Goal: Answer question/provide support: Answer question/provide support

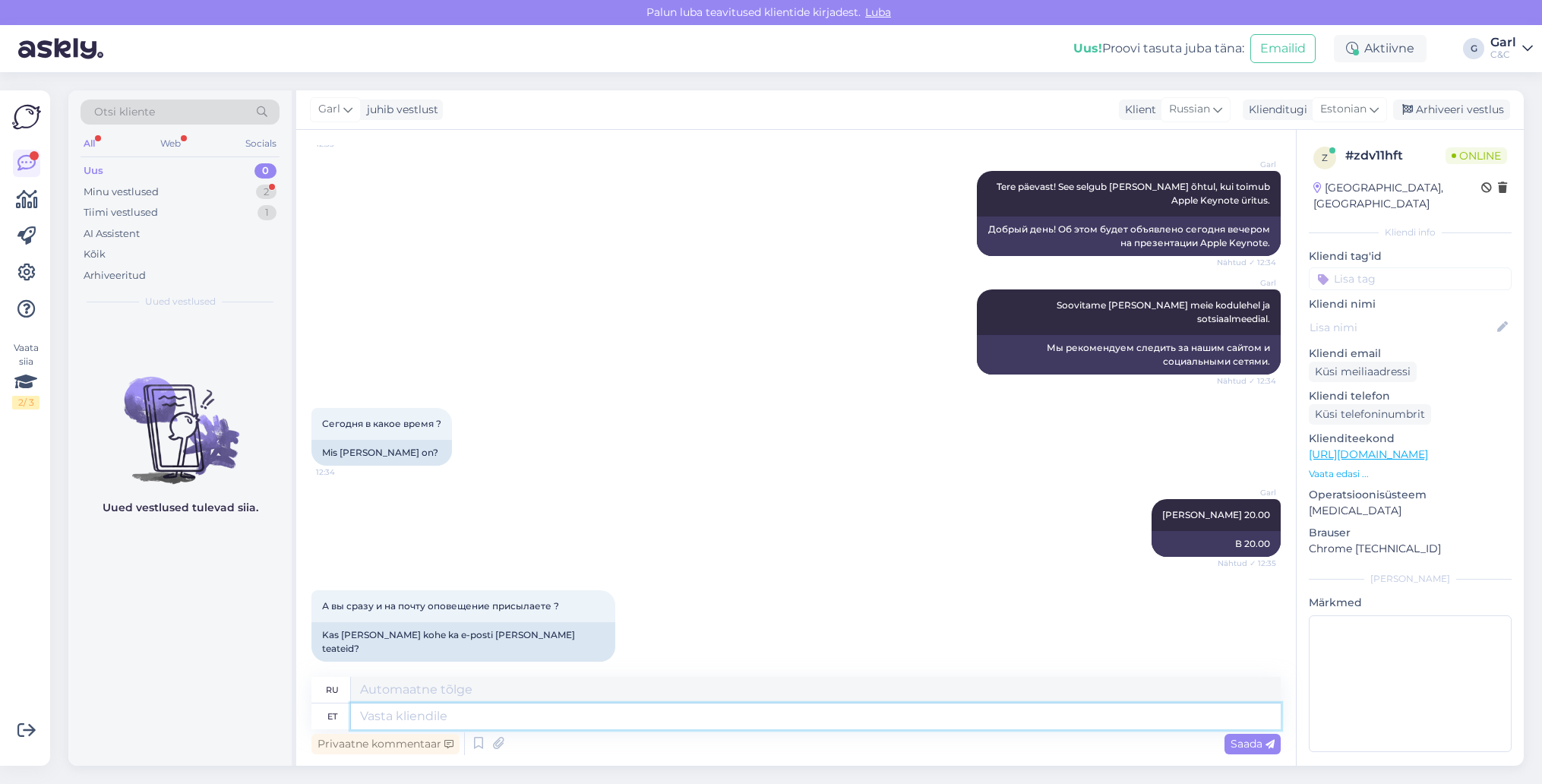
click at [552, 713] on textarea at bounding box center [815, 715] width 930 height 25
type textarea "Võimalik, et"
type textarea "Возможно,"
type textarea "Võimalik, et s"
type textarea "Возможно, что"
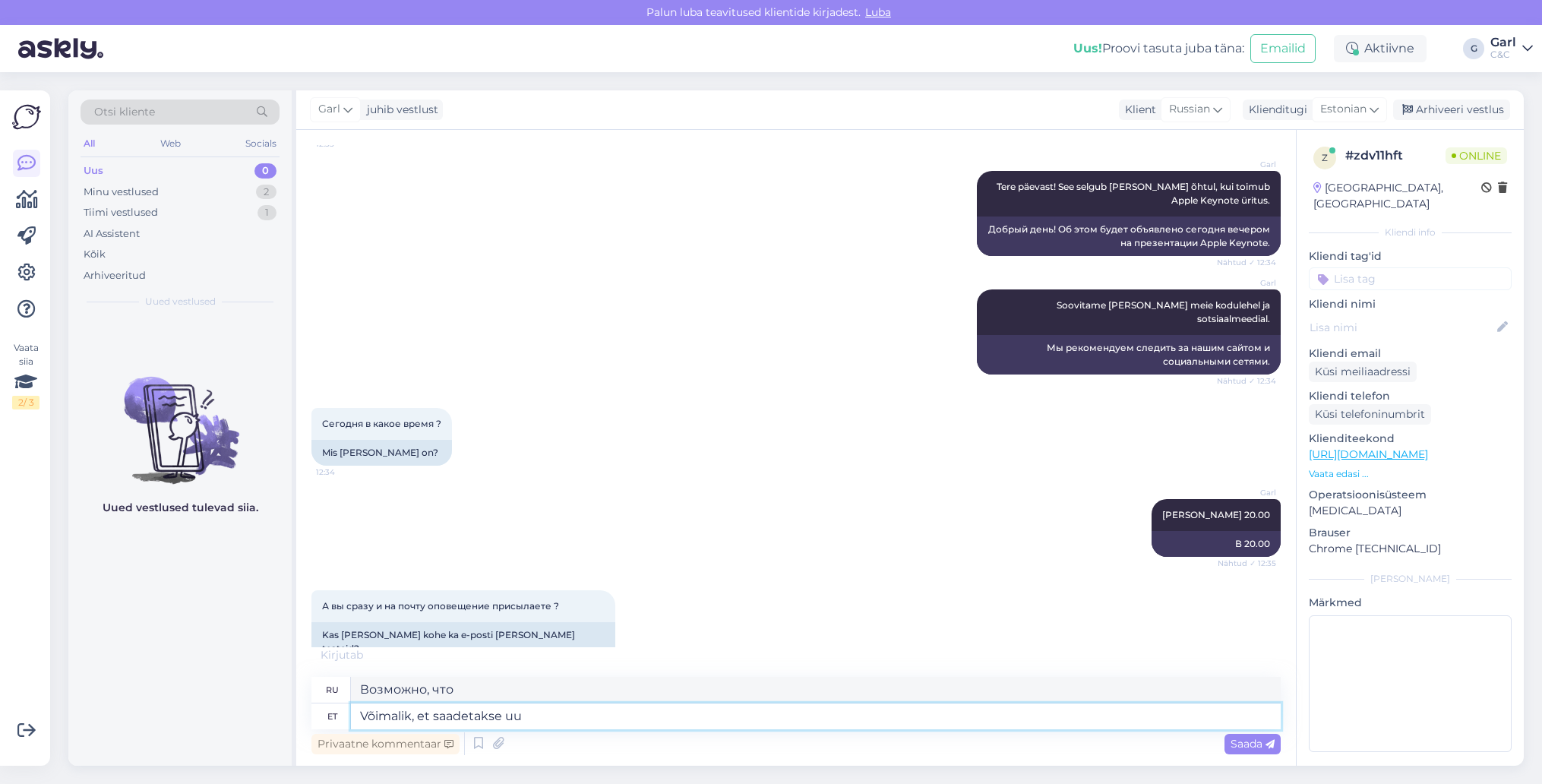
type textarea "Võimalik, et saadetakse uud"
type textarea "Возможно отправлено"
type textarea "Võimalik, et saadetakse uudiskiri vä"
type textarea "Может быть отправлен информационный бюллетень."
type textarea "Võimalik, et saadetakse uudiskiri välja."
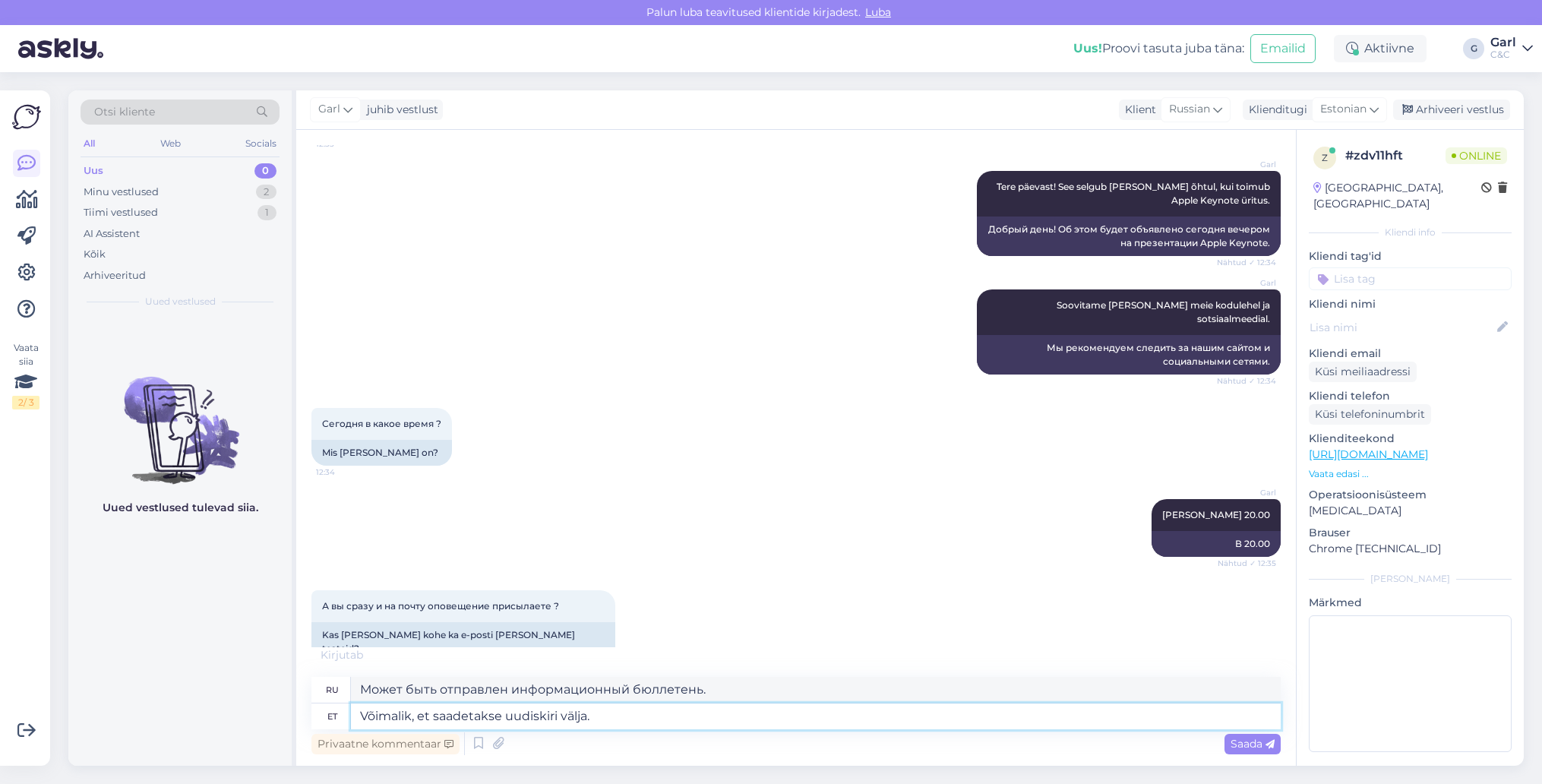
type textarea "Может быть рассылаться информационный бюллетень."
type textarea "Võimalik, et saadetakse uudiskiri välja. Jään va"
type textarea "Возможно, будет выпущен информационный бюллетень. Я останусь"
type textarea "Võimalik, et saadetakse uudiskiri välja. Jään vastuse võ"
type textarea "Возможно, будет рассылка. Я оставлю ответ."
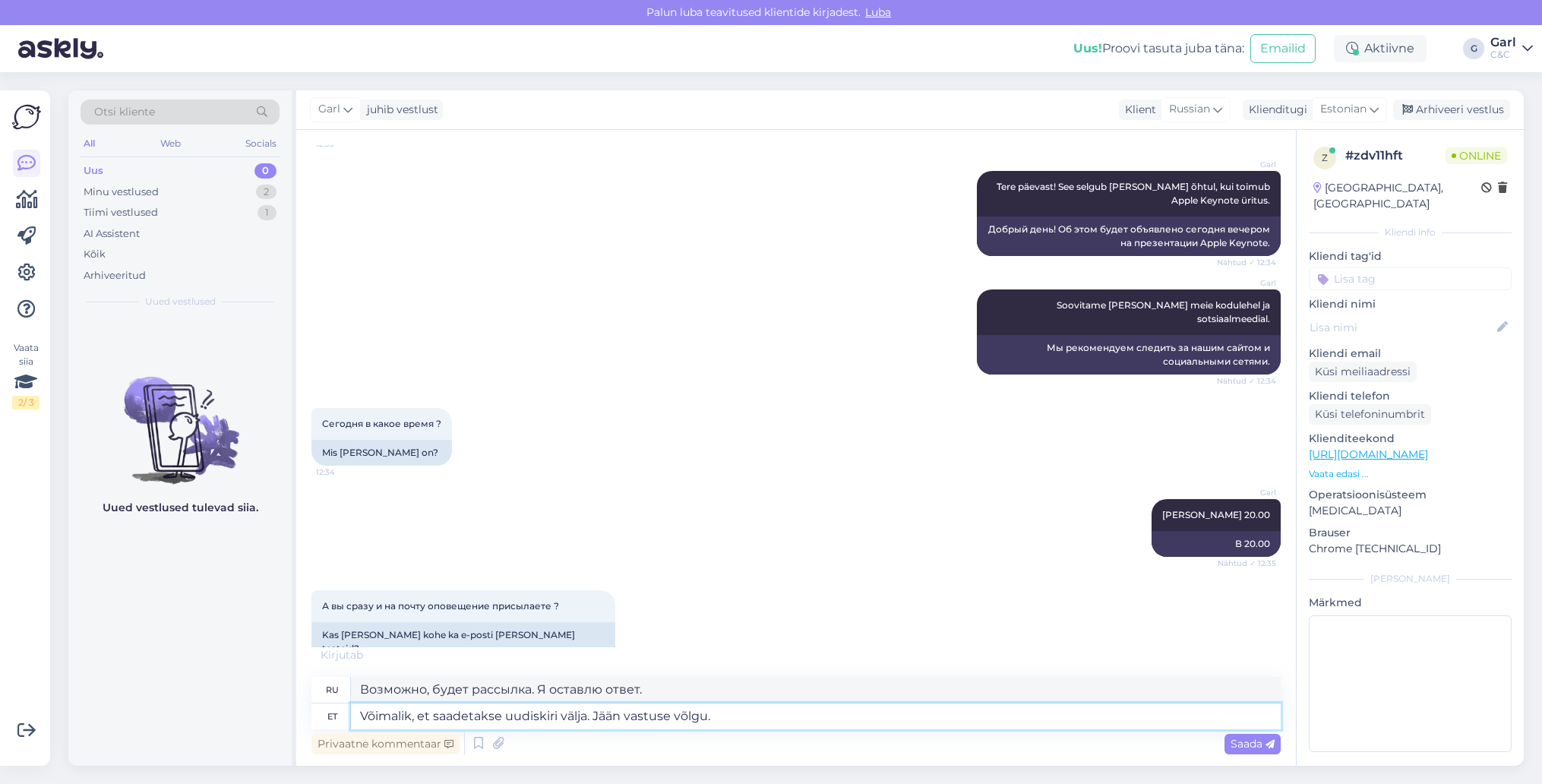
type textarea "Võimalik, et saadetakse uudiskiri välja. Jään vastuse võlgu."
type textarea "Возможно, будет разослан информационный бюллетень. Я смогу ответить."
type textarea "Võimalik, et saadetakse uudiskiri välja. Jään vastus"
type textarea "Возможно, будет рассылка. Я оставлю ответ."
type textarea "Võimalik, et saadetakse uudiskiri välja. Jää"
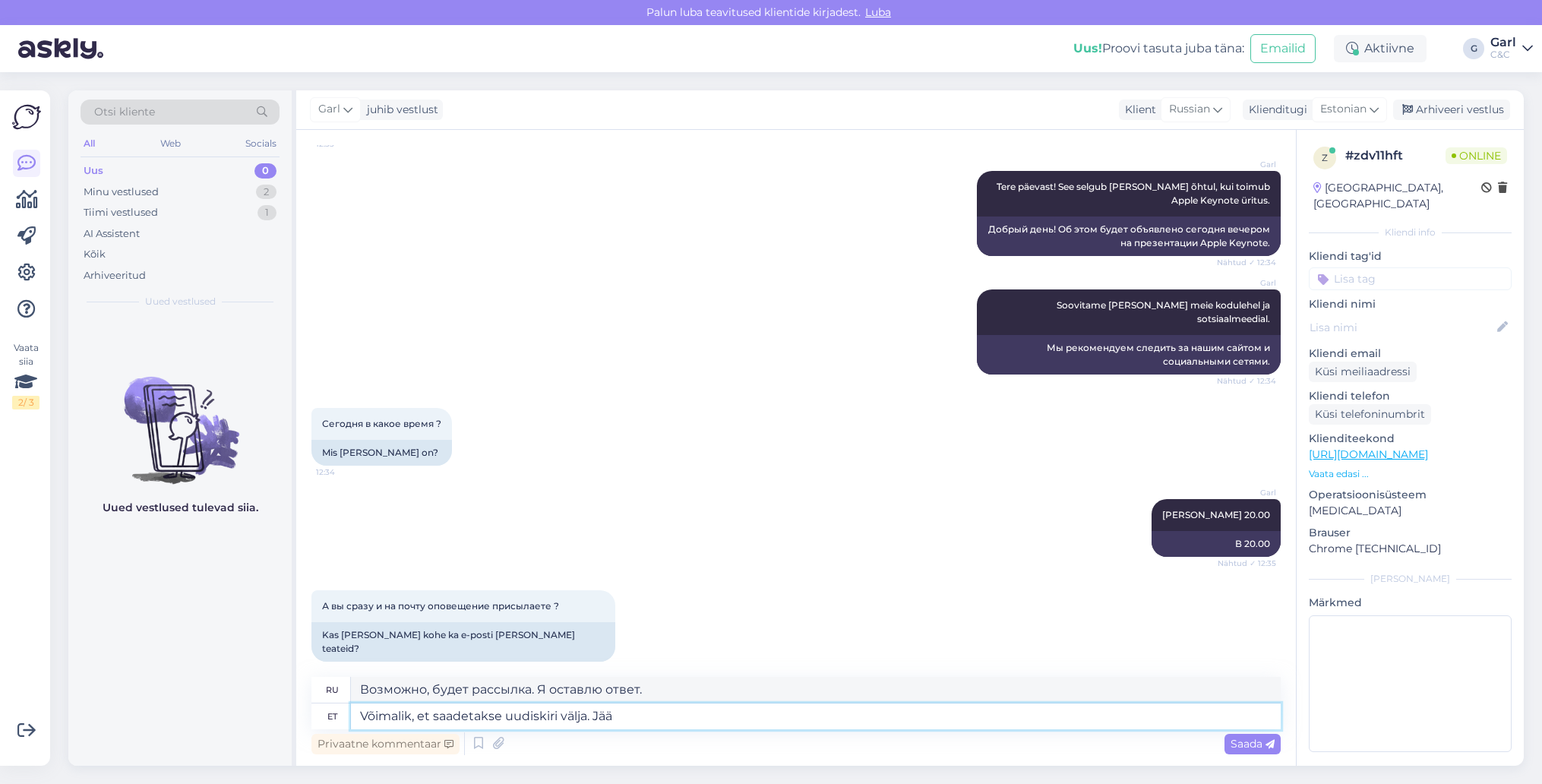
type textarea "Возможно, будет выпущен информационный бюллетень. Я останусь"
type textarea "Võimalik, et saadetakse uudiskiri välja."
type textarea "Может быть рассылаться информационный бюллетень."
type textarea "Võimalik, et saadetakse uudiskiri välja. Hetkel p"
type textarea "Возможно, будет выпущен информационный бюллетень. В настоящее время"
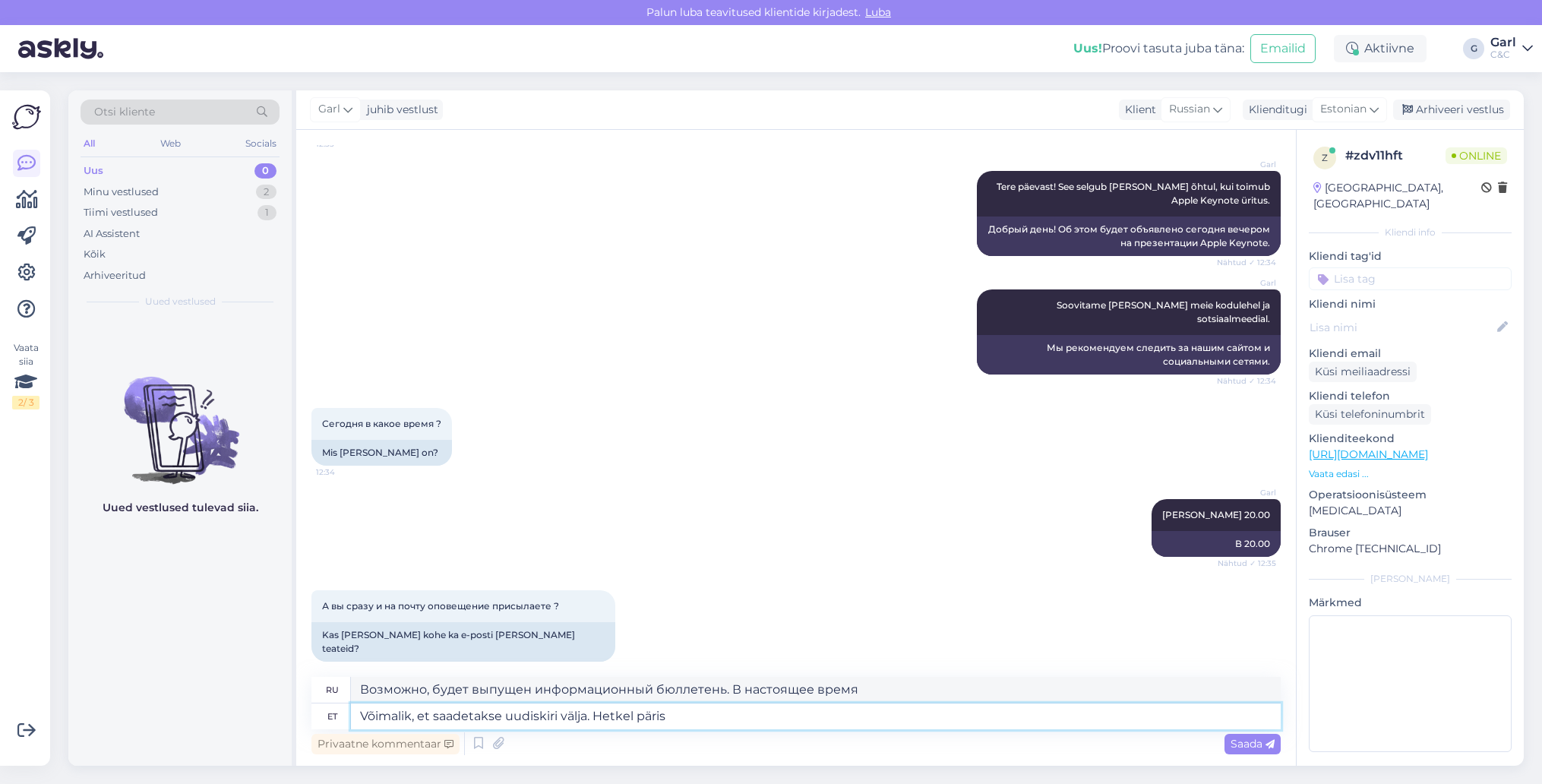
type textarea "Võimalik, et saadetakse uudiskiri välja. Hetkel päris t"
type textarea "Возможно, будет выпущен информационный бюллетень. В настоящее время довольно"
type textarea "Võimalik, et saadetakse uudiskiri välja. Hetkel päris täpselt ei ta"
type textarea "Возможно, будет выпущен информационный бюллетень. Пока точно не знаю."
type textarea "Võimalik, et saadetakse uudiskiri välja. Hetkel päris täpselt ei tea kahjuks."
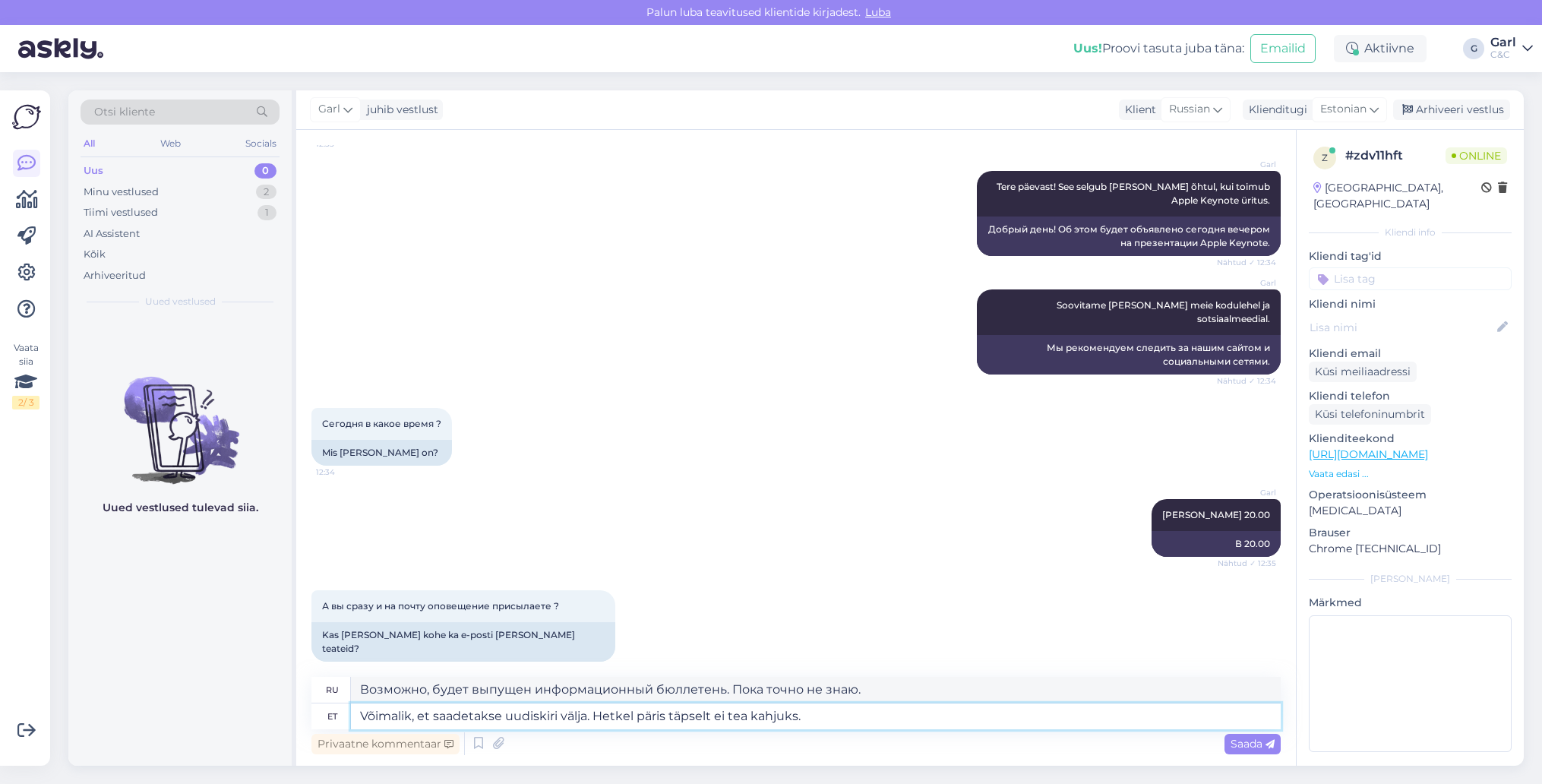
type textarea "Возможно, будет выпущен информационный бюллетень. К сожалению, пока мы не знаем…"
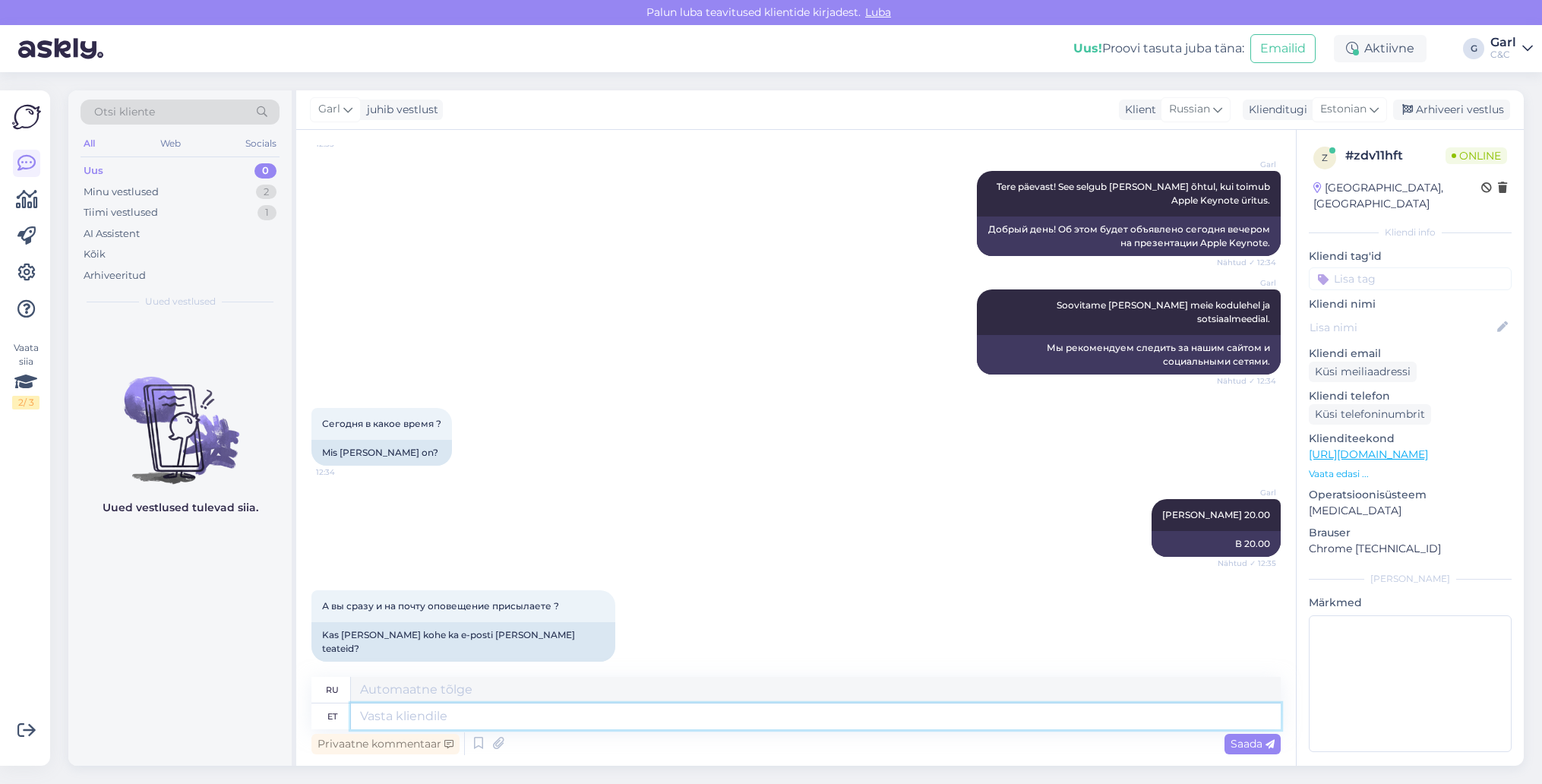
scroll to position [306, 0]
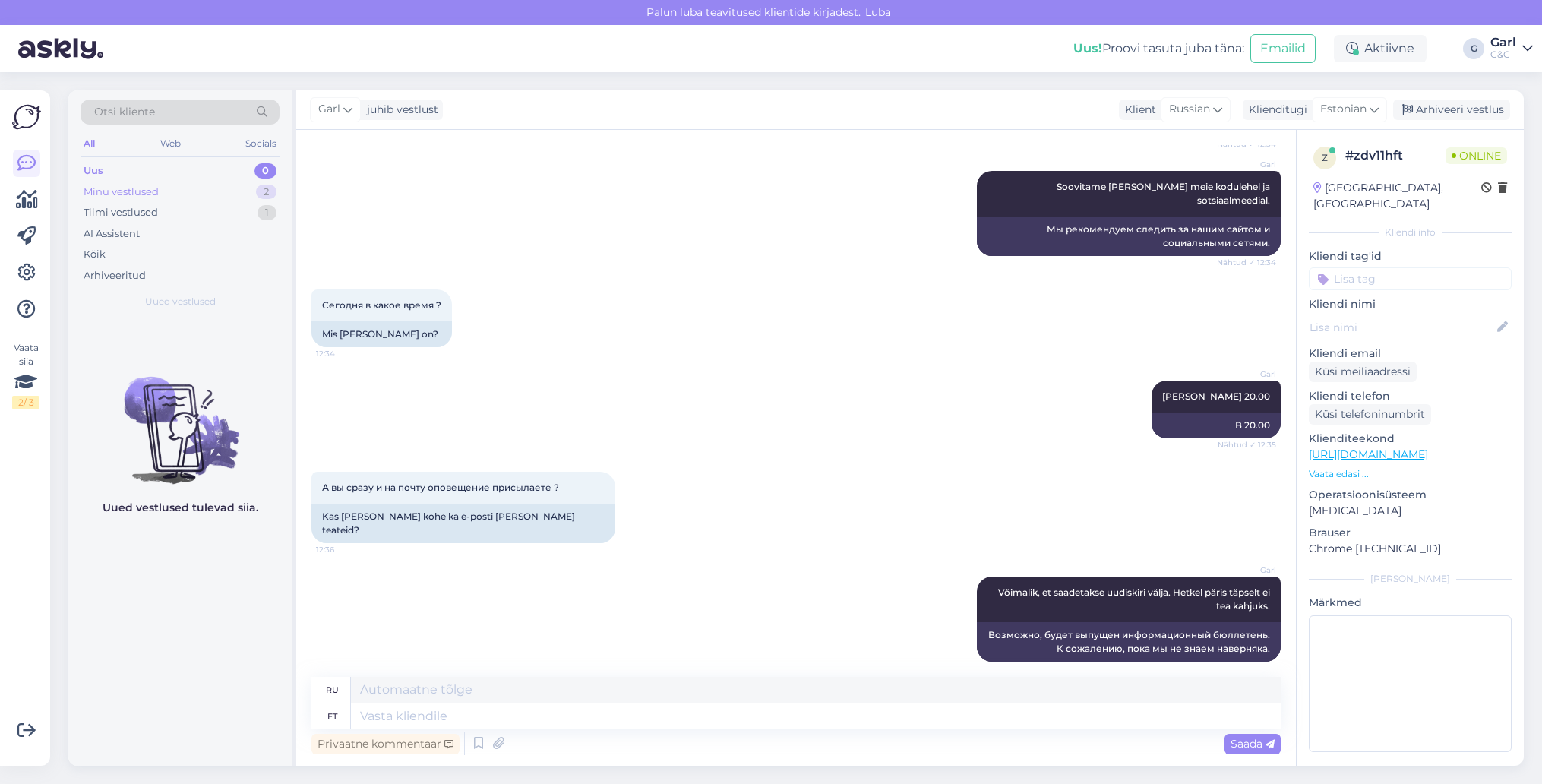
click at [194, 192] on div "Minu vestlused 2" at bounding box center [179, 192] width 199 height 22
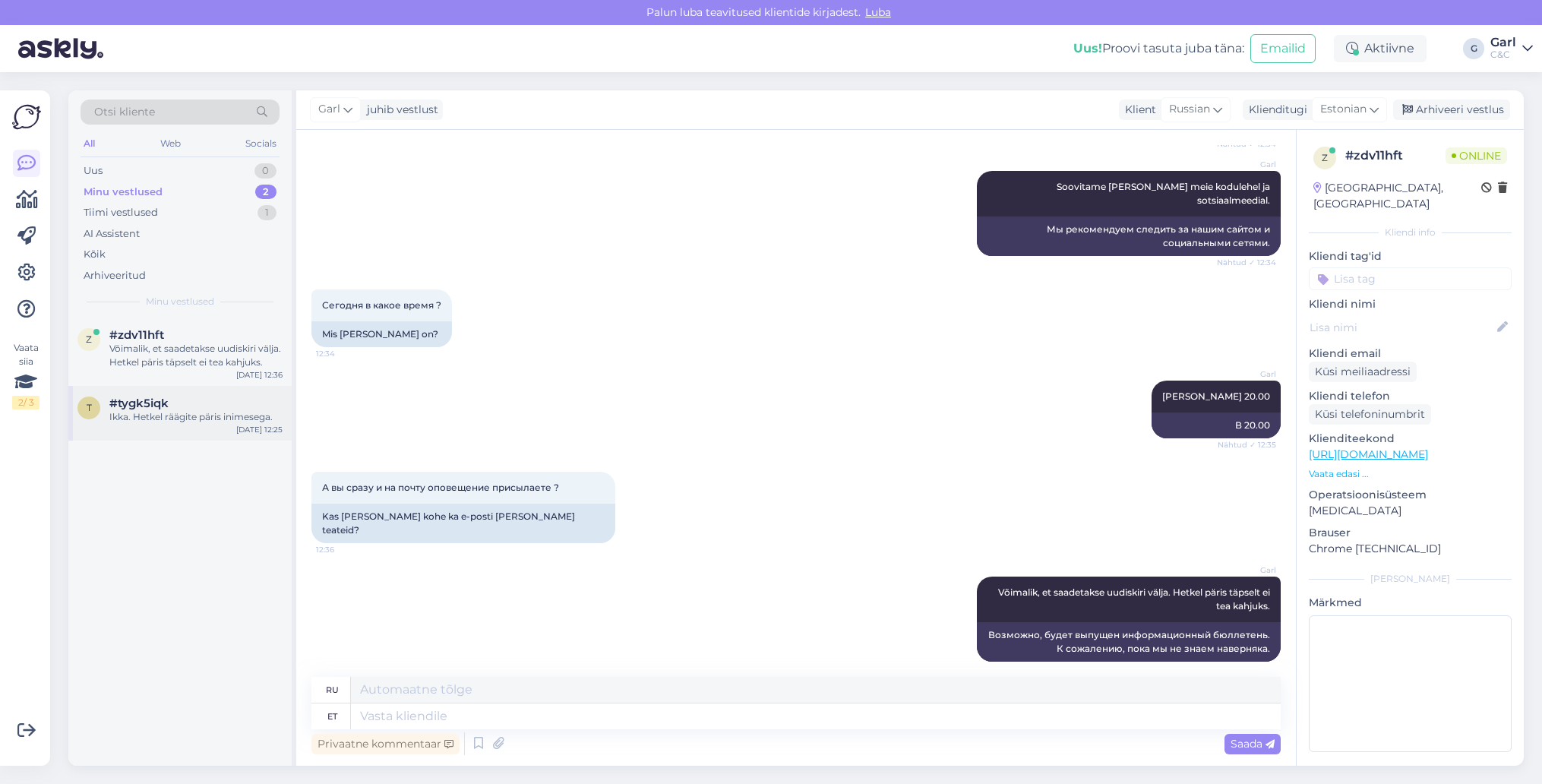
click at [248, 422] on div "Ikka. Hetkel räägite päris inimesega." at bounding box center [196, 417] width 174 height 13
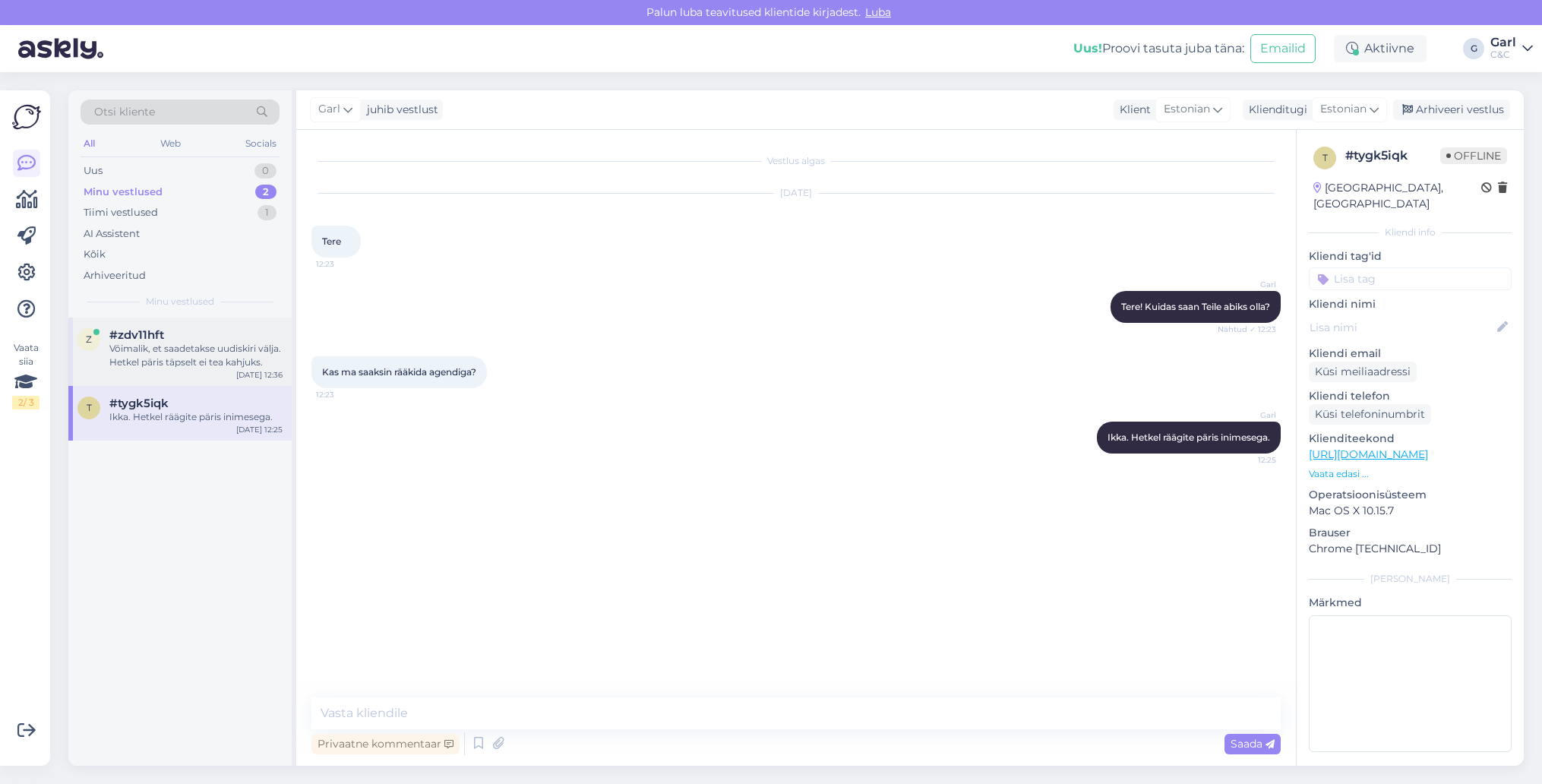
click at [243, 357] on div "Võimalik, et saadetakse uudiskiri välja. Hetkel päris täpselt ei tea kahjuks." at bounding box center [196, 355] width 174 height 27
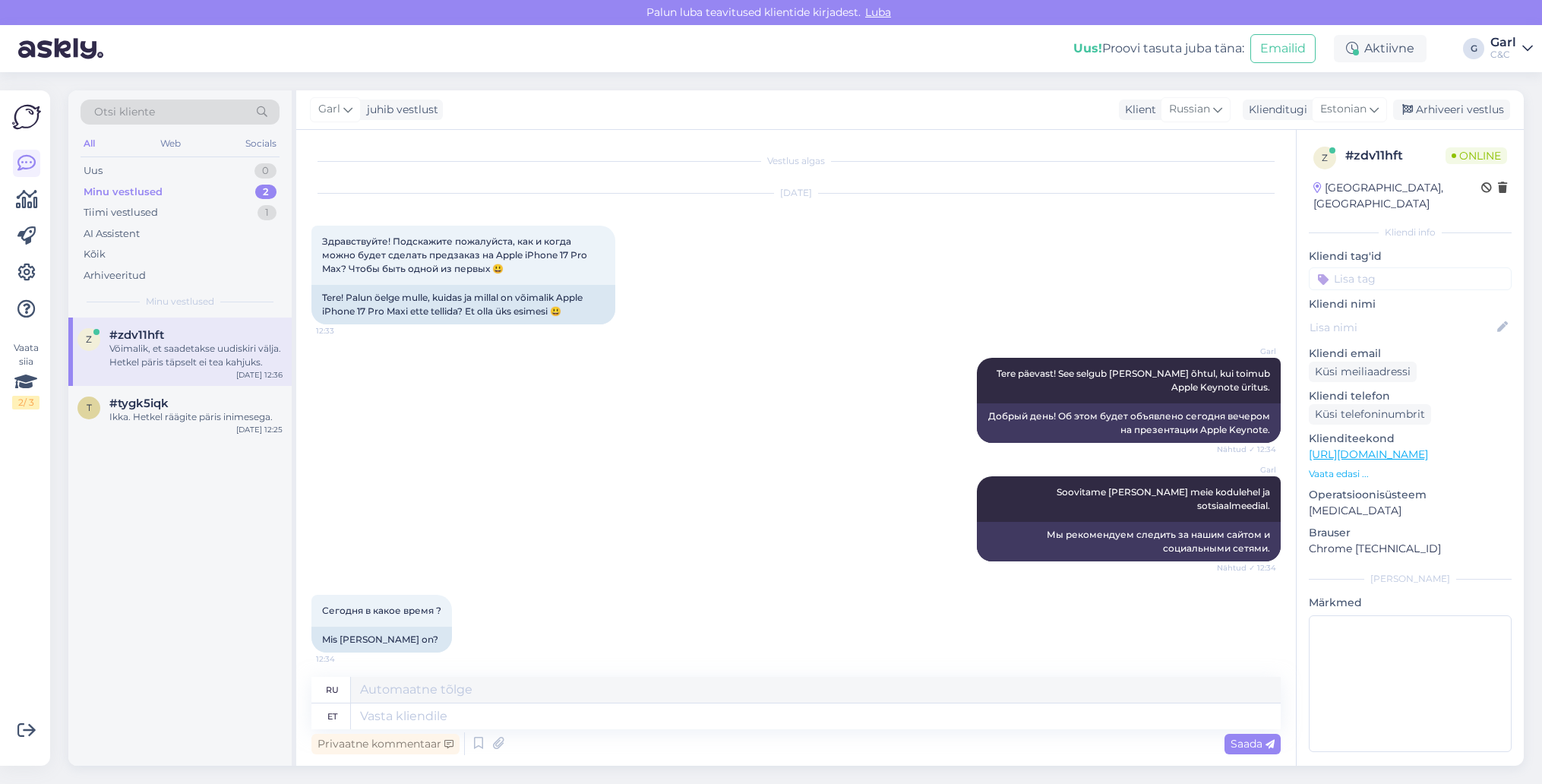
scroll to position [306, 0]
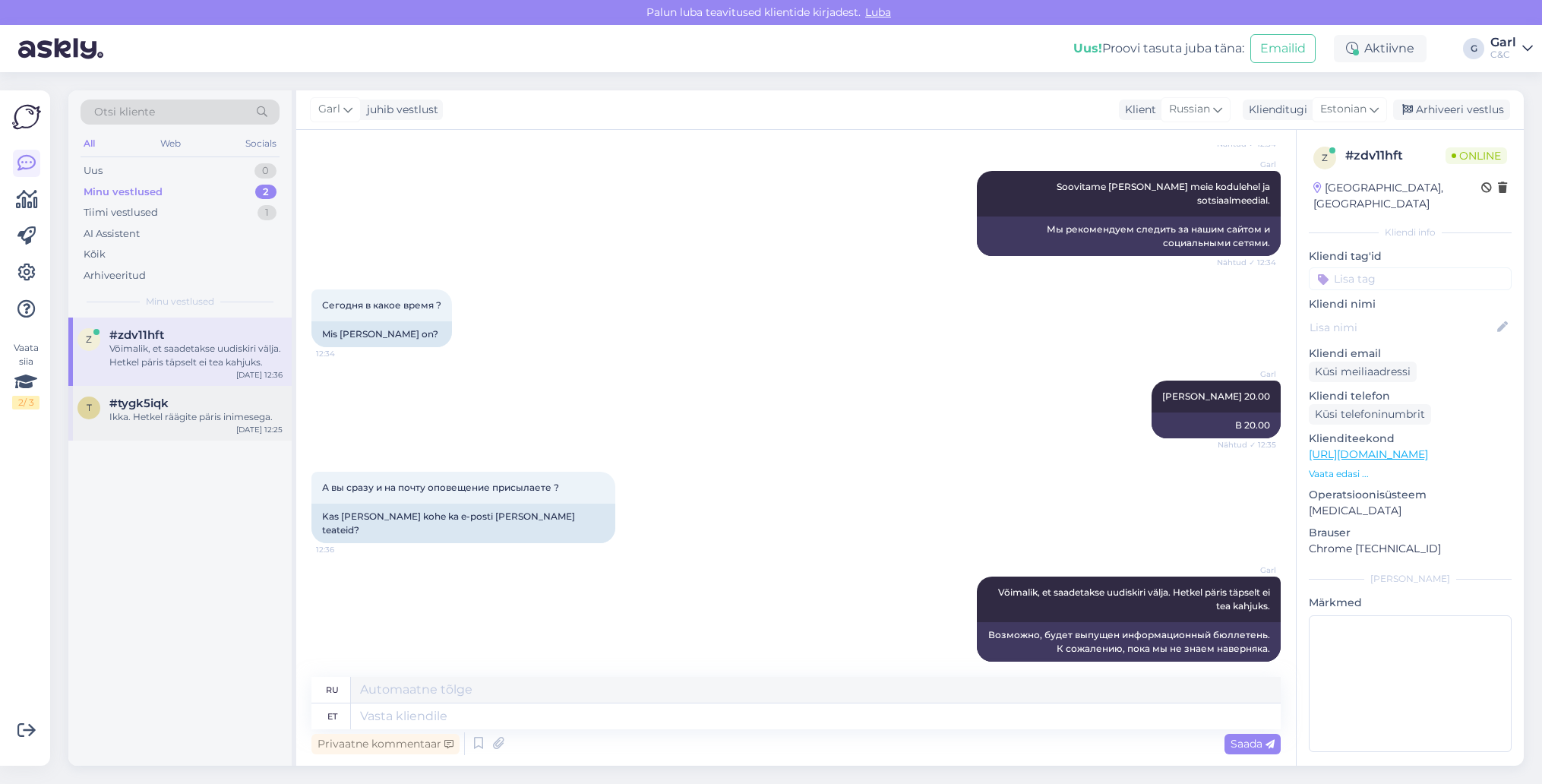
click at [222, 410] on div "Ikka. Hetkel räägite päris inimesega." at bounding box center [196, 417] width 174 height 13
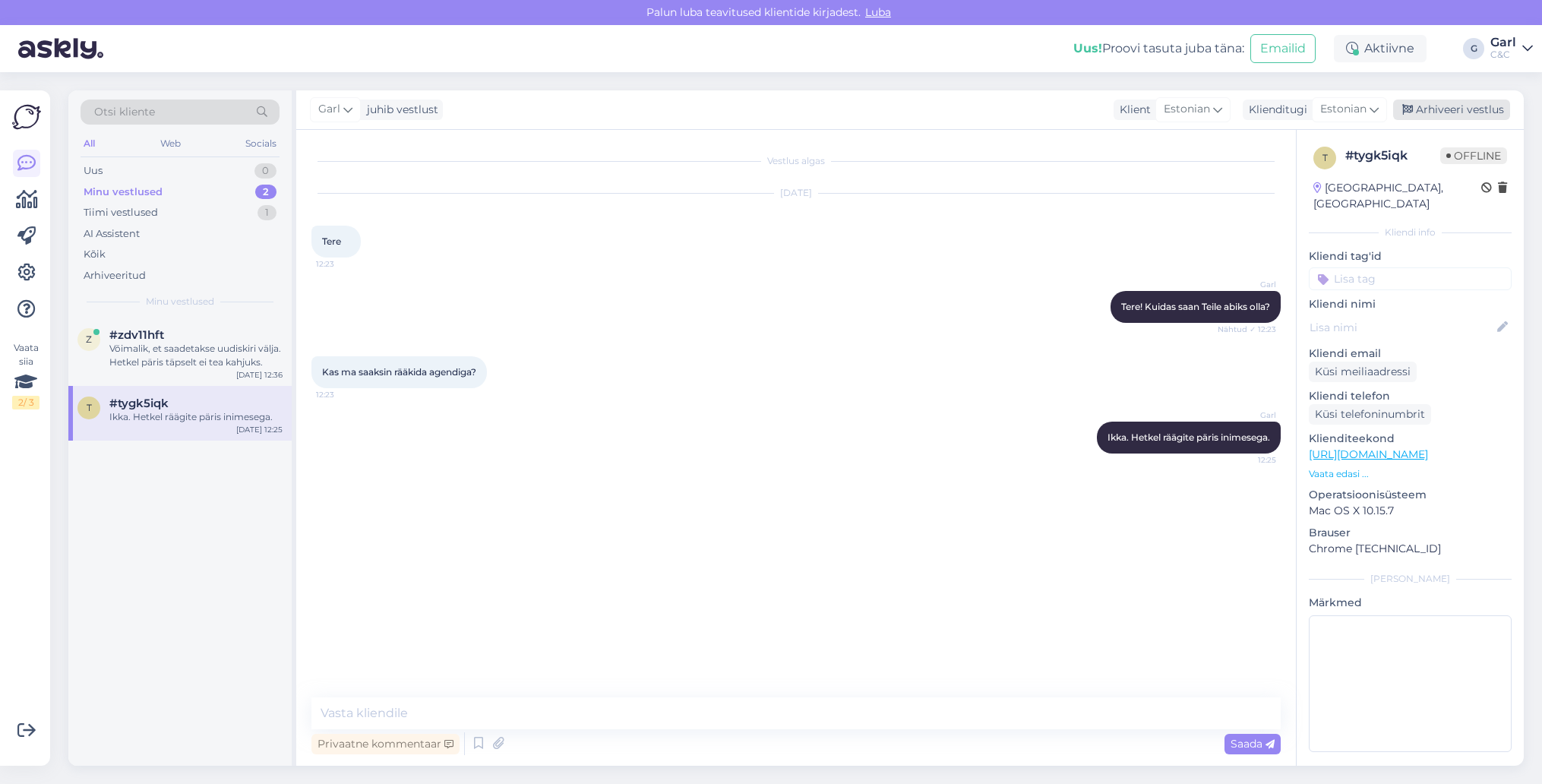
click at [1443, 119] on div "Arhiveeri vestlus" at bounding box center [1451, 109] width 117 height 21
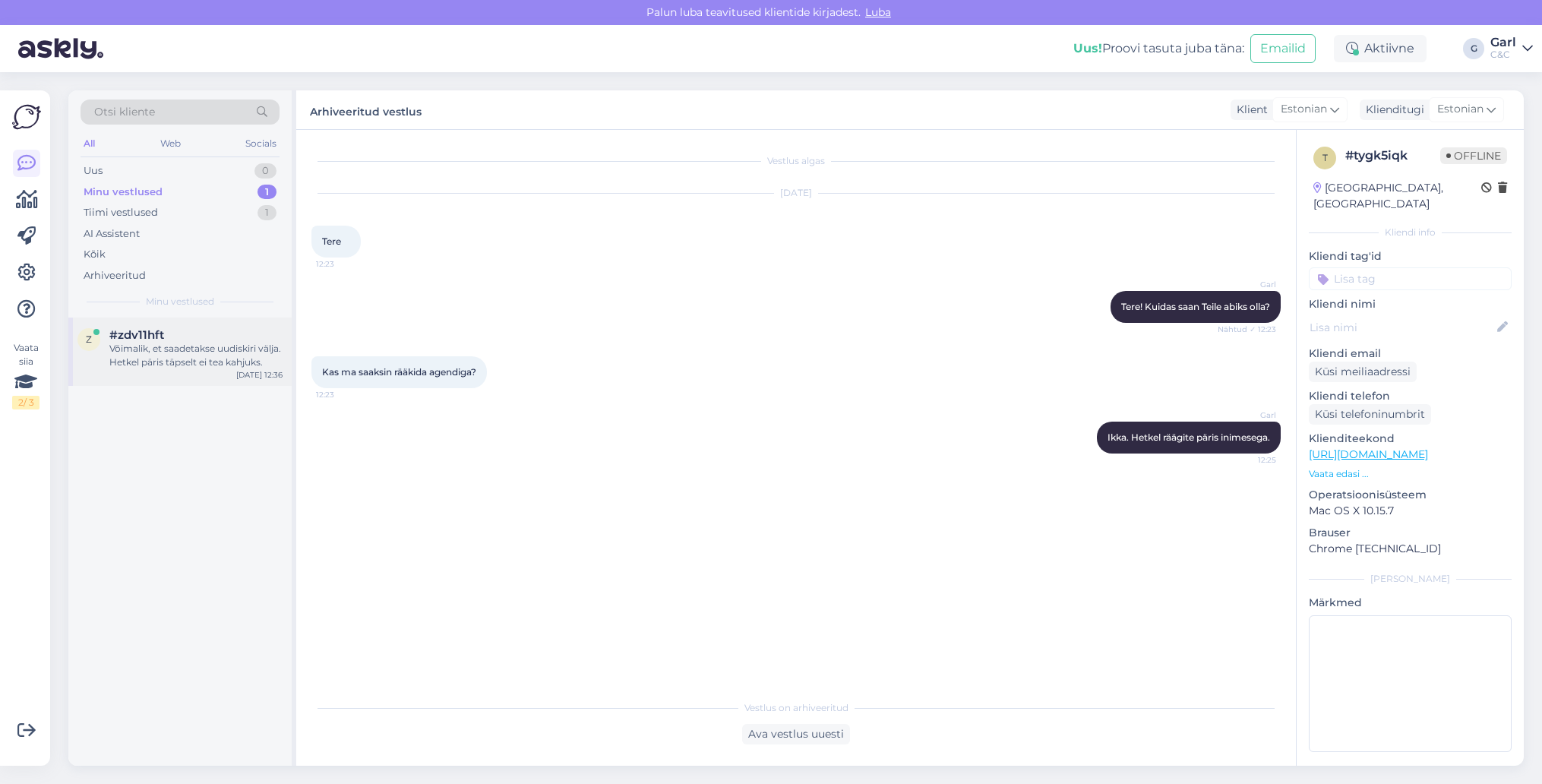
click at [170, 358] on div "Võimalik, et saadetakse uudiskiri välja. Hetkel päris täpselt ei tea kahjuks." at bounding box center [196, 355] width 174 height 27
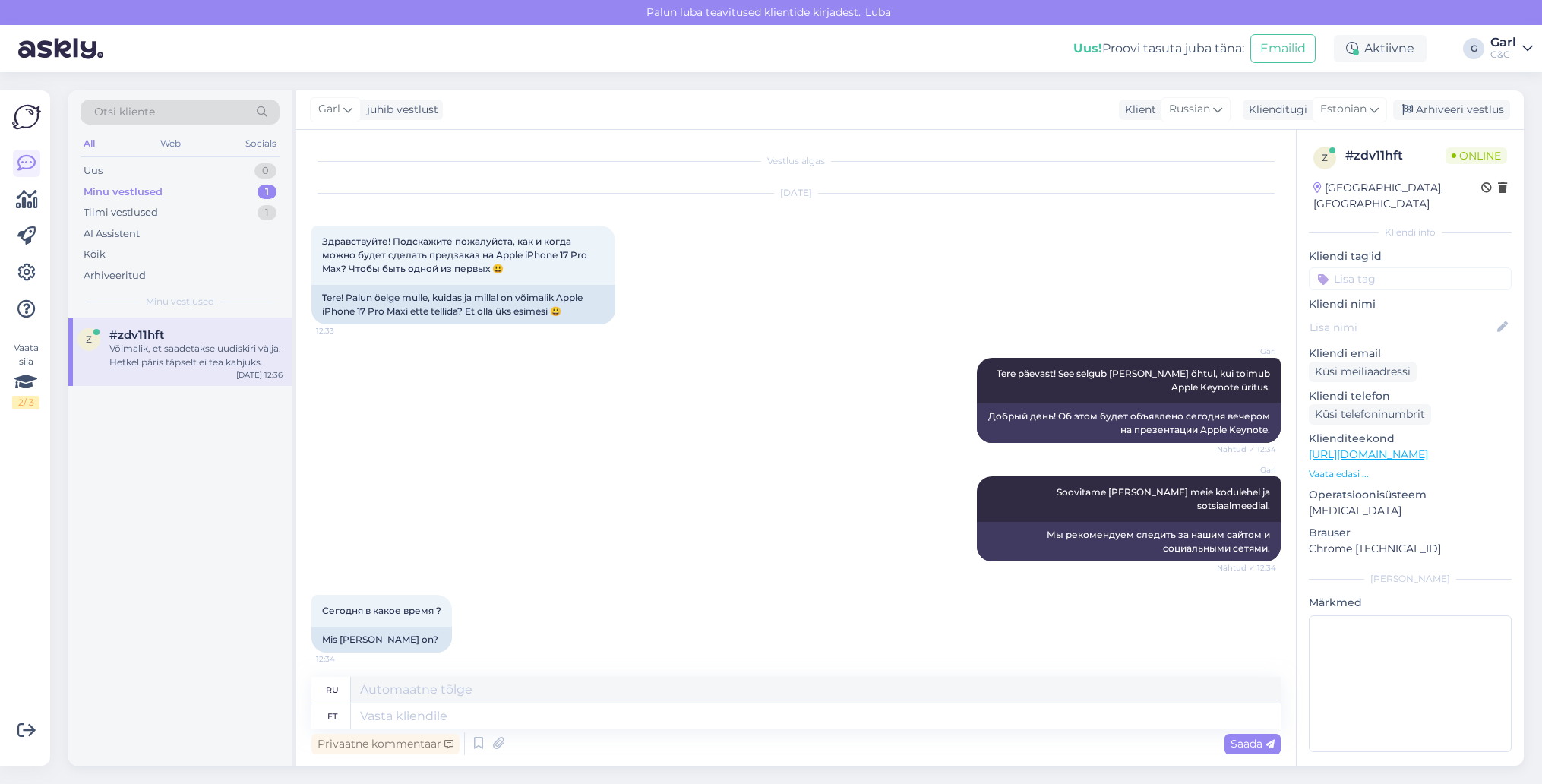
scroll to position [306, 0]
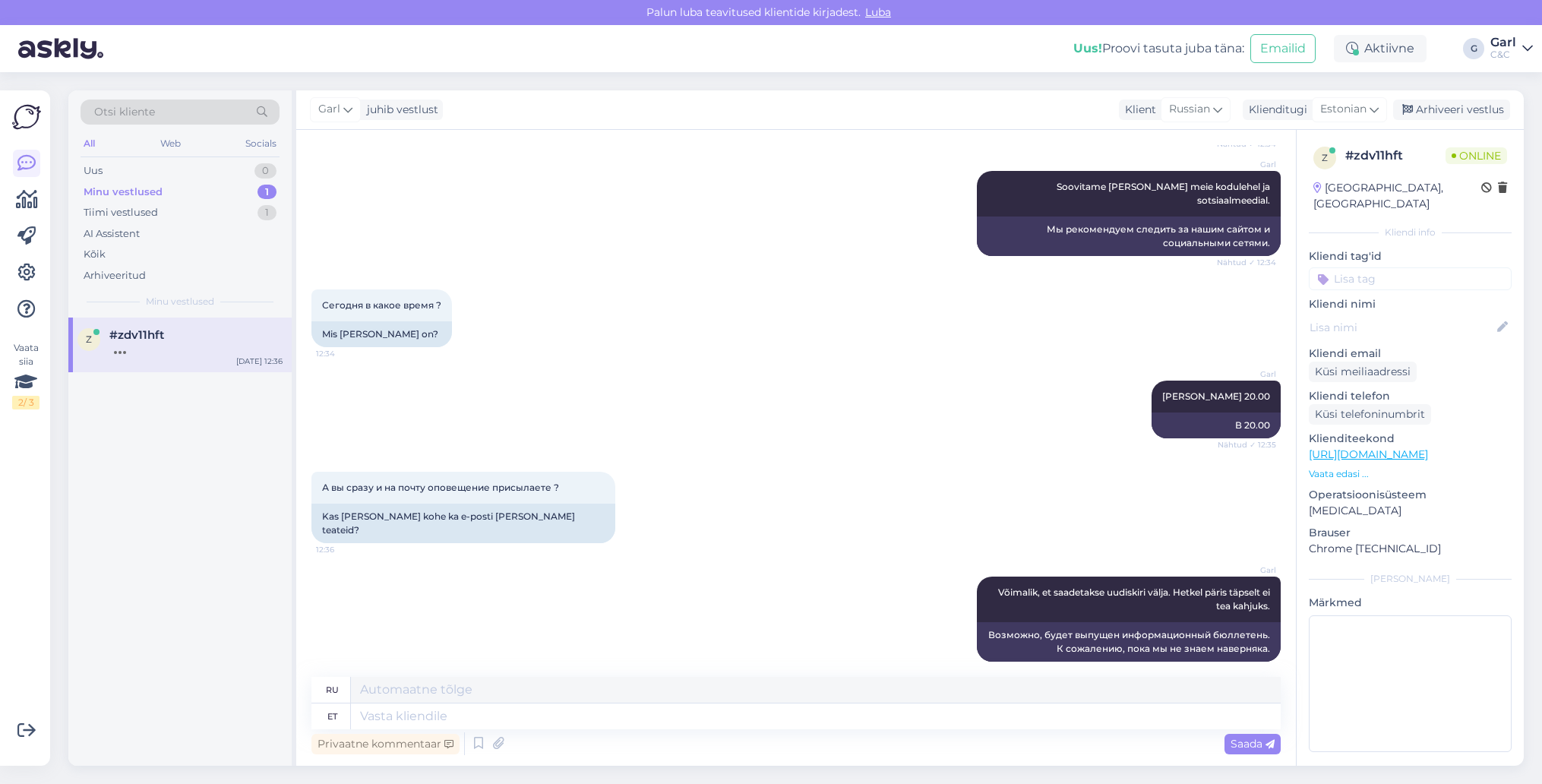
click at [192, 555] on div "z #zdv11hft Sep 9 12:36" at bounding box center [179, 541] width 224 height 448
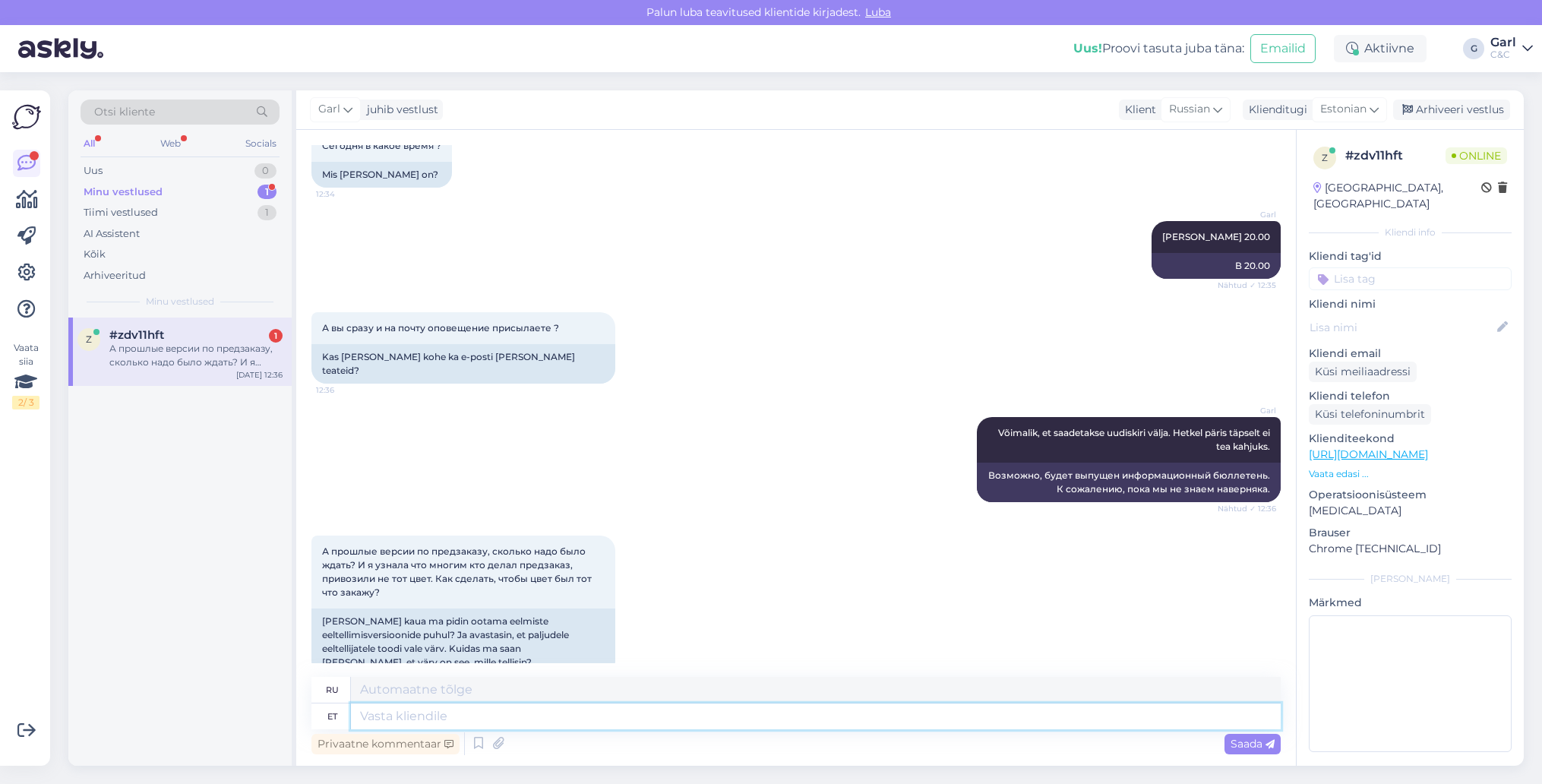
click at [557, 713] on textarea at bounding box center [815, 715] width 930 height 25
click at [604, 729] on div "Privaatne kommentaar Saada" at bounding box center [796, 743] width 969 height 29
click at [602, 720] on textarea at bounding box center [815, 715] width 930 height 25
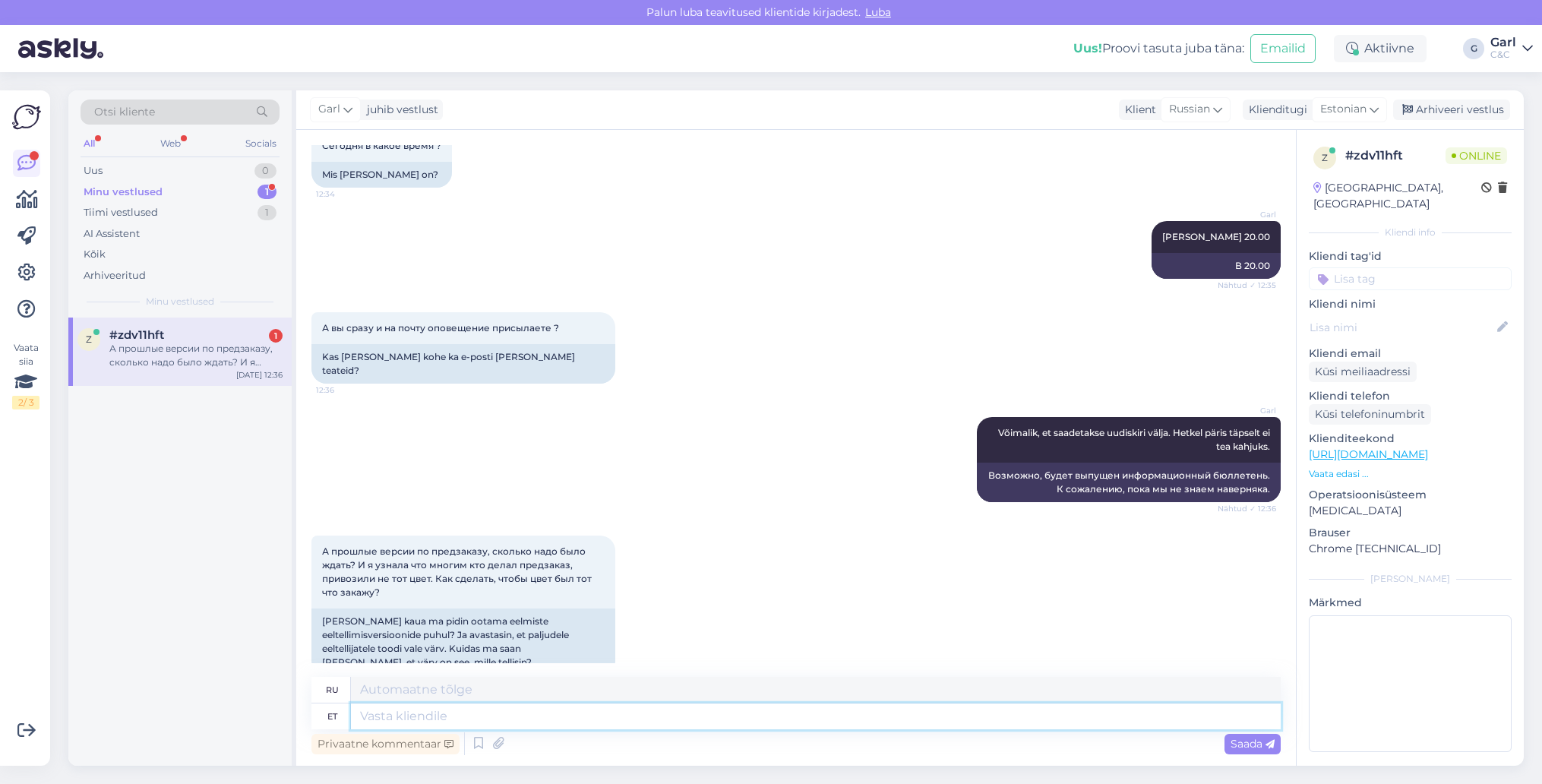
click at [602, 720] on textarea at bounding box center [815, 715] width 930 height 25
type textarea "Ei osk"
type textarea "Нет"
type textarea "Ei oska par"
type textarea "Я не знаю."
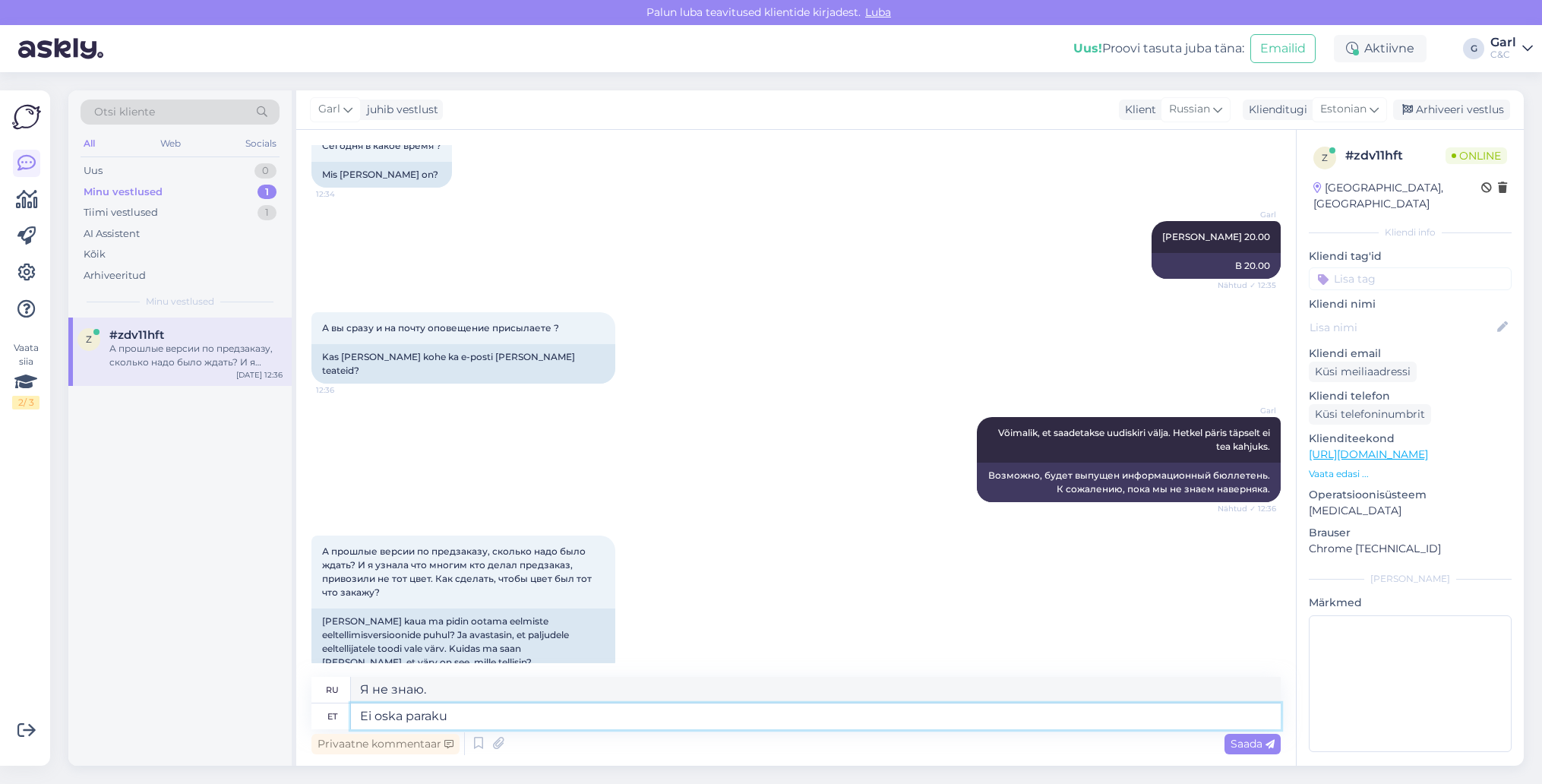
type textarea "Ei oska paraku ö"
type textarea "К сожалению, я не могу."
type textarea "Ei oska paraku öelda, m"
type textarea "К сожалению, я не могу сказать,"
type textarea "Ei oska paraku öelda, miks"
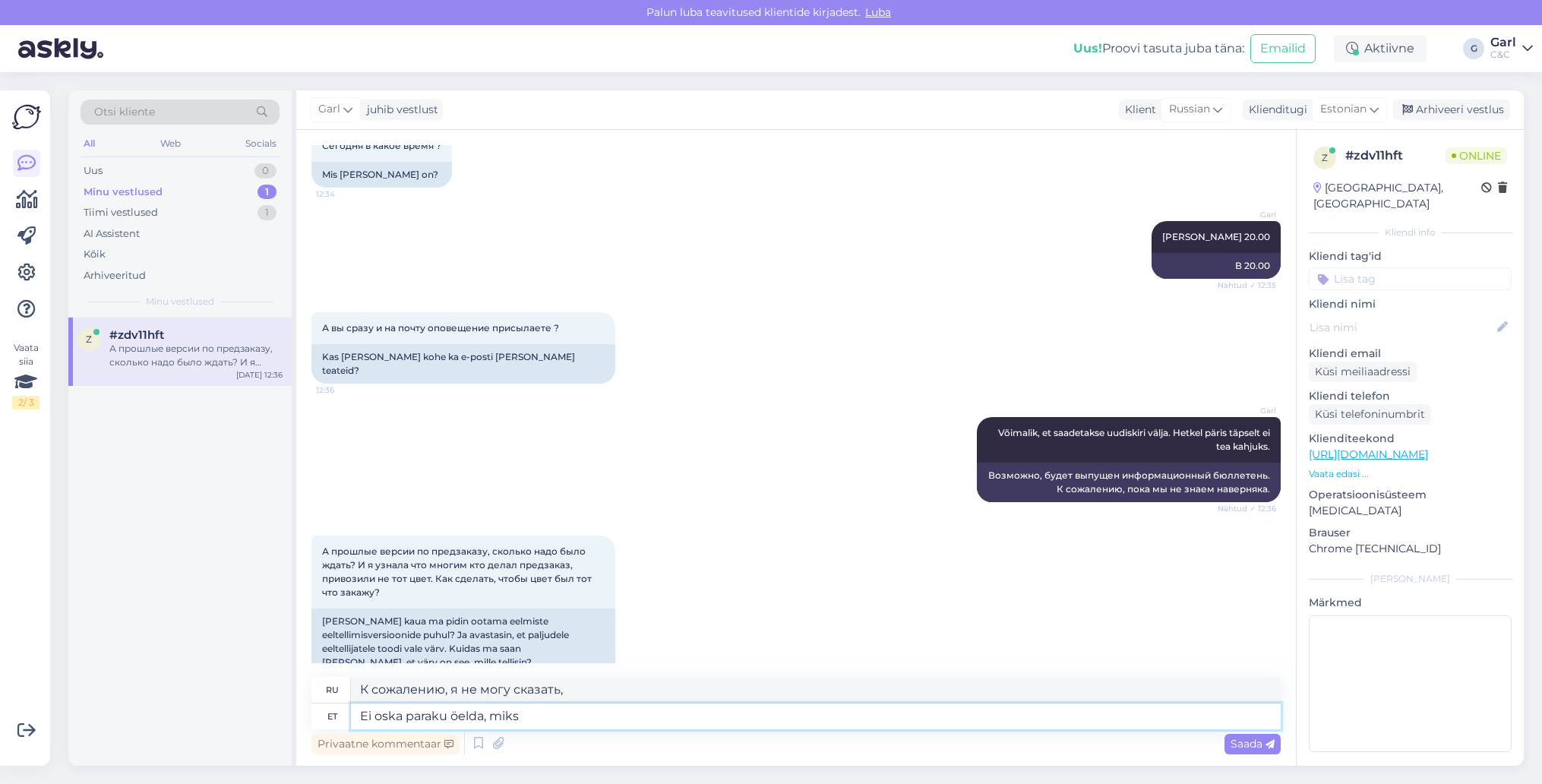
type textarea "К сожалению, я не могу сказать почему."
type textarea "Ei oska paraku öelda, miks vale vä"
type textarea "К сожалению, я не могу сказать, почему это не так."
type textarea "Ei oska paraku öelda, miks vale värv"
type textarea "К сожалению, я не могу сказать, почему цвет неправильный."
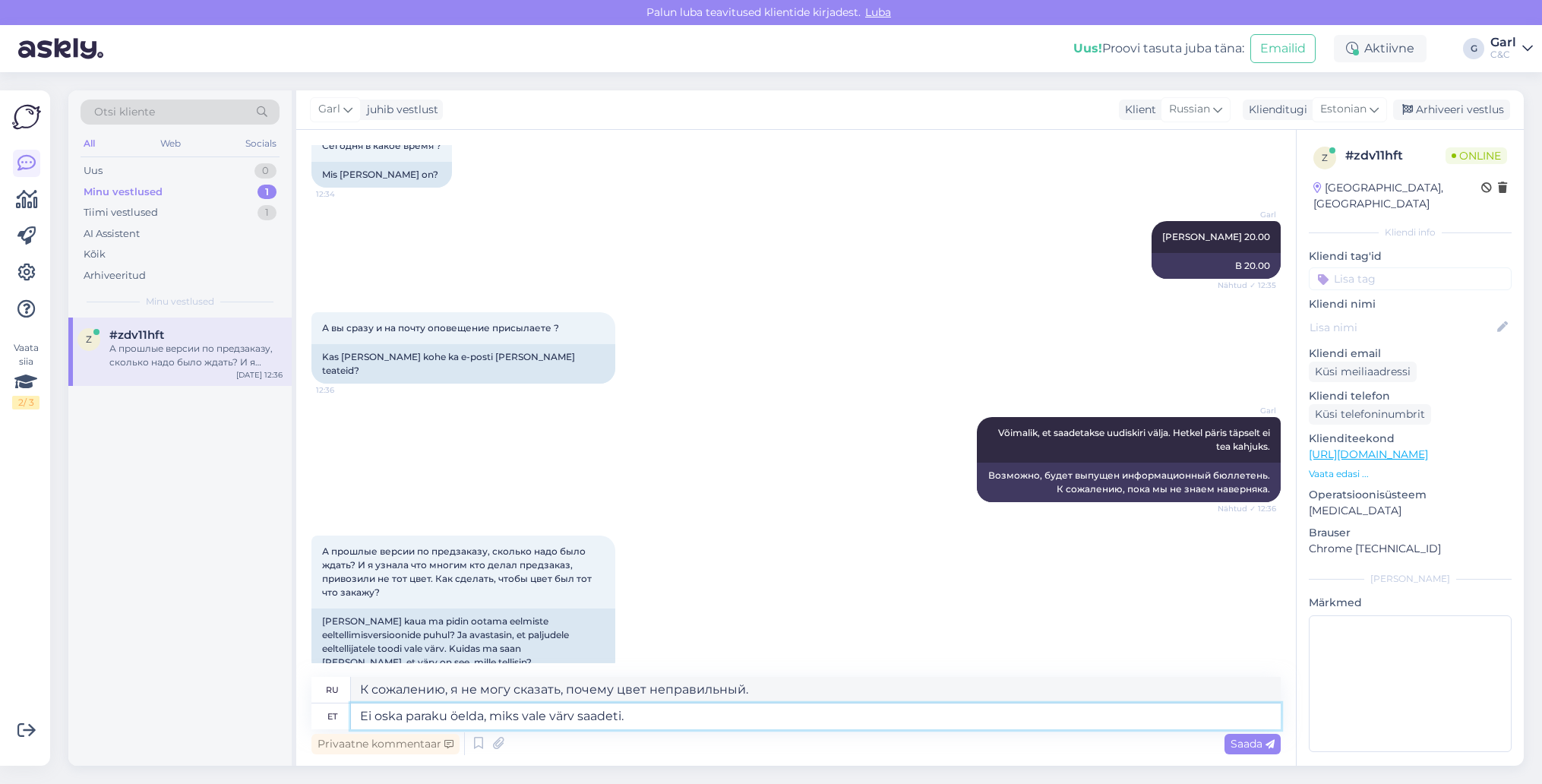
type textarea "Ei oska paraku öelda, miks vale värv saadeti."
type textarea "К сожалению, я не могу сказать, почему был отправлен неправильный цвет."
type textarea "Ei oska paraku öelda, miks vale värv saadeti. Võimalik, et pa"
type textarea "К сожалению, я не могу сказать, почему был отправлен неправильный цвет. Возможн…"
type textarea "Ei oska paraku öelda, miks vale värv saadeti. Võimalik, et pakuti"
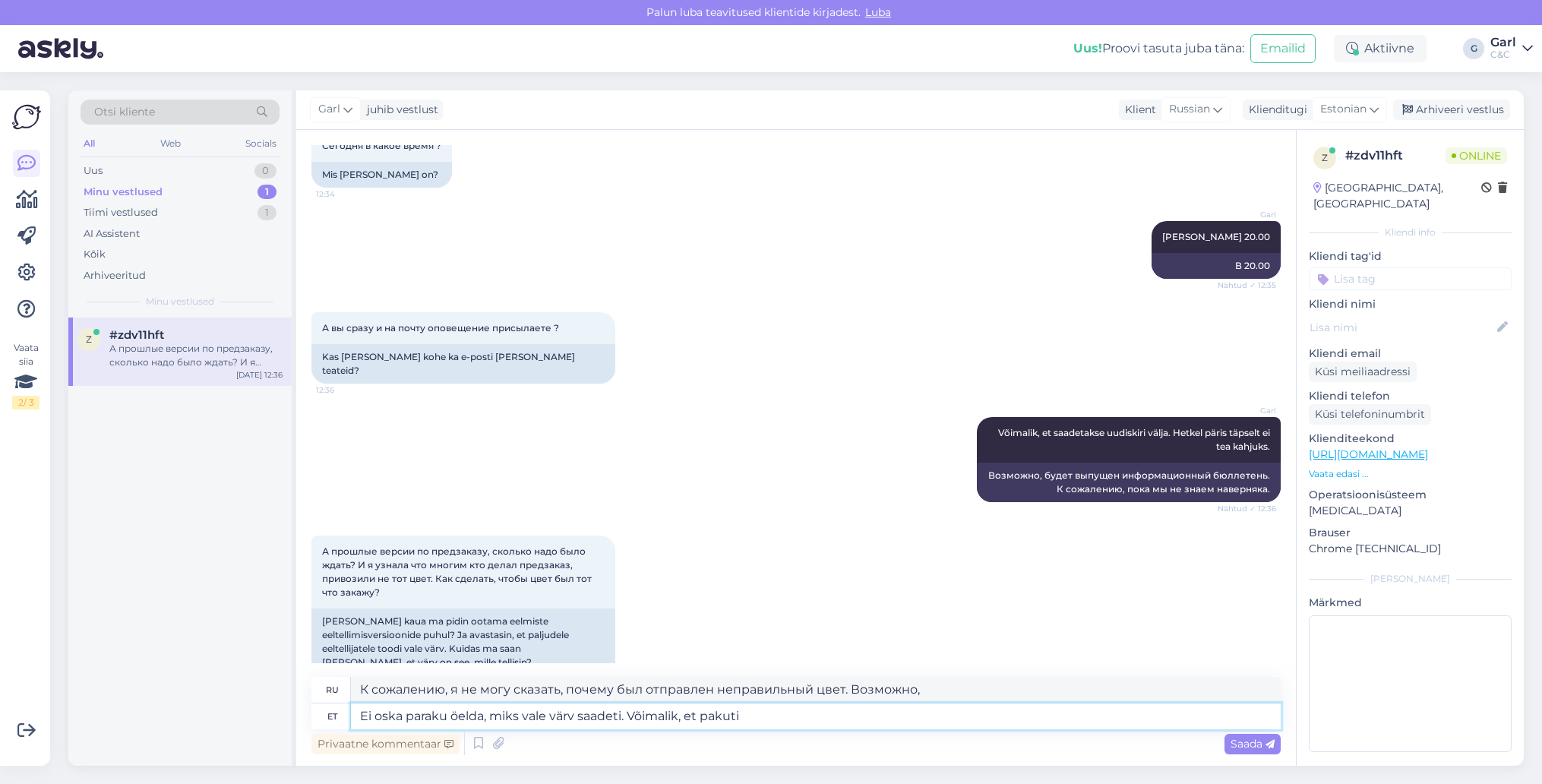
type textarea "К сожалению, я не могу сказать, почему был отправлен не тот цвет. Возможно, его…"
type textarea "Ei oska paraku öelda, miks vale värv saadeti. Võimalik, et pakuti lihtsalt a"
type textarea "К сожалению, я не могу сказать, почему прислали не тот цвет. Возможно, его прос…"
type textarea "Ei oska paraku öelda, miks vale värv saadeti. Võimalik, et pakuti lihtsalt alte…"
type textarea "К сожалению, я не могу сказать, почему прислали не тот цвет. Возможно, они прос…"
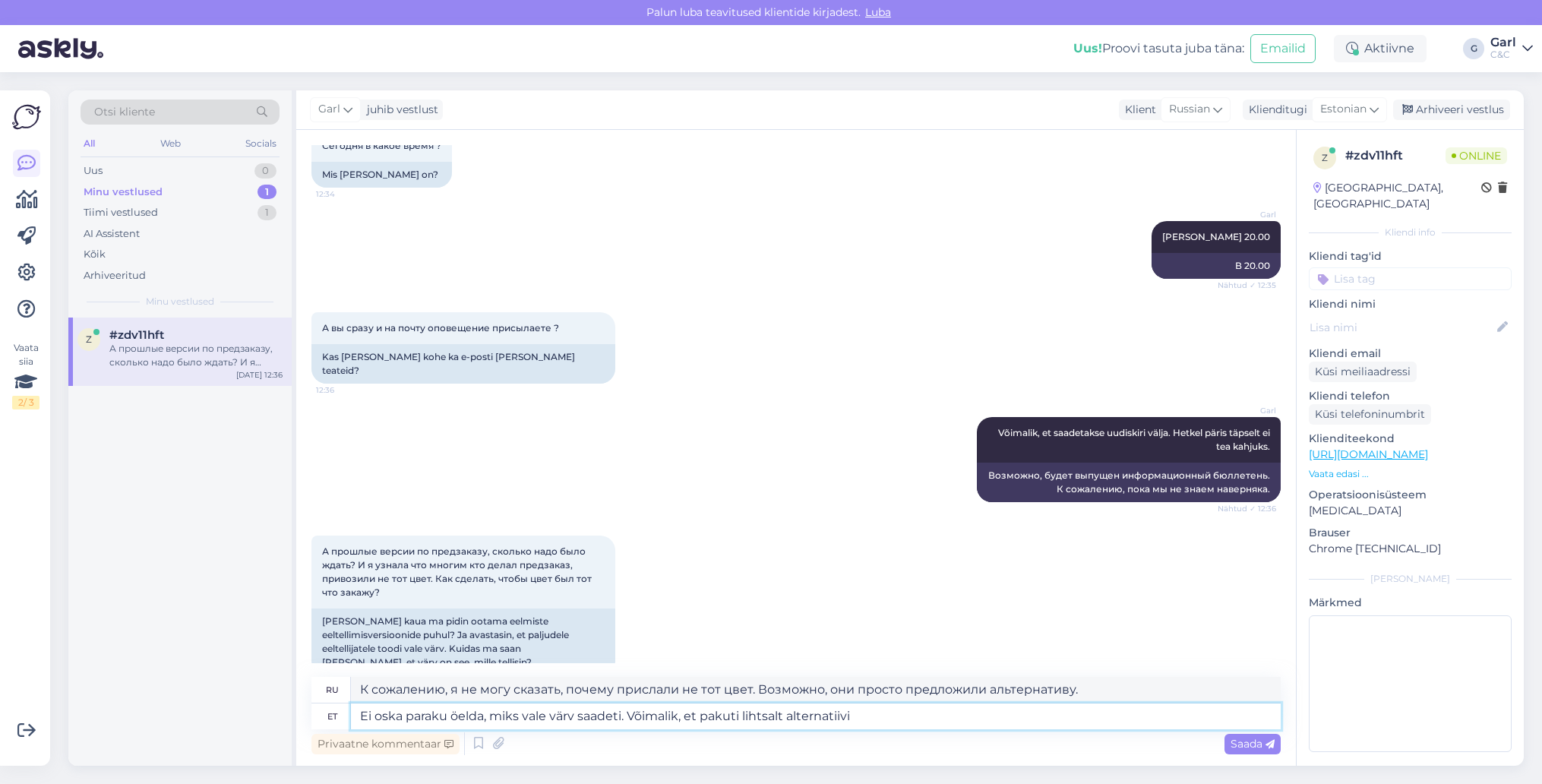
type textarea "Ei oska paraku öelda, miks vale värv saadeti. Võimalik, et pakuti lihtsalt alte…"
type textarea "К сожалению, я не могу сказать, почему прислали не тот цвет. Возможно, просто п…"
drag, startPoint x: 928, startPoint y: 726, endPoint x: 229, endPoint y: 713, distance: 699.1
click at [228, 713] on div "Otsi kliente All Web Socials Uus 0 Minu vestlused 1 Tiimi vestlused 1 AI Assist…" at bounding box center [796, 428] width 1455 height 676
type textarea "Kindlasti e"
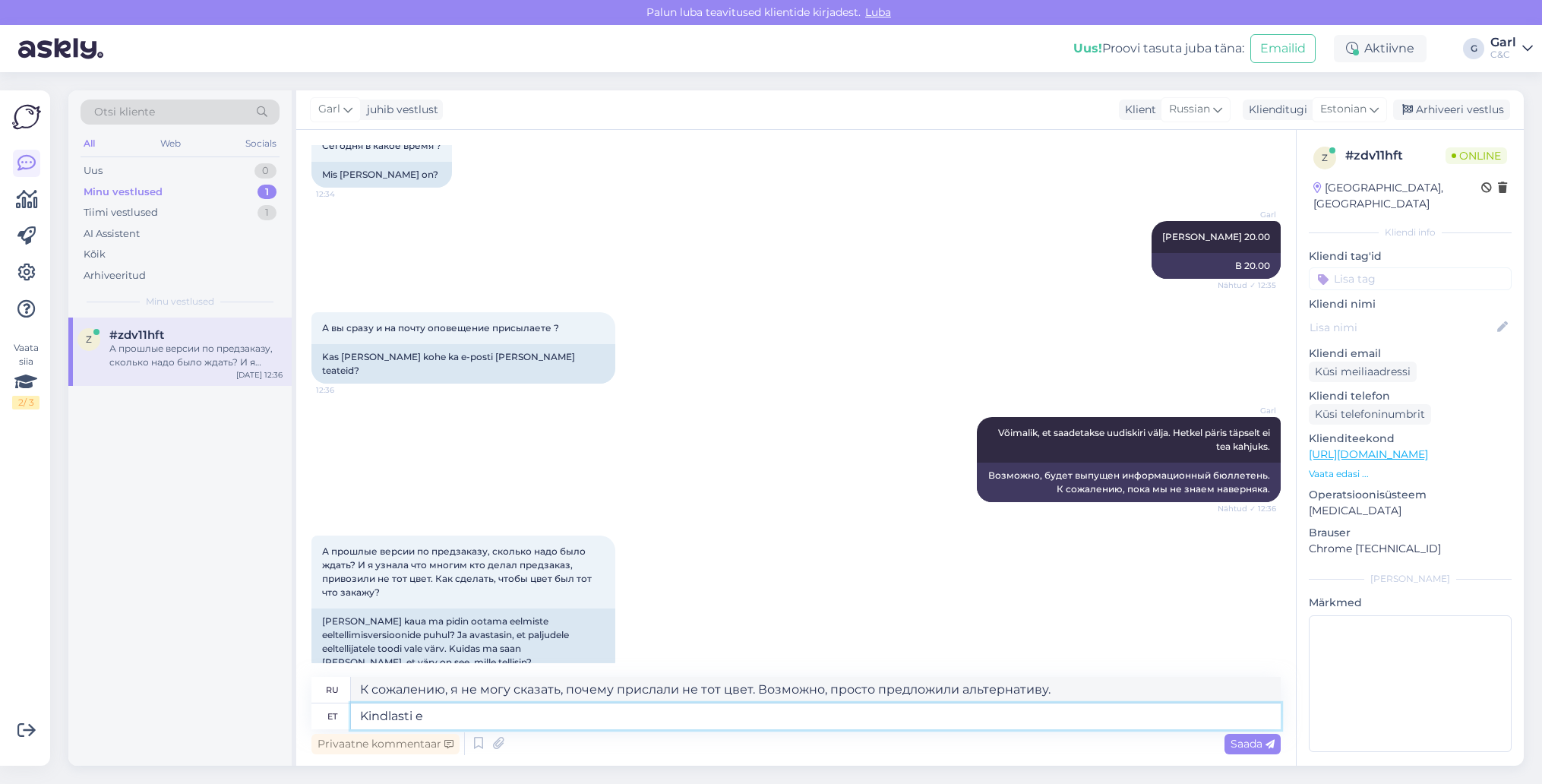
type textarea "Конечно"
type textarea "Kindlasti ei o"
type textarea "Конечно, нет."
type textarea "Kindlasti ei ole valet vä"
type textarea "Конечно, здесь нет никакой лжи."
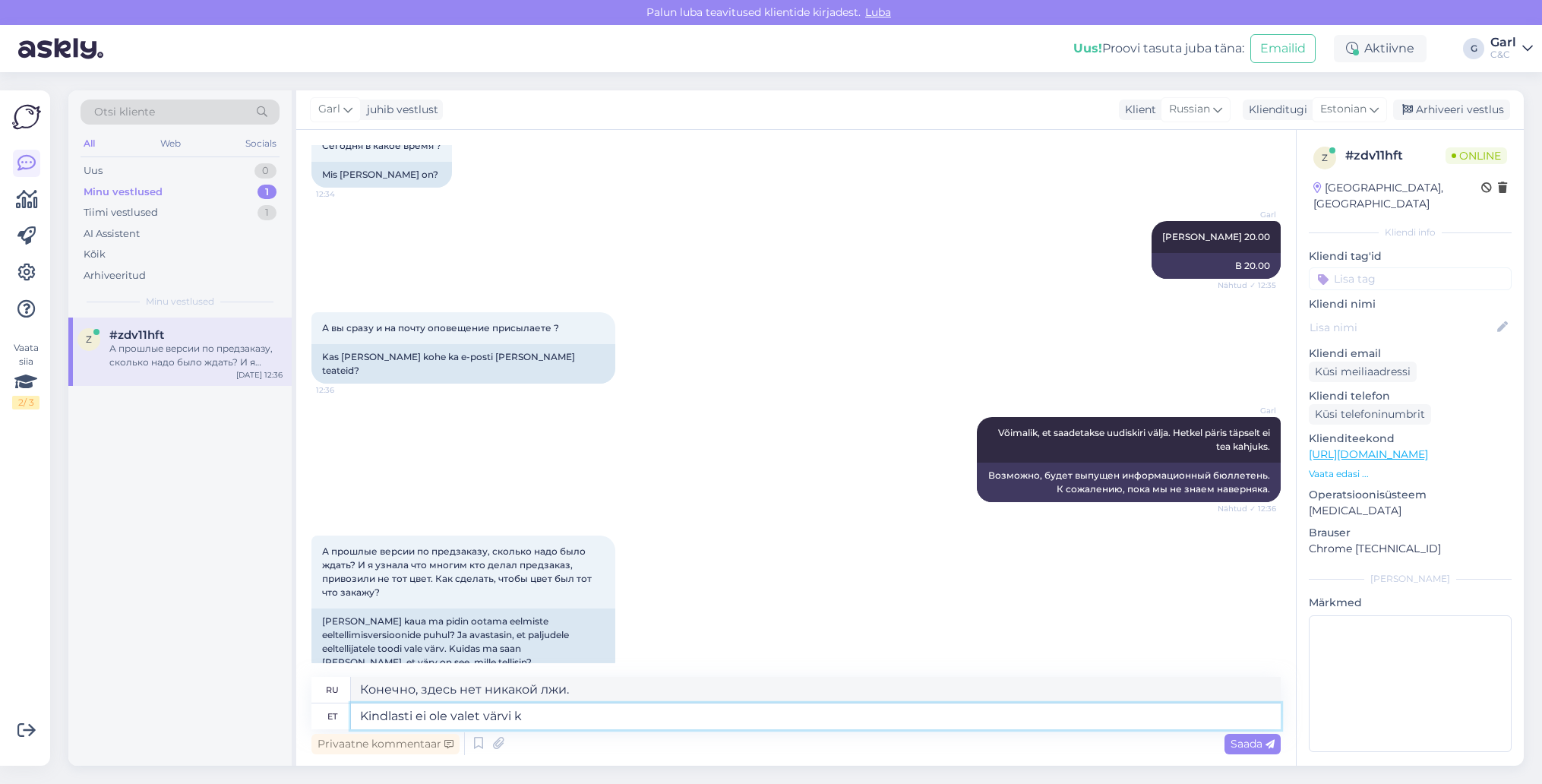
type textarea "Kindlasti ei ole valet värvi ke"
type textarea "Неправильного цвета определенно не существует."
type textarea "Kindlasti ei ole valet värvi kellelegi saad"
type textarea "Не существует неправильного цвета для каждого человека."
type textarea "Kindlasti ei ole valet värvi kellelegi saadetud,"
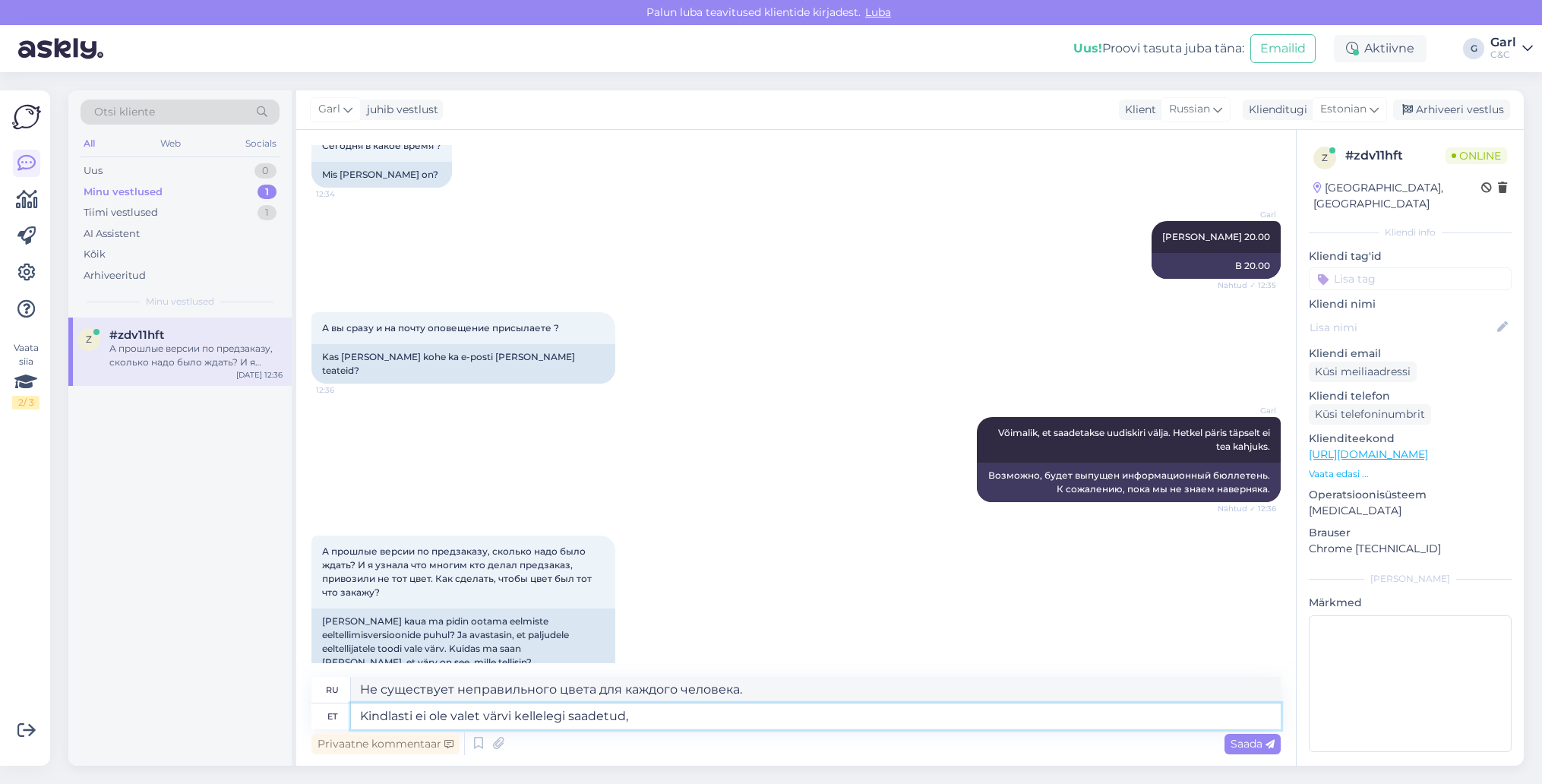
type textarea "Конечно, никому не прислали неправильный цвет,"
type textarea "Kindlasti ei ole valet värvi kellelegi saadetud, oleme"
type textarea "Мы уверены, что никому не прислали неправильный цвет, мы"
type textarea "Kindlasti ei ole valet värvi kellelegi saadetud, oleme pakkunud"
type textarea "Мы уверены, что никому не прислали неправильный цвет, мы предложили"
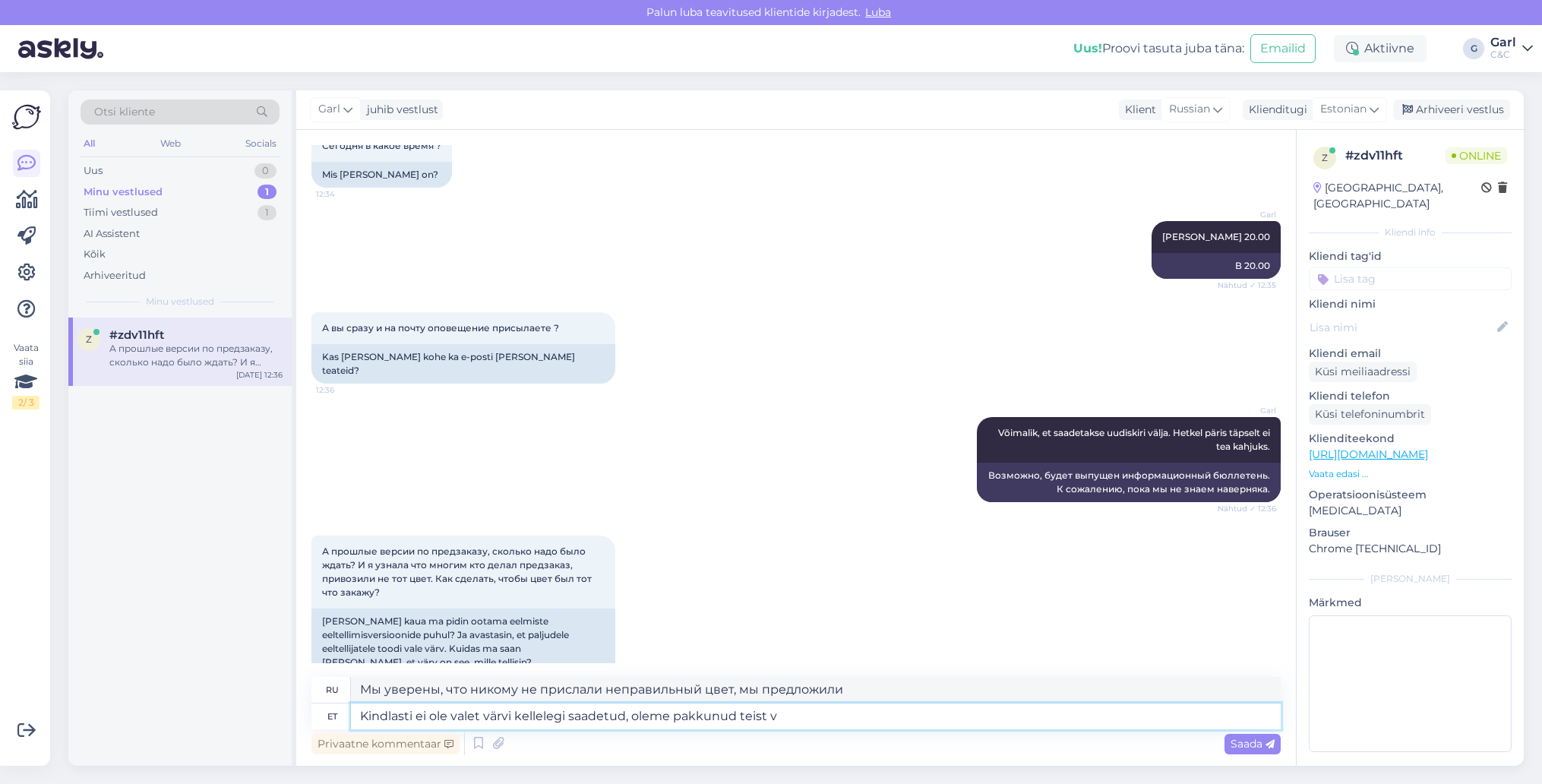
type textarea "Kindlasti ei ole valet värvi kellelegi saadetud, oleme pakkunud teist vä"
type textarea "Мы уверены, что никому не прислали неправильный цвет, мы предложили другой."
type textarea "Kindlasti ei ole valet värvi kellelegi saadetud, oleme pakkunud teist värvust kl"
type textarea "Мы уверены, что никому не прислали неправильный цвет, мы предложили другой цвет."
type textarea "Kindlasti ei ole valet värvi kellelegi saadetud, oleme pakkunud teist värvust k…"
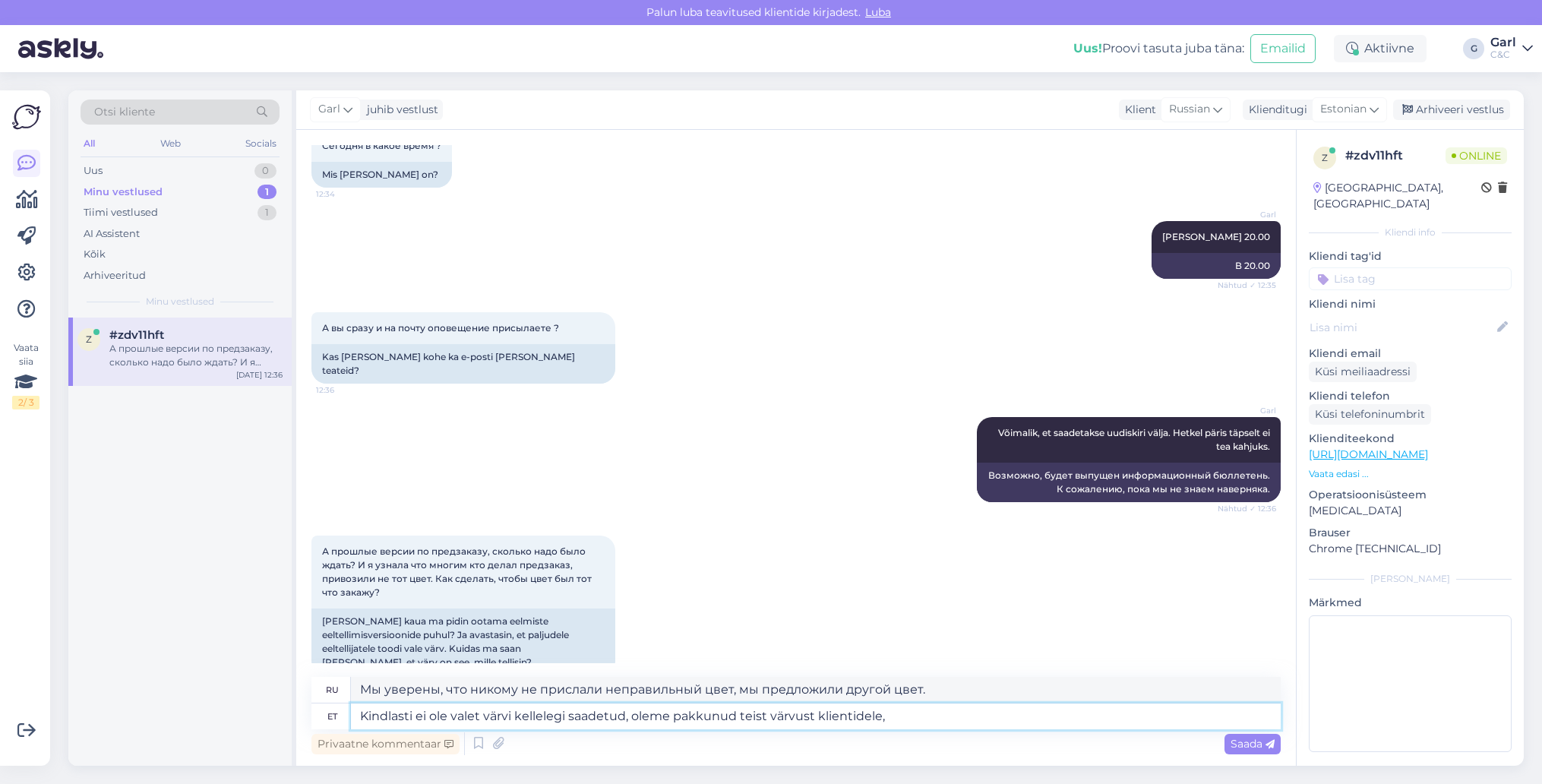
type textarea "Мы определенно никому не отправили неправильный цвет, мы предложили клиентам др…"
type textarea "Kindlasti ei ole valet värvi kellelegi saadetud, oleme pakkunud teist värvust"
type textarea "Мы уверены, что никому не прислали неправильный цвет, мы предложили другой цвет."
type textarea "Kindlasti ei ole valet värvi kellelegi saadetud, oleme pakkunud teist värvust e…"
type textarea "Мы уверены, что никому не прислали неправильный цвет, мы предложили другой цвет…"
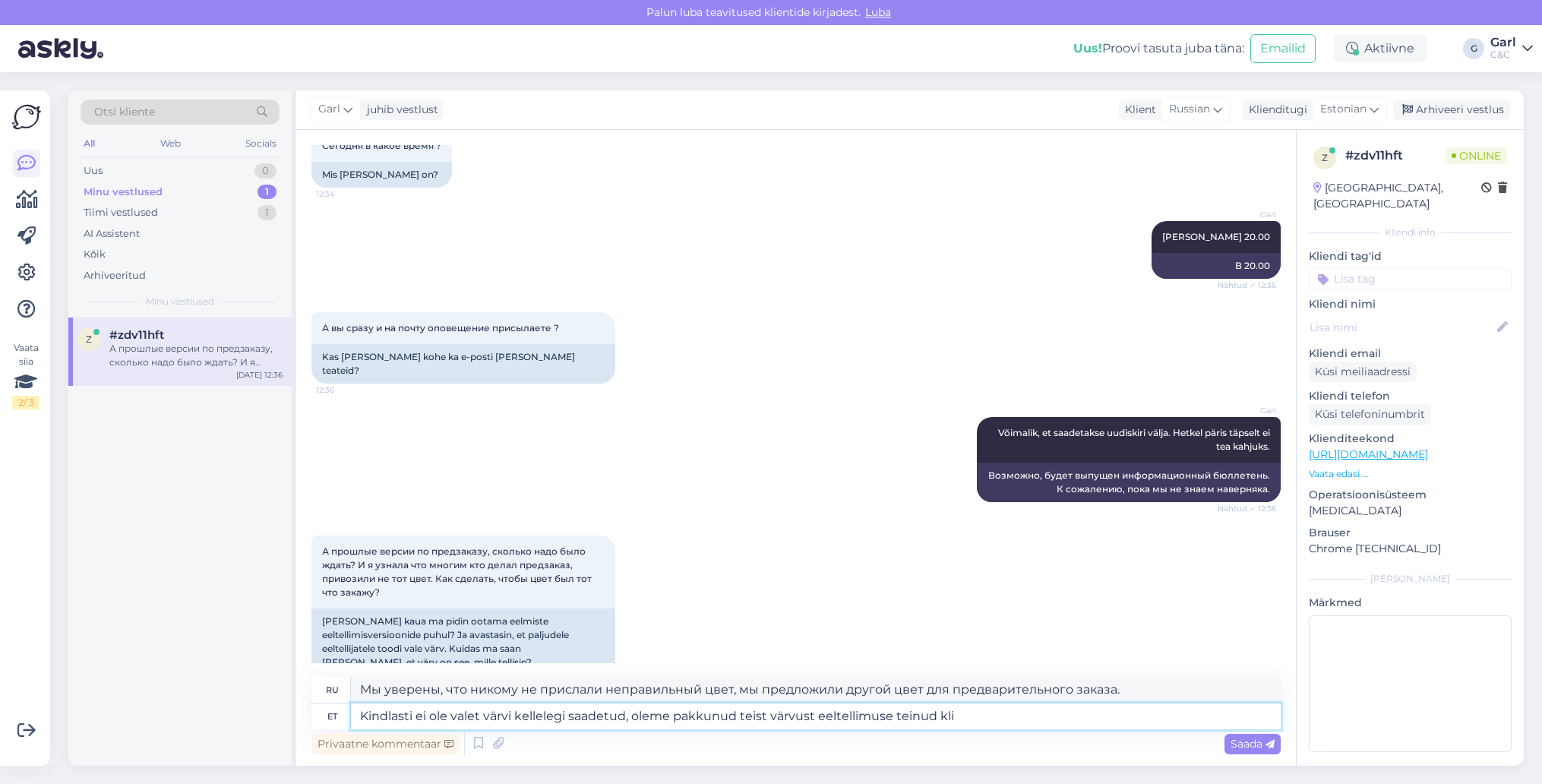
type textarea "Kindlasti ei ole valet värvi kellelegi saadetud, oleme pakkunud teist värvust e…"
type textarea "Мы уверены, что никому не был отправлен неправильный цвет, мы предложили другой…"
type textarea "Kindlasti ei ole valet värvi kellelegi saadetud, oleme pakkunud teist värvust e…"
type textarea "Мы определенно никому не отправили неправильный цвет, мы предложили другой цвет…"
type textarea "Kindlasti ei ole valet värvi kellelegi saadetud, oleme pakkunud teist värvust e…"
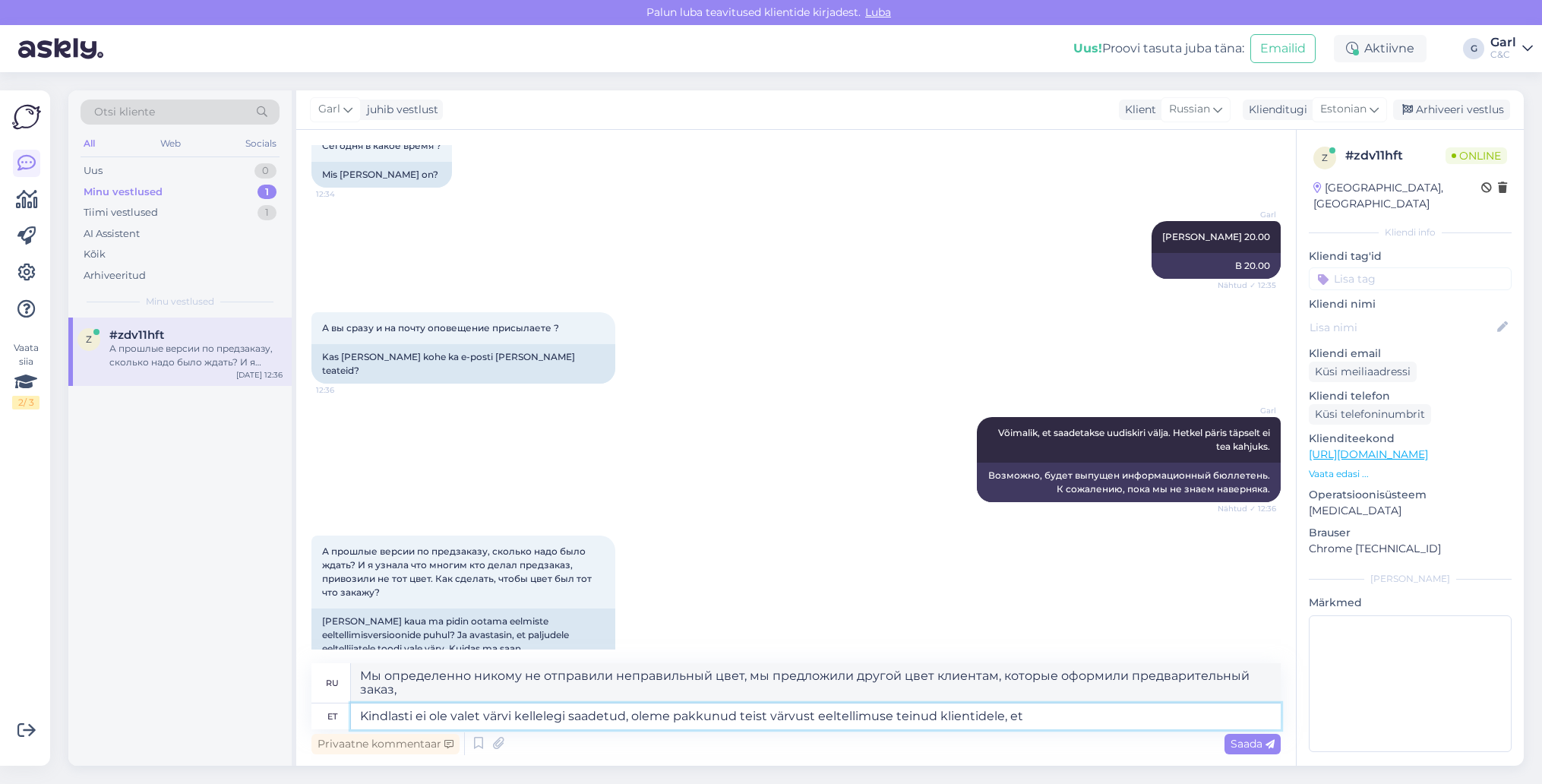
type textarea "Мы уверены, что никому не прислали неправильный цвет, мы предложили другой цвет…"
type textarea "Kindlasti ei ole valet värvi kellelegi saadetud, oleme pakkunud teist värvust e…"
type textarea "Мы определенно никому не отправили неправильный цвет, мы предложили другой цвет…"
type textarea "Kindlasti ei ole valet värvi kellelegi saadetud, oleme pakkunud teist värvust e…"
type textarea "Мы определенно не отправили кому-либо неправильный цвет, мы предложили другой ц…"
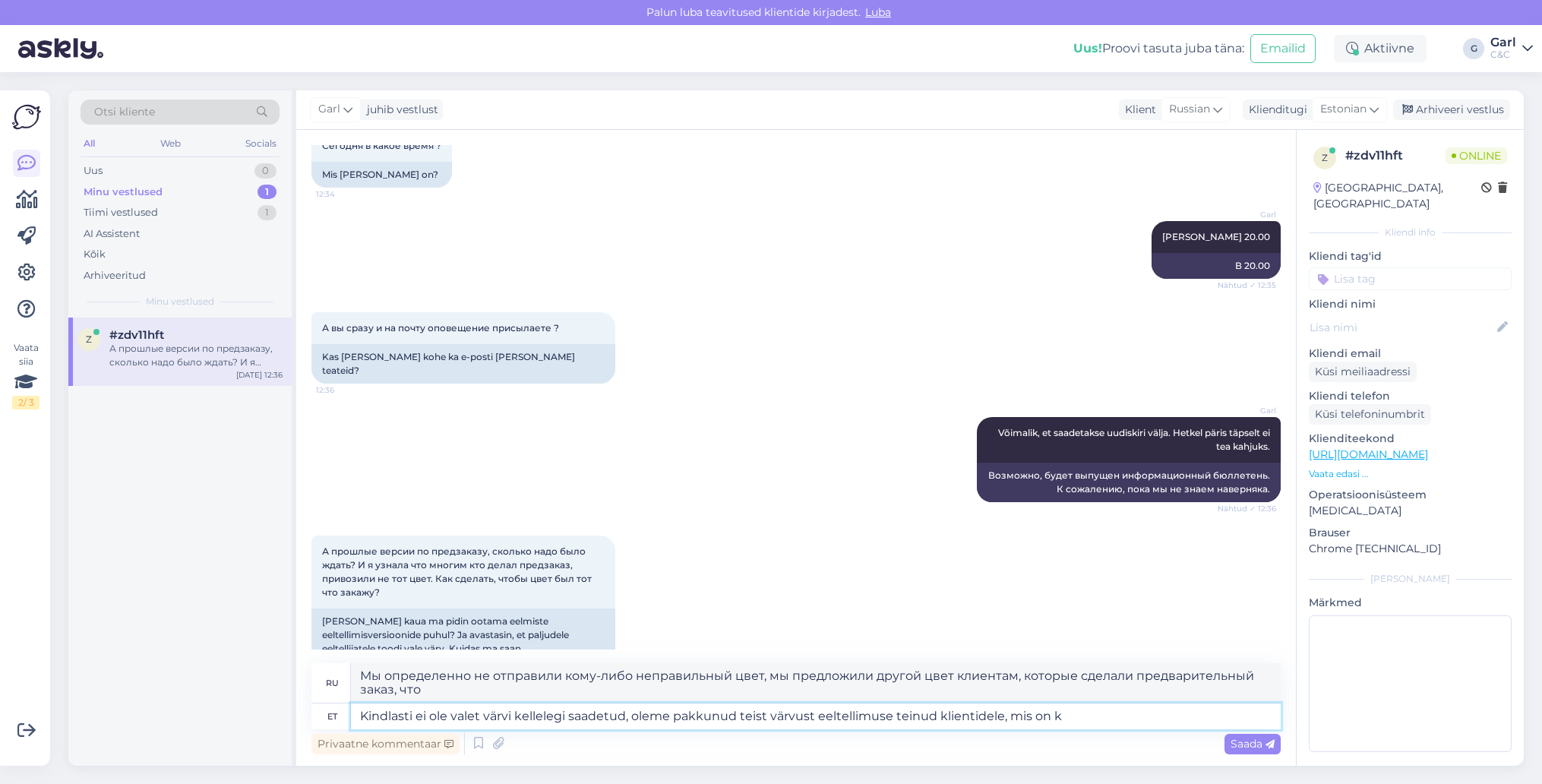
type textarea "Kindlasti ei ole valet värvi kellelegi saadetud, oleme pakkunud teist värvust e…"
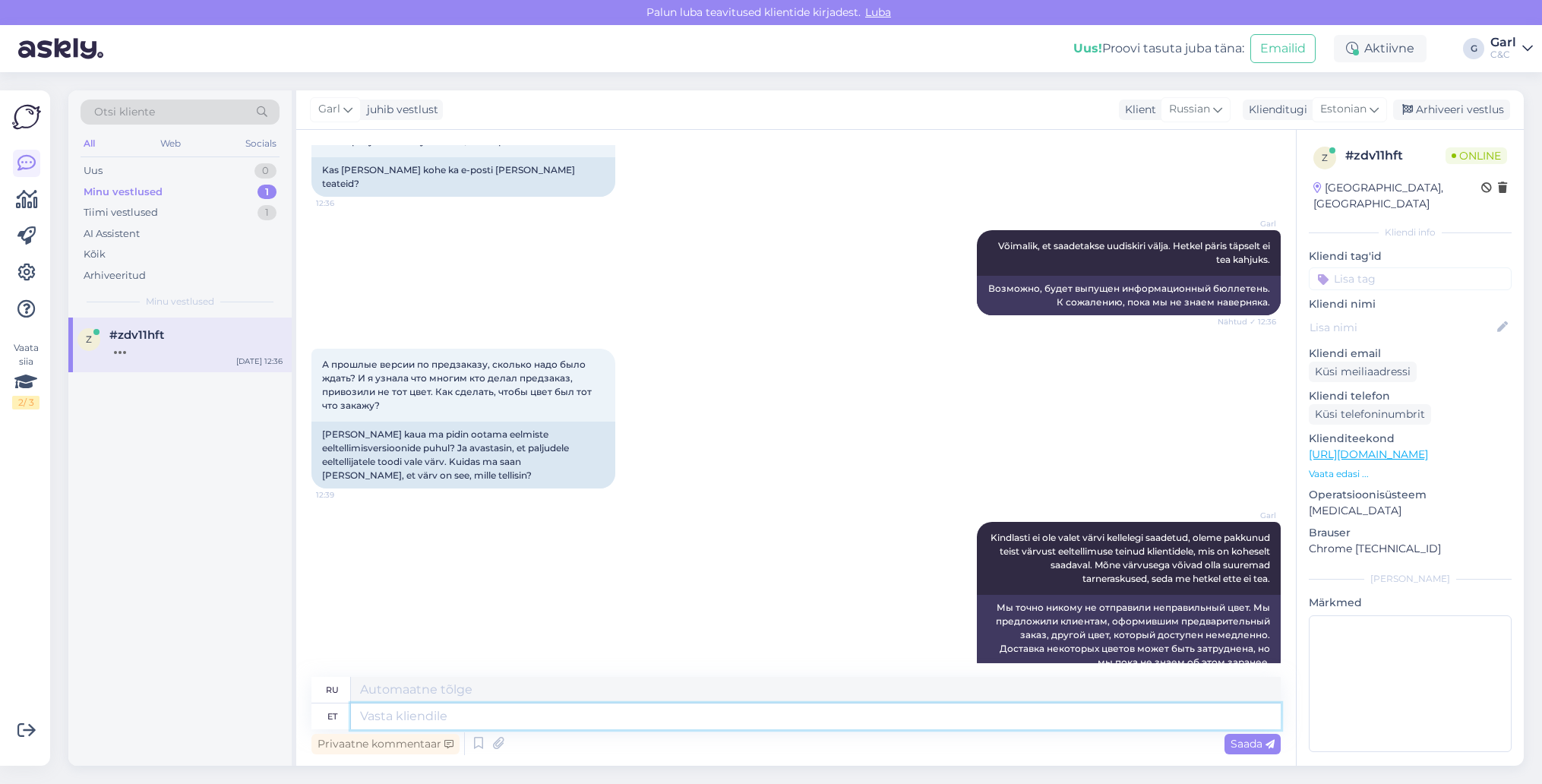
scroll to position [757, 0]
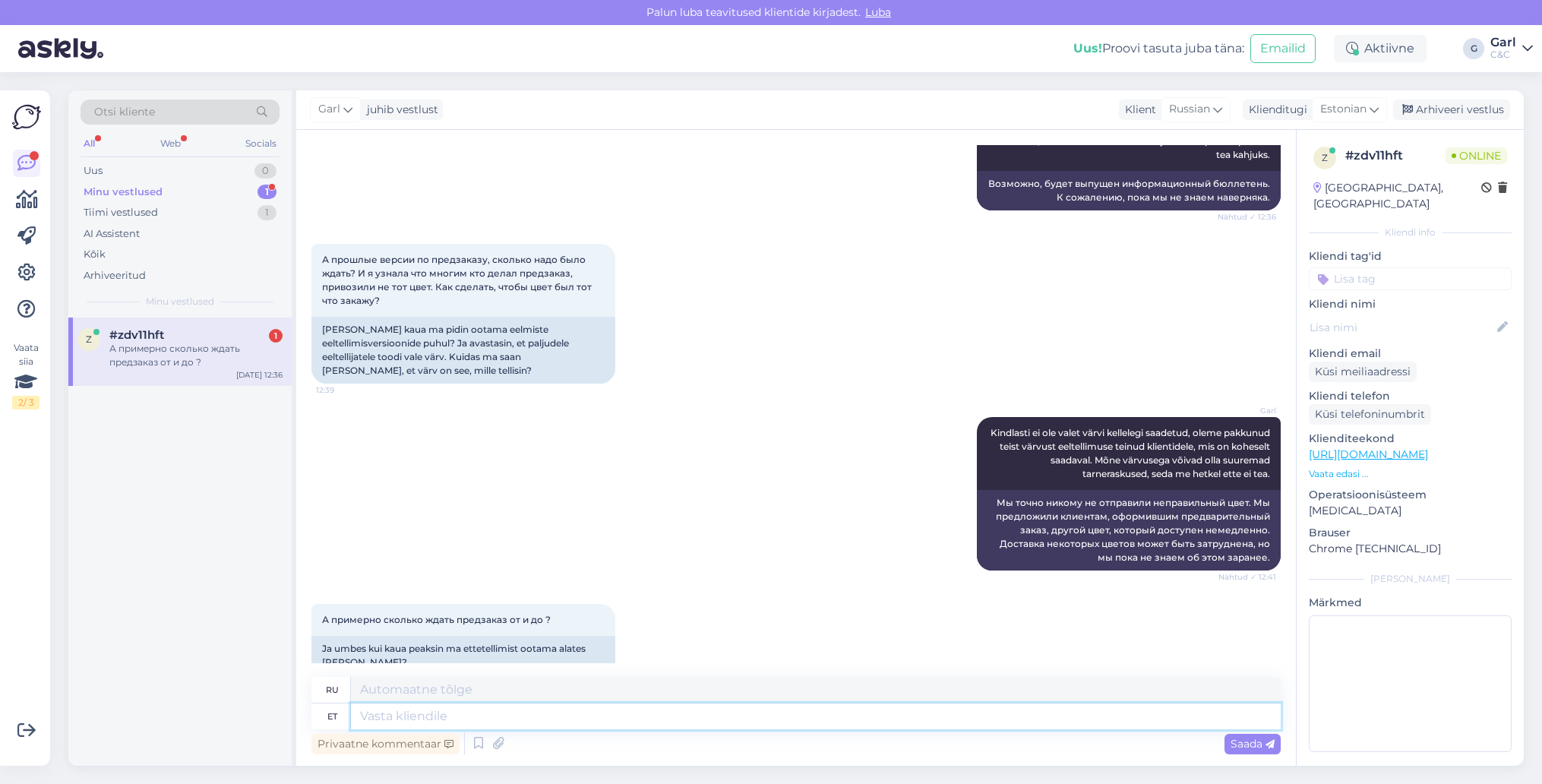
click at [604, 713] on textarea at bounding box center [815, 715] width 930 height 25
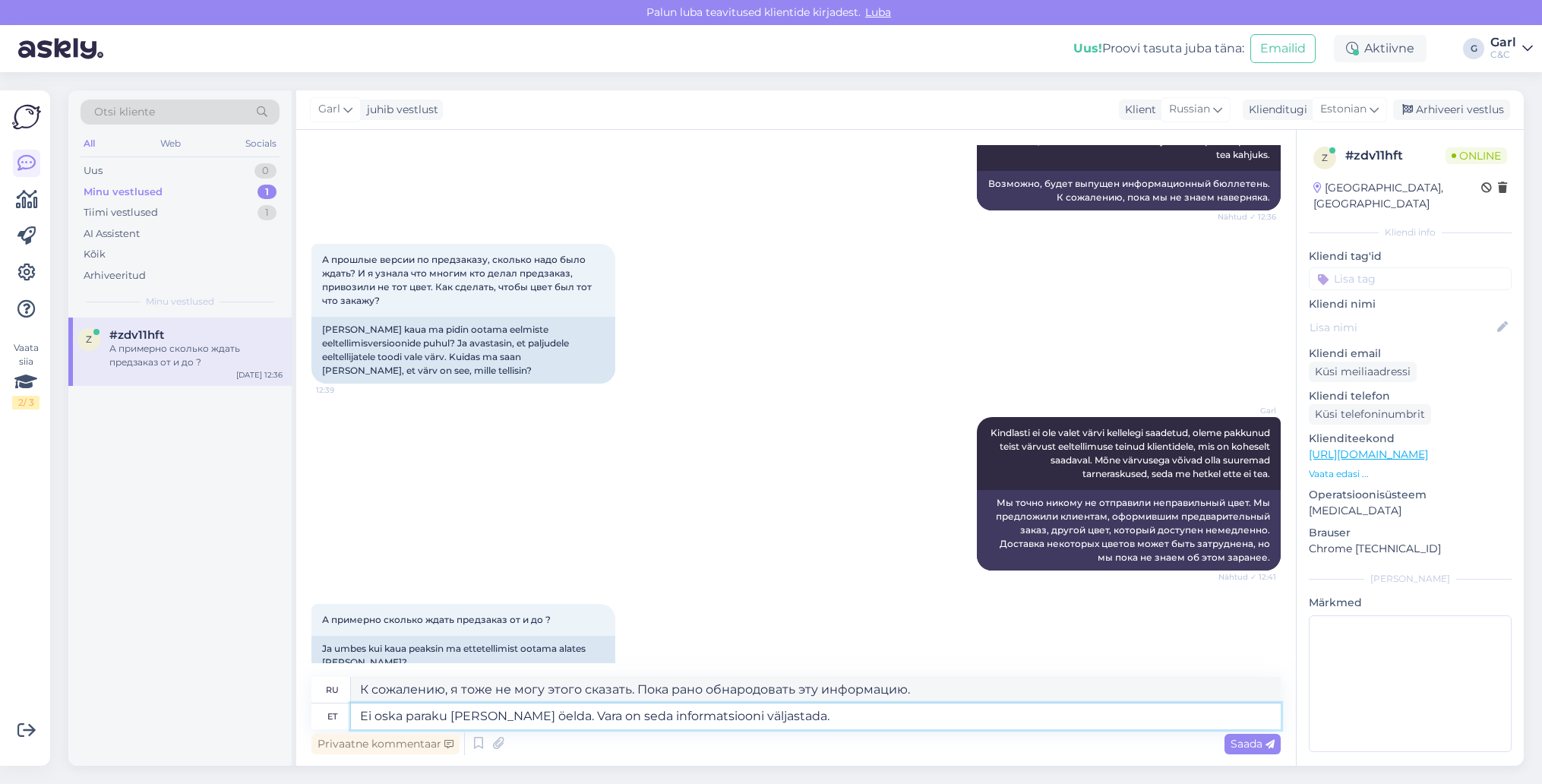
click at [807, 710] on textarea "Ei oska paraku seda ka öelda. Vara on seda informatsiooni väljastada." at bounding box center [815, 715] width 930 height 25
click at [542, 711] on textarea "Ei oska paraku seda ka öelda. Vara on seda informatsiooni väljastada." at bounding box center [815, 715] width 930 height 25
click at [814, 726] on textarea "Ei oska paraku seda ka öelda. Liiga vara on seda informatsiooni väljastada." at bounding box center [815, 715] width 930 height 25
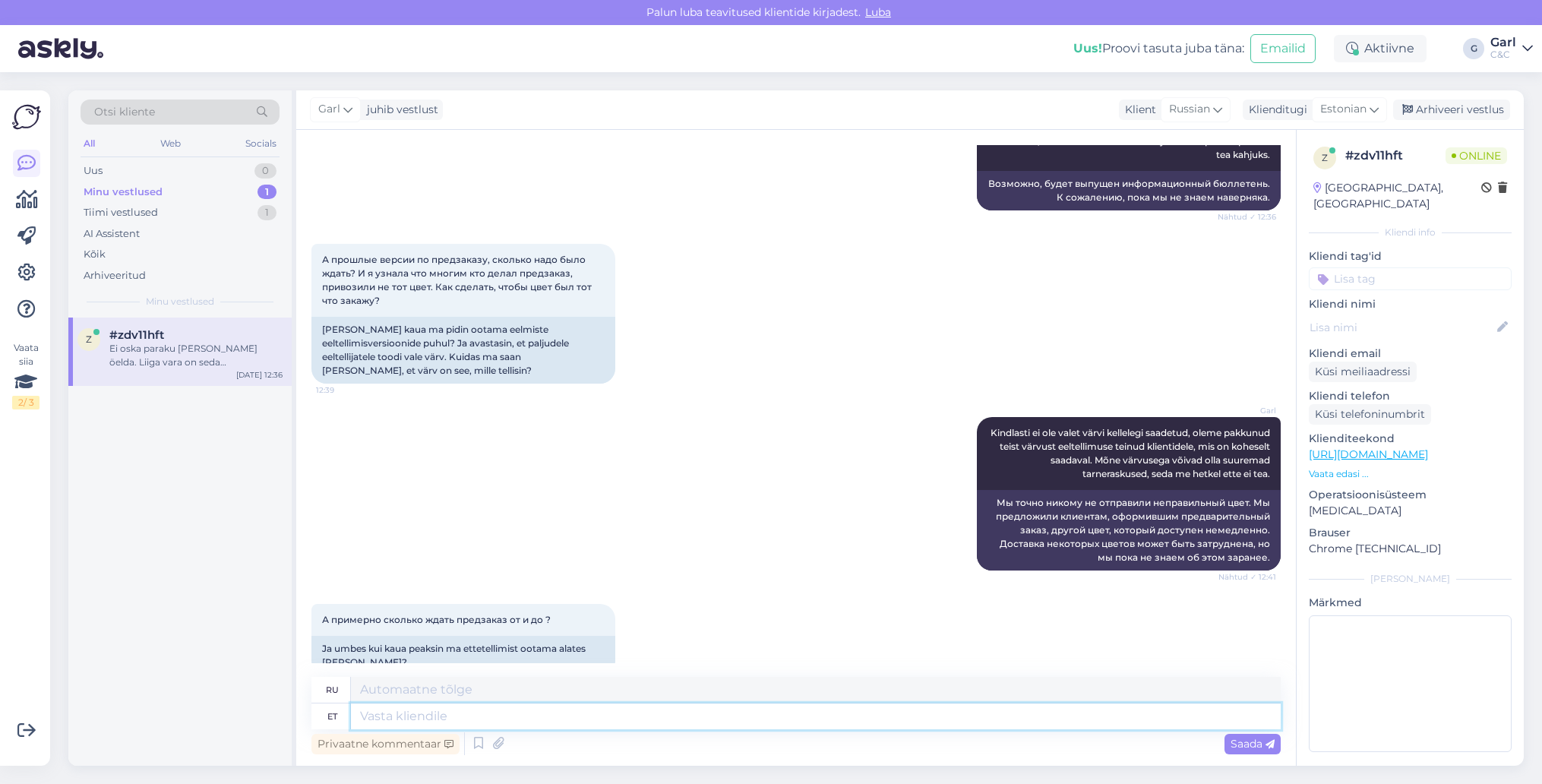
scroll to position [875, 0]
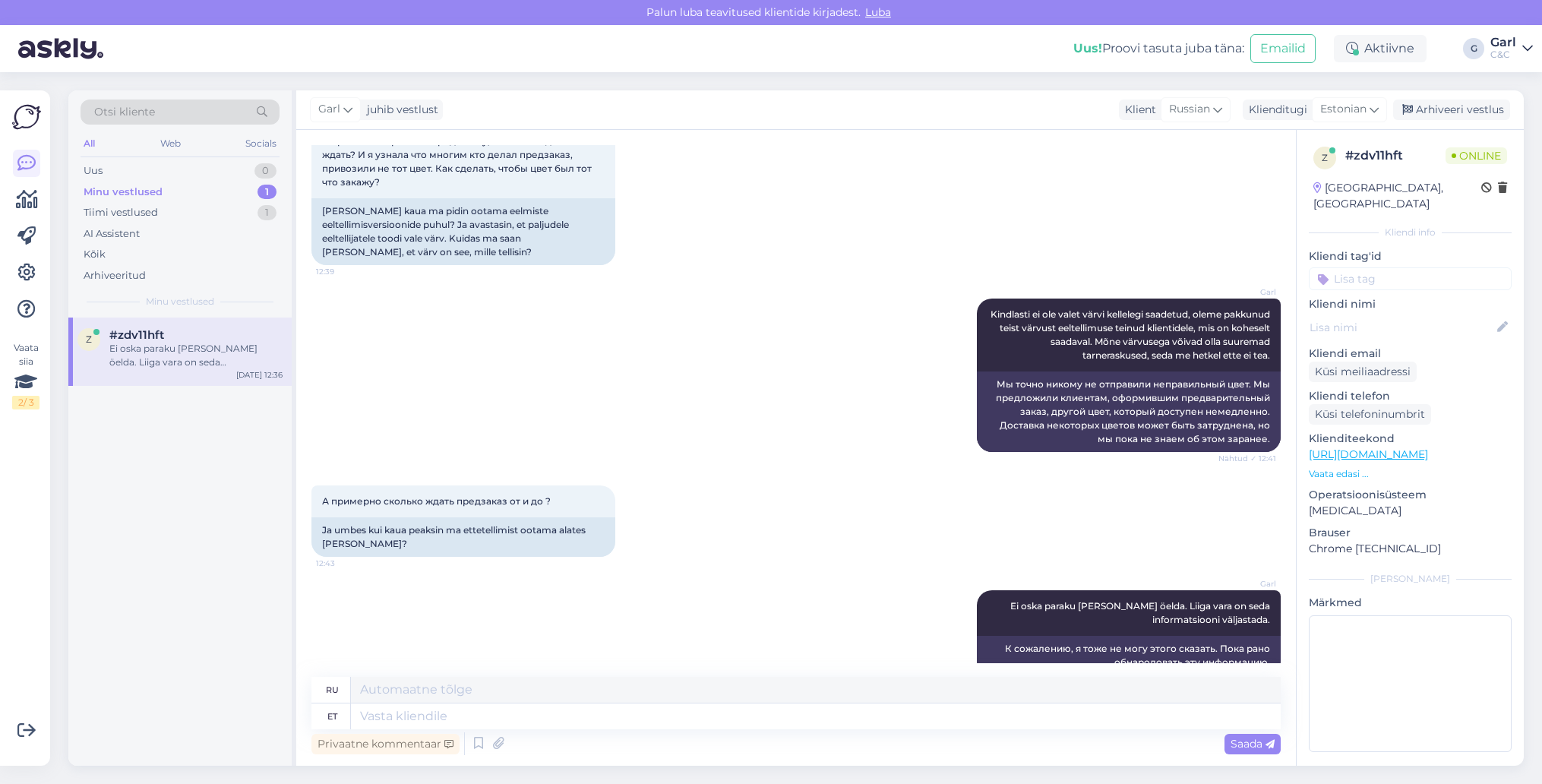
click at [240, 561] on div "z #zdv11hft Ei oska paraku seda ka öelda. Liiga vara on seda informatsiooni väl…" at bounding box center [179, 541] width 224 height 448
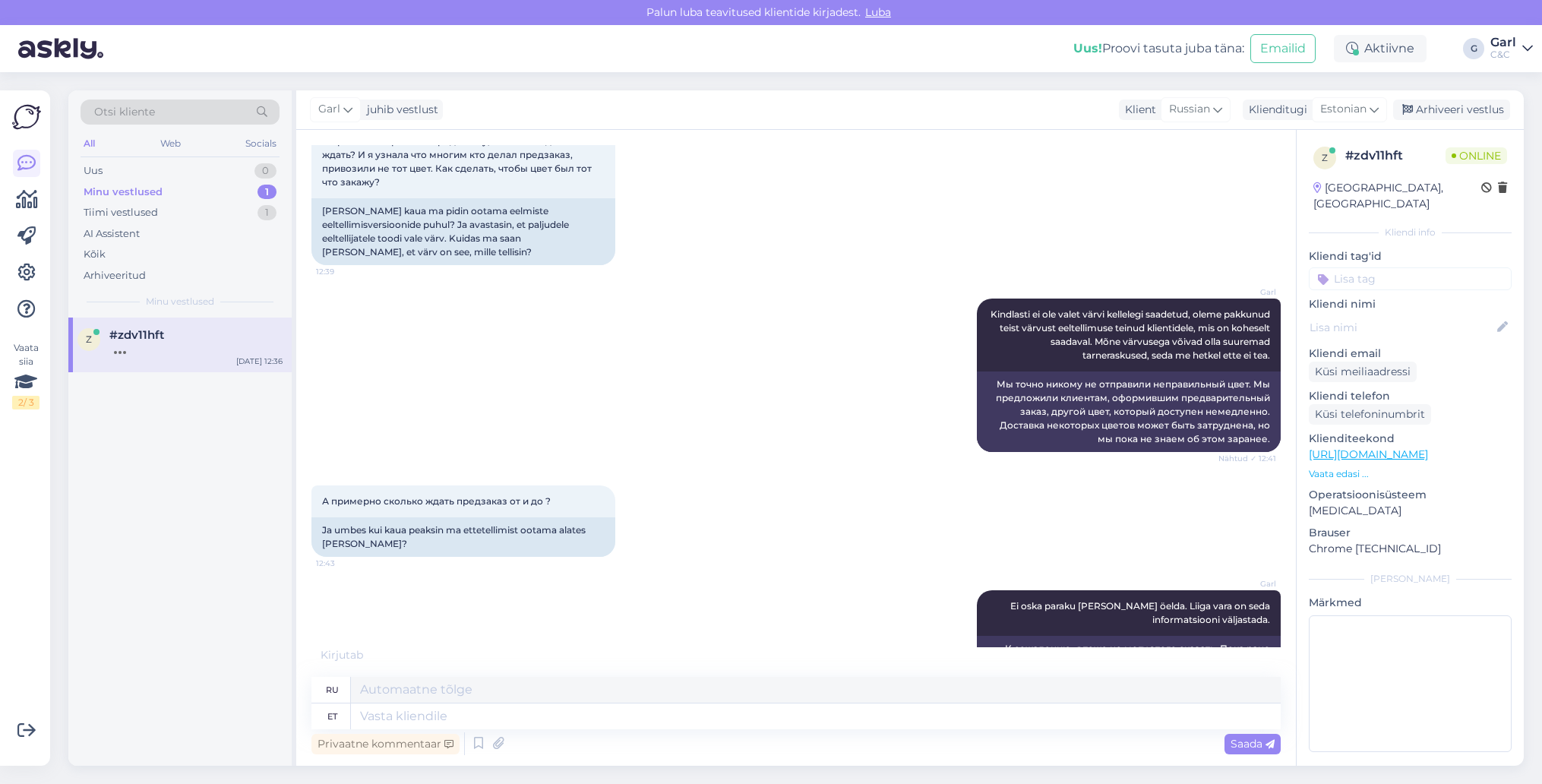
click at [241, 555] on div "z #zdv11hft Sep 9 12:36" at bounding box center [179, 541] width 224 height 448
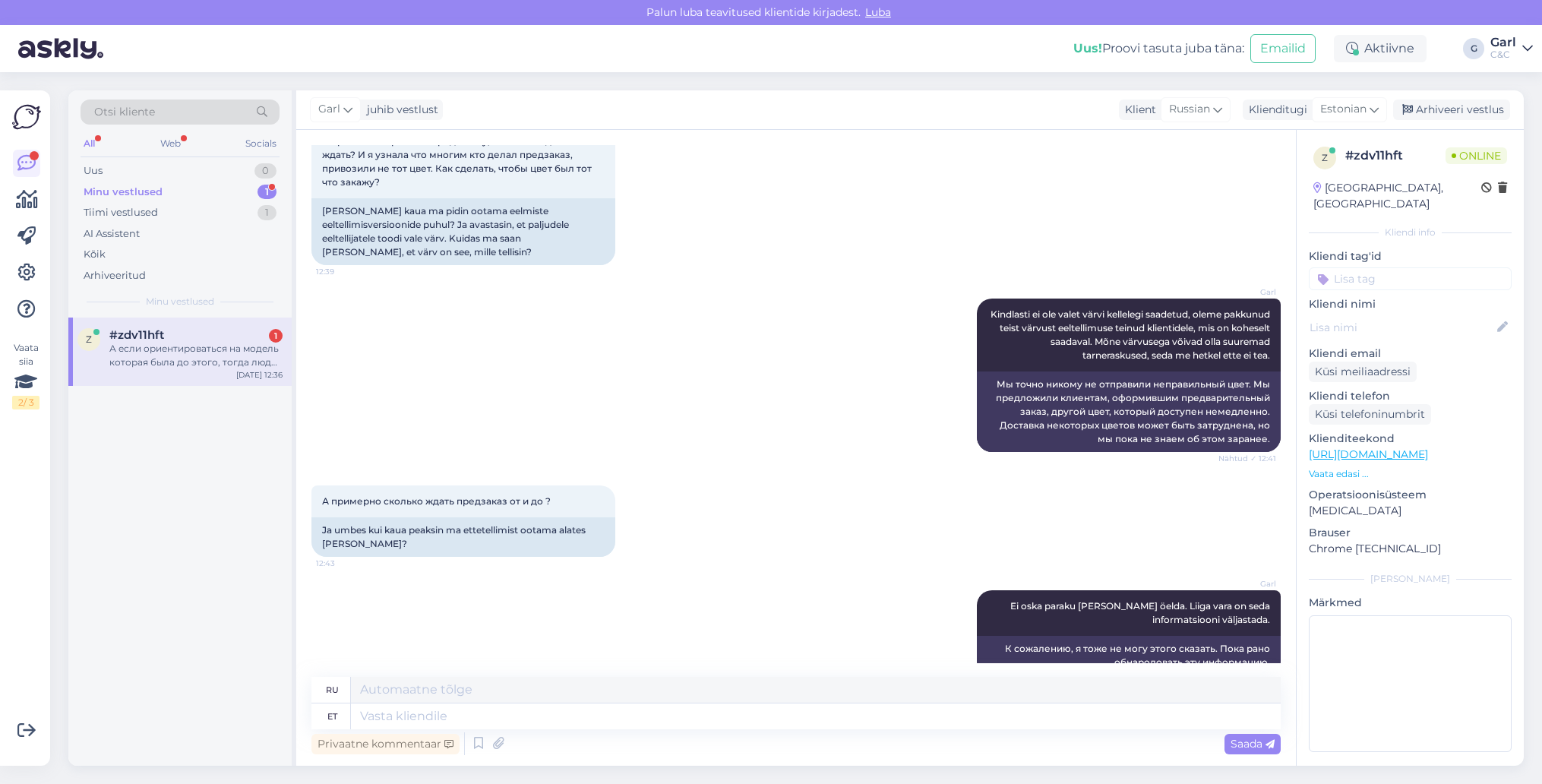
scroll to position [993, 0]
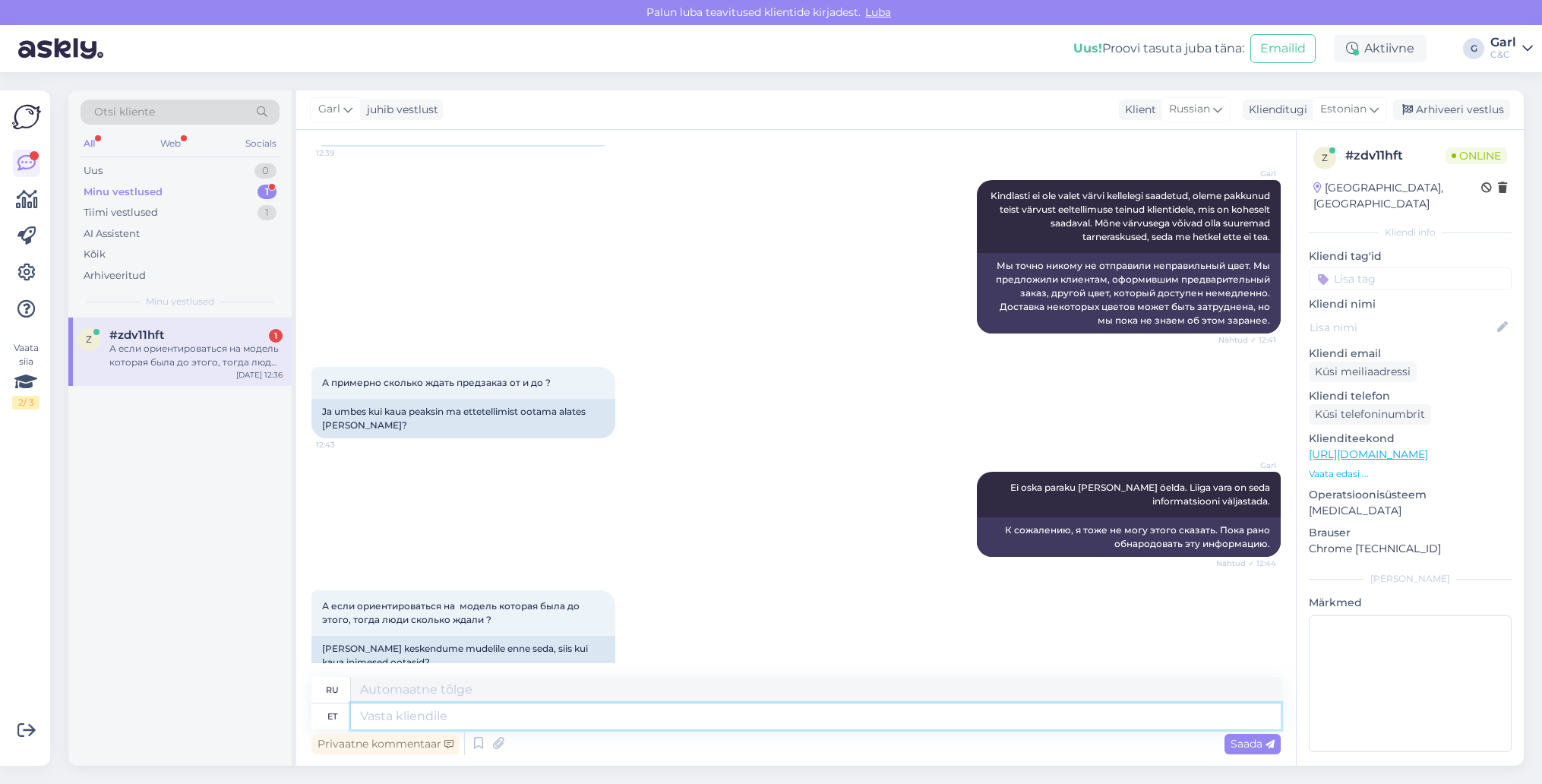
click at [781, 726] on textarea at bounding box center [815, 715] width 930 height 25
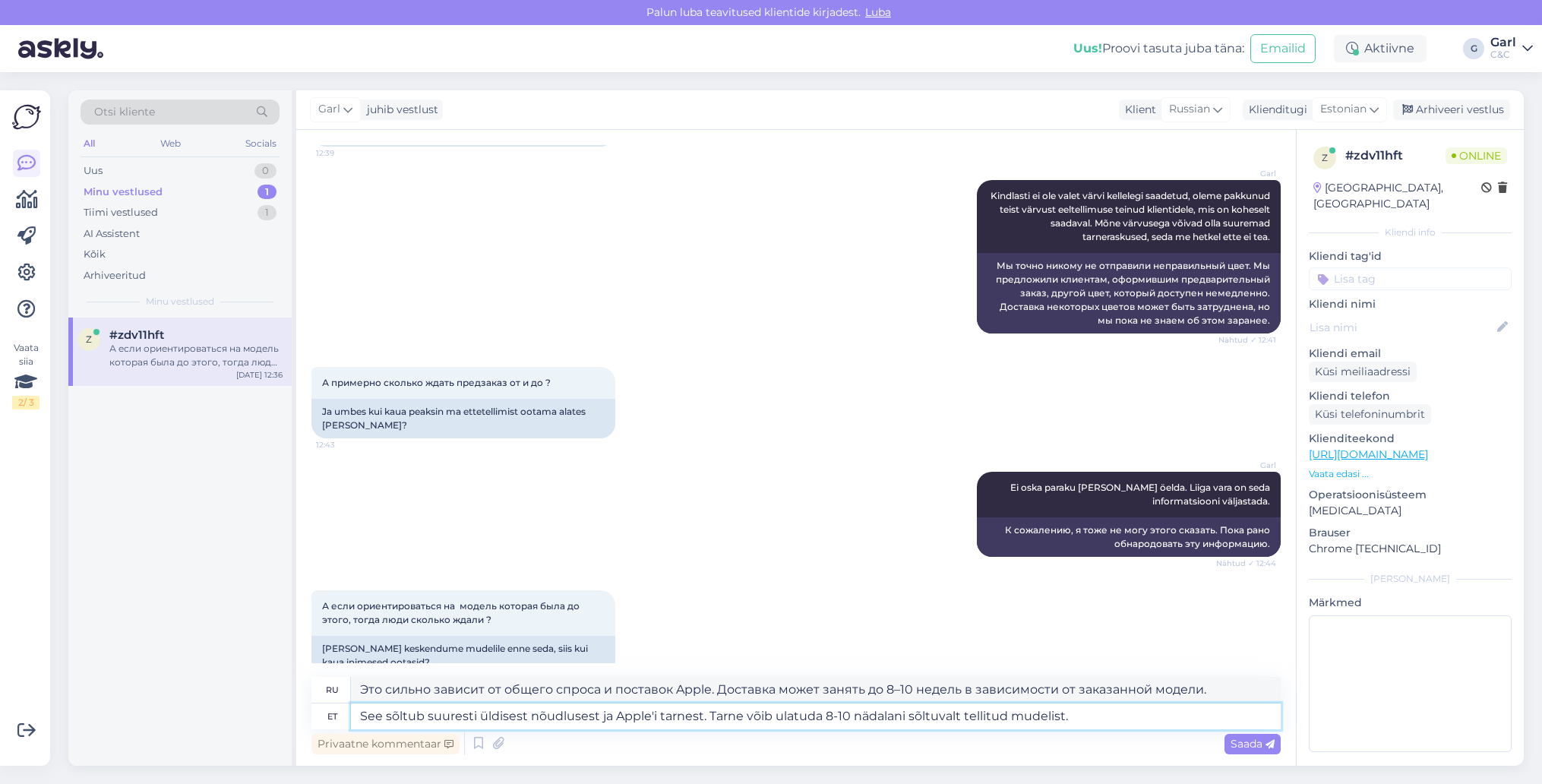
click at [826, 719] on textarea "See sõltub suuresti üldisest nõudlusest ja Apple'i tarnest. Tarne võib ulatuda …" at bounding box center [815, 715] width 930 height 25
click at [834, 719] on textarea "See sõltub suuresti üldisest nõudlusest ja Apple'i tarnest. Tarne võib ulatuda …" at bounding box center [815, 715] width 930 height 25
click at [829, 717] on textarea "See sõltub suuresti üldisest nõudlusest ja Apple'i tarnest. Tarne võib ulatuda …" at bounding box center [815, 715] width 930 height 25
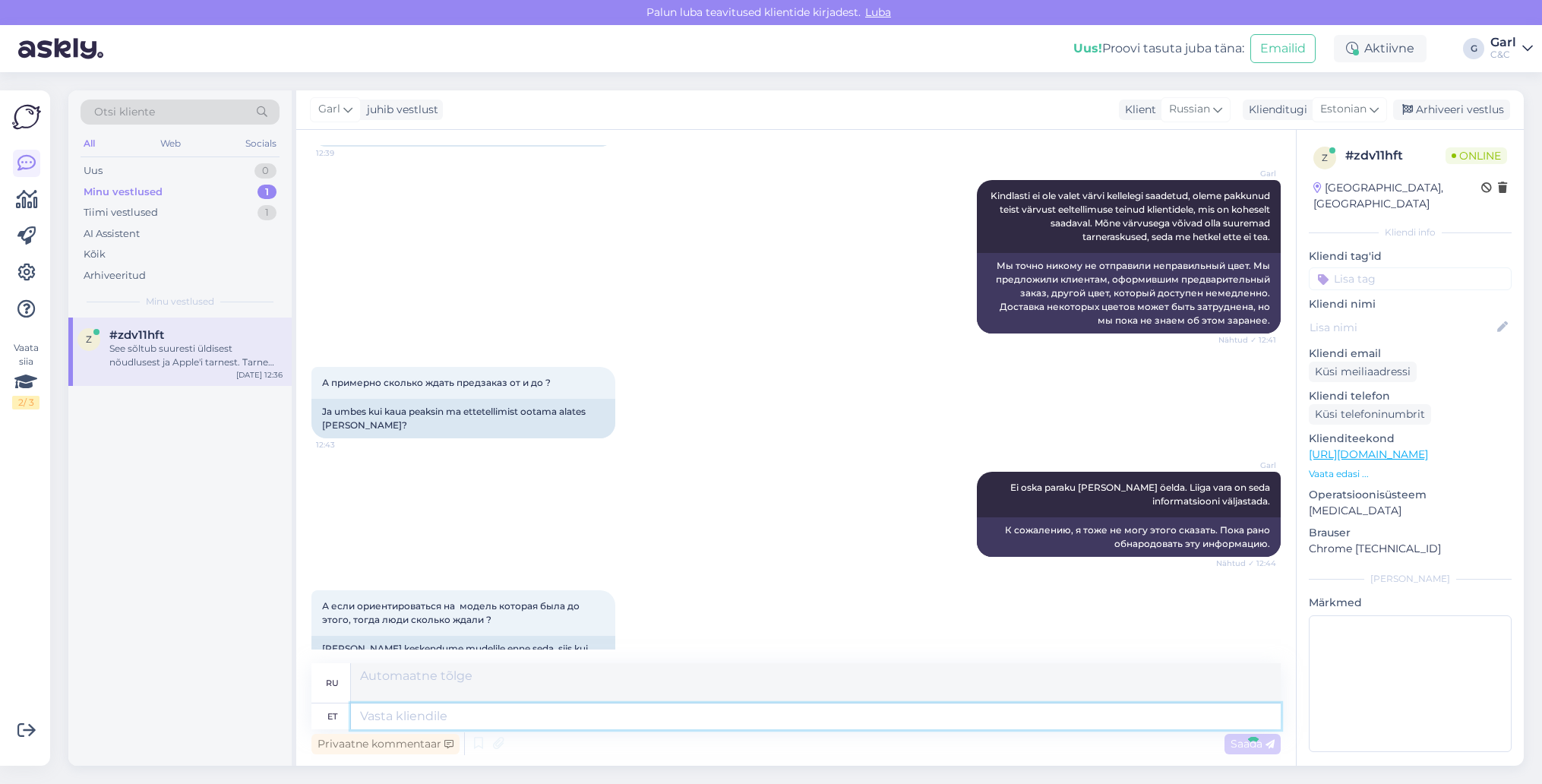
scroll to position [1126, 0]
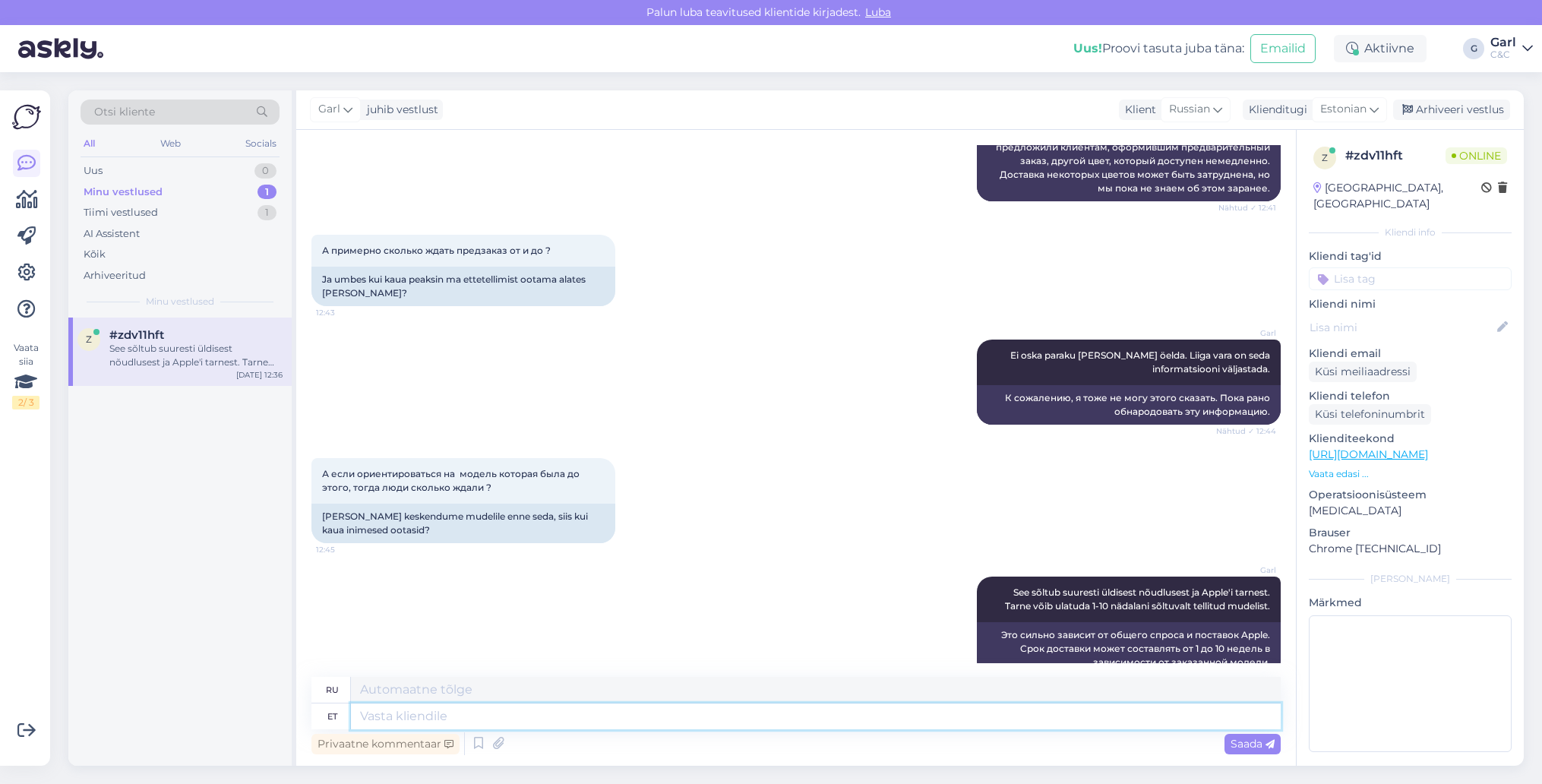
click at [757, 716] on textarea at bounding box center [815, 715] width 930 height 25
click at [733, 721] on textarea at bounding box center [815, 715] width 930 height 25
click at [246, 582] on div "z #zdv11hft See sõltub suuresti üldisest nõudlusest ja Apple'i tarnest. Tarne v…" at bounding box center [179, 541] width 224 height 448
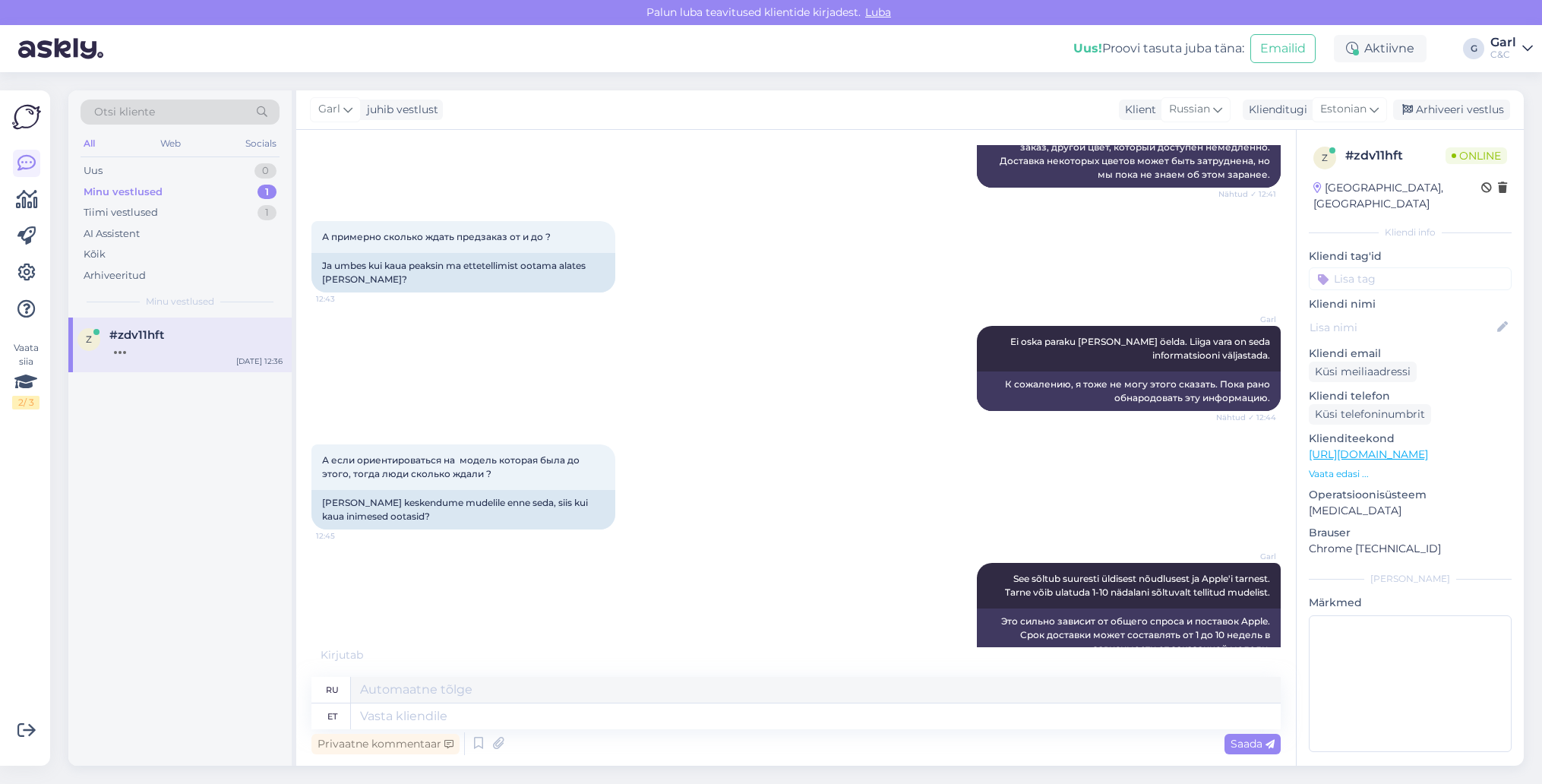
click at [243, 551] on div "z #zdv11hft Sep 9 12:36" at bounding box center [179, 541] width 224 height 448
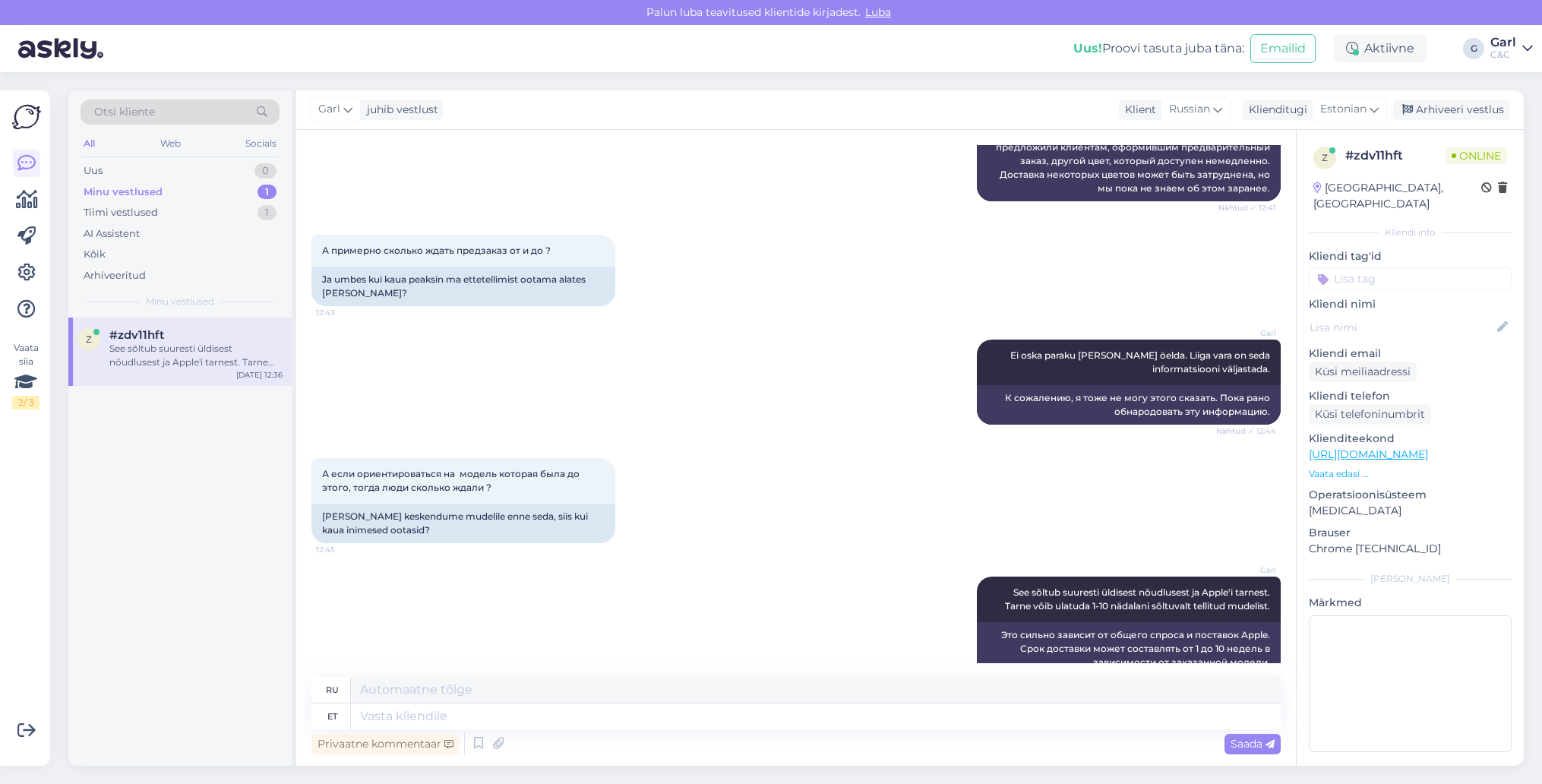
click at [202, 538] on div "z #zdv11hft See sõltub suuresti üldisest nõudlusest ja Apple'i tarnest. Tarne v…" at bounding box center [179, 541] width 224 height 448
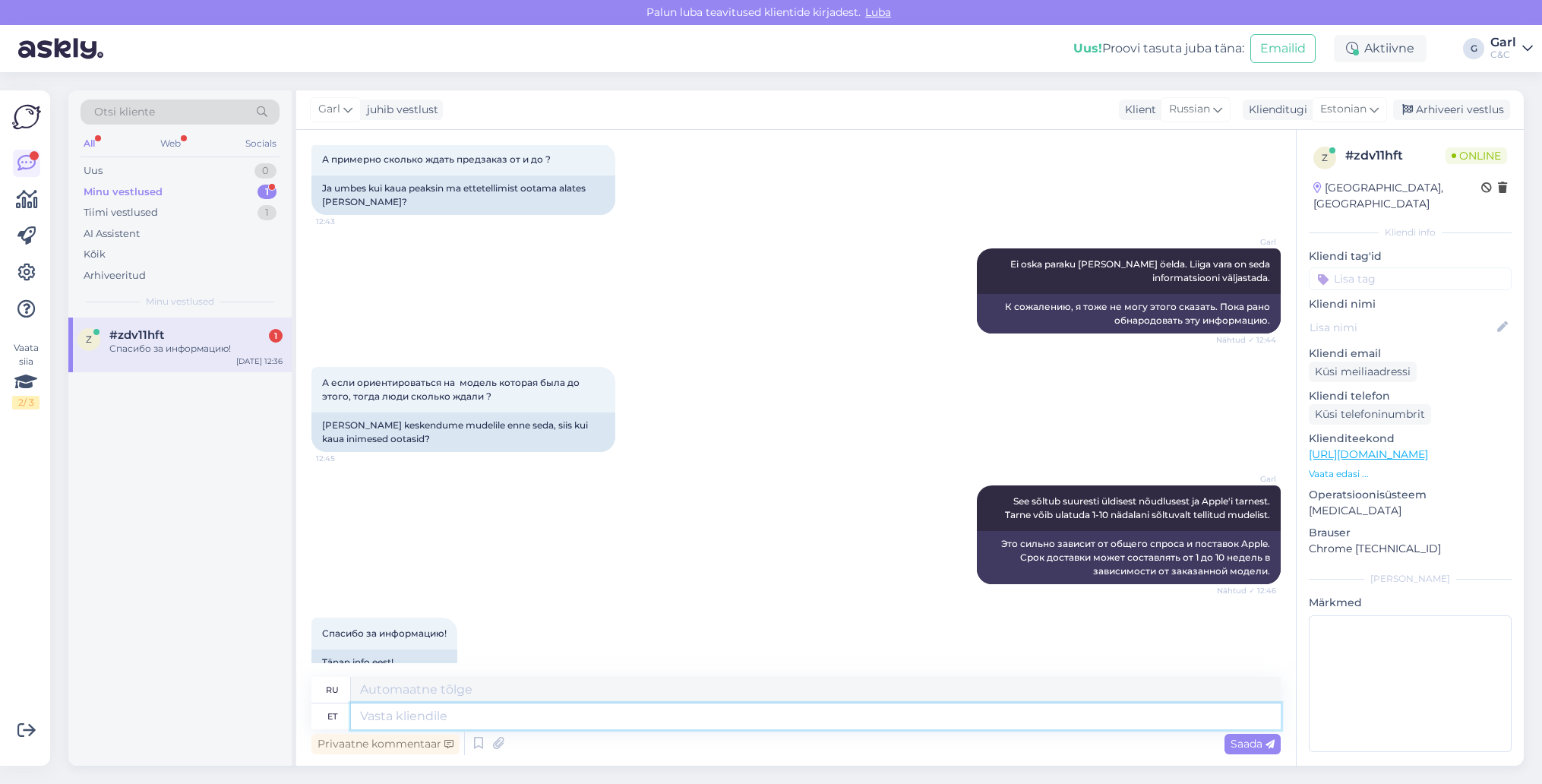
click at [539, 714] on textarea at bounding box center [815, 715] width 930 height 25
click at [538, 715] on textarea at bounding box center [815, 715] width 930 height 25
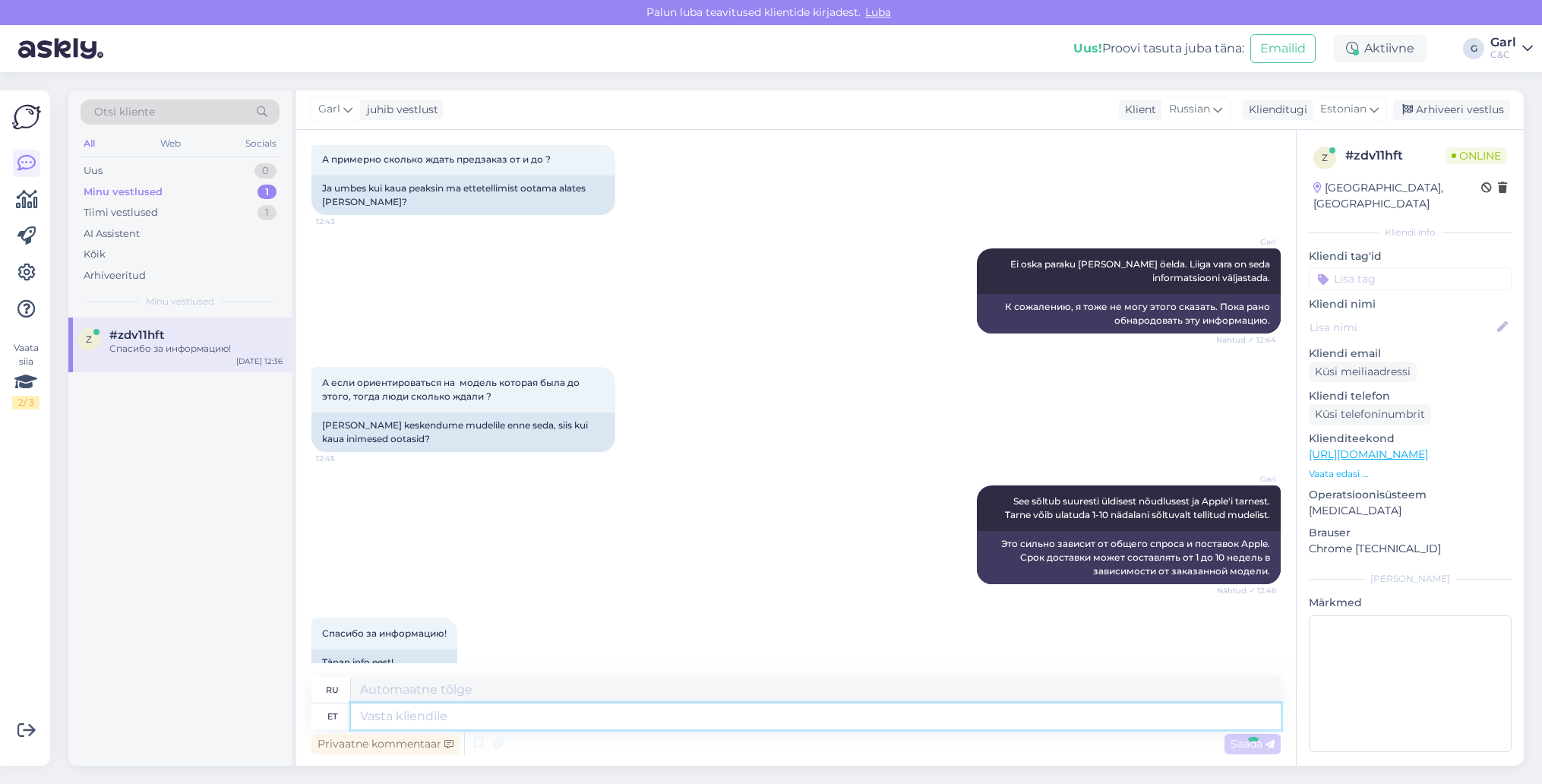
scroll to position [1308, 0]
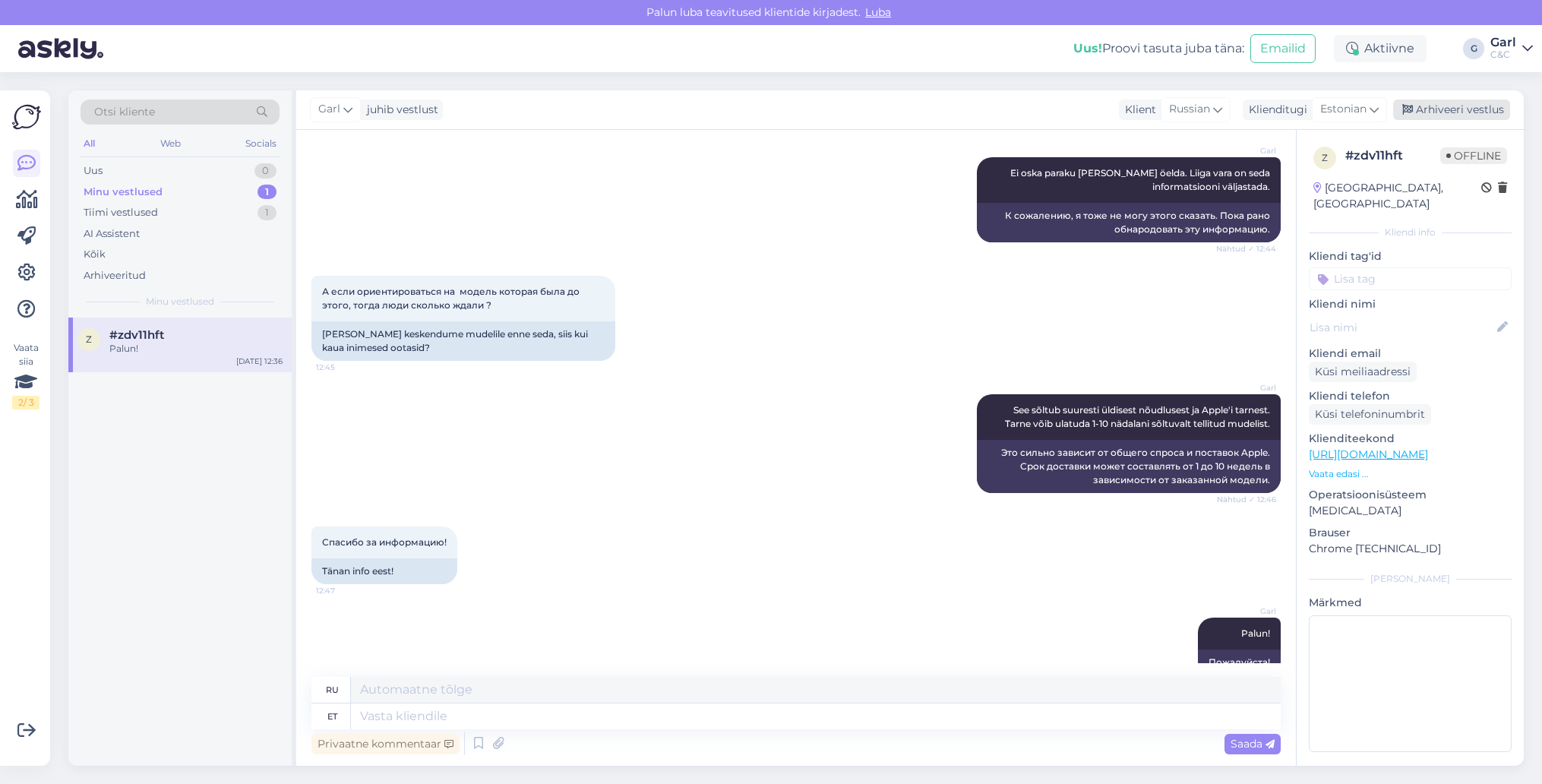
click at [1447, 105] on div "Arhiveeri vestlus" at bounding box center [1451, 109] width 117 height 21
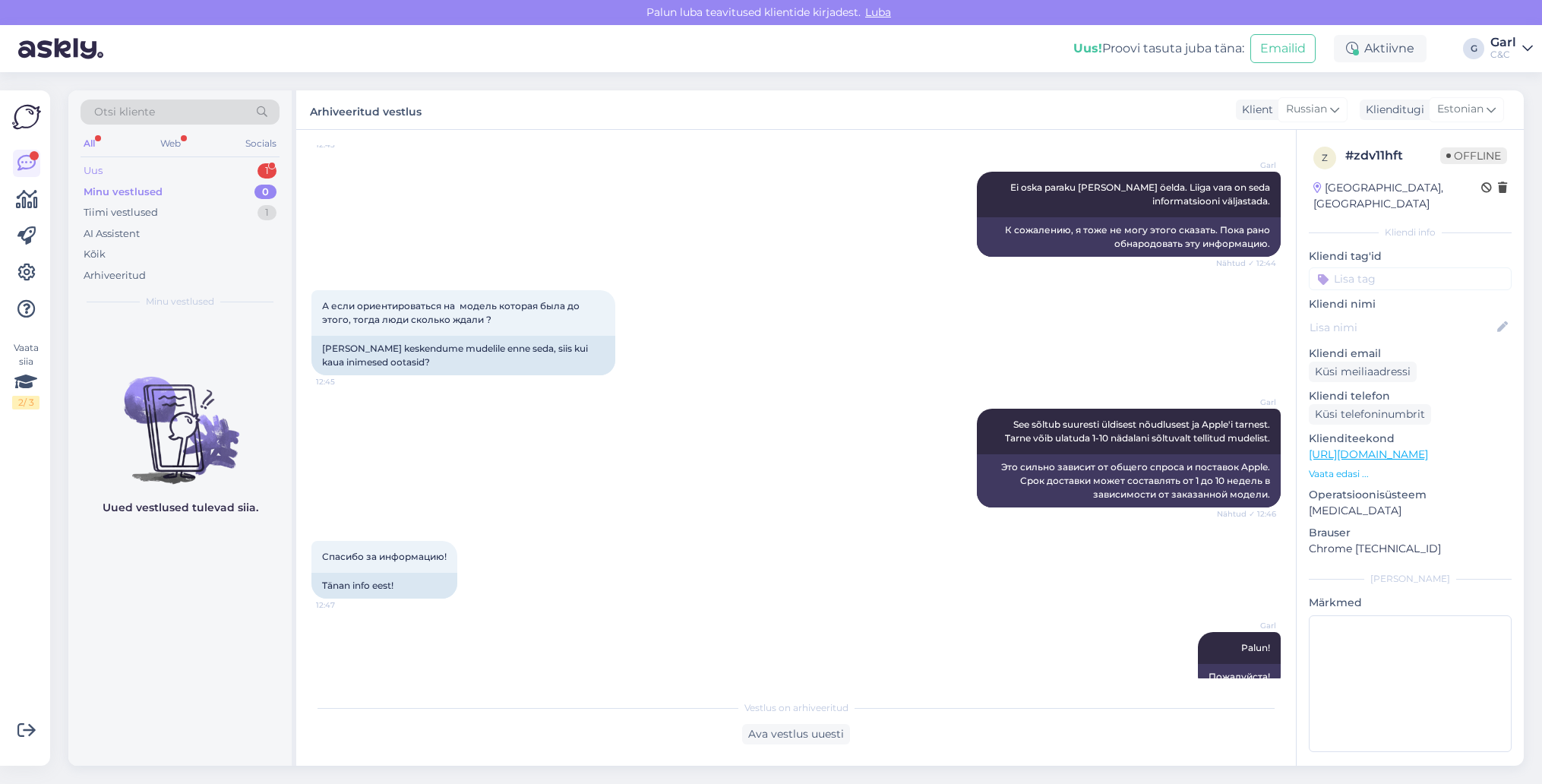
click at [246, 170] on div "Uus 1" at bounding box center [179, 171] width 199 height 22
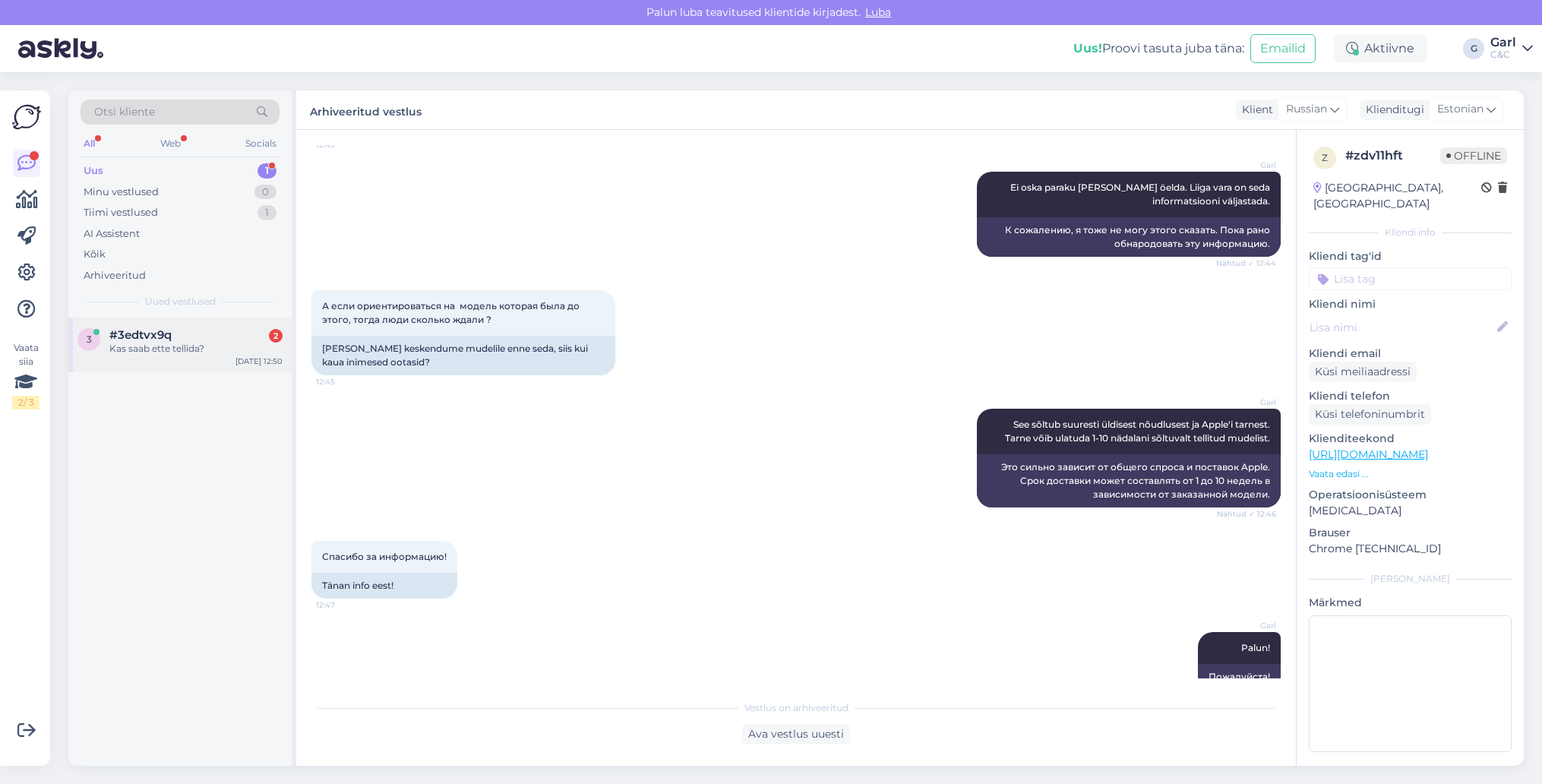
click at [208, 328] on div "#3edtvx9q 2" at bounding box center [196, 335] width 174 height 13
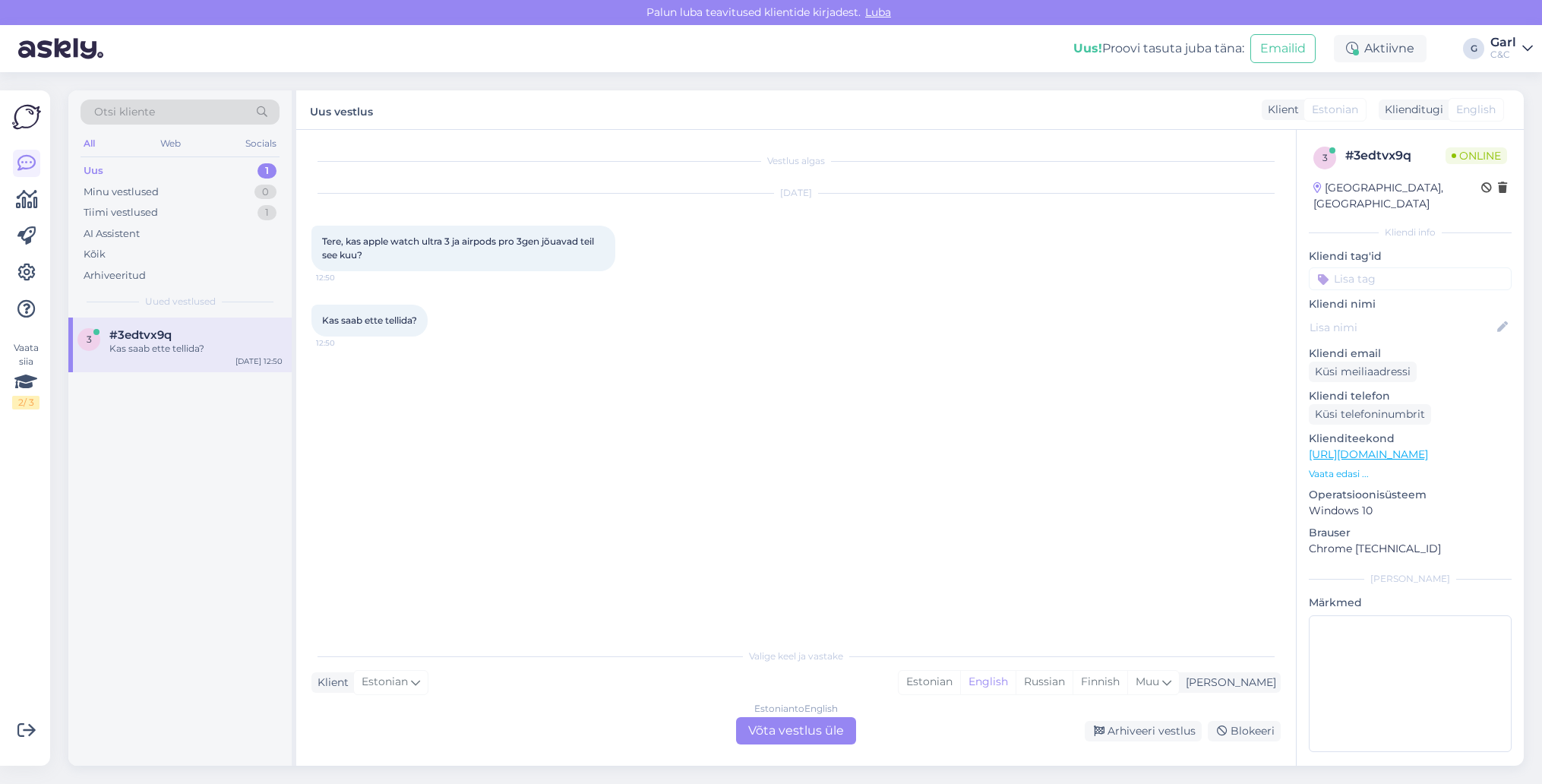
scroll to position [0, 0]
click at [961, 688] on div "Estonian" at bounding box center [929, 682] width 61 height 23
click at [800, 748] on div "Vestlus algas Sep 9 2025 Tere, kas apple watch ultra 3 ja airpods pro 3gen jõua…" at bounding box center [796, 448] width 999 height 636
click at [806, 731] on div "Estonian to Estonian Võta vestlus üle" at bounding box center [796, 730] width 120 height 27
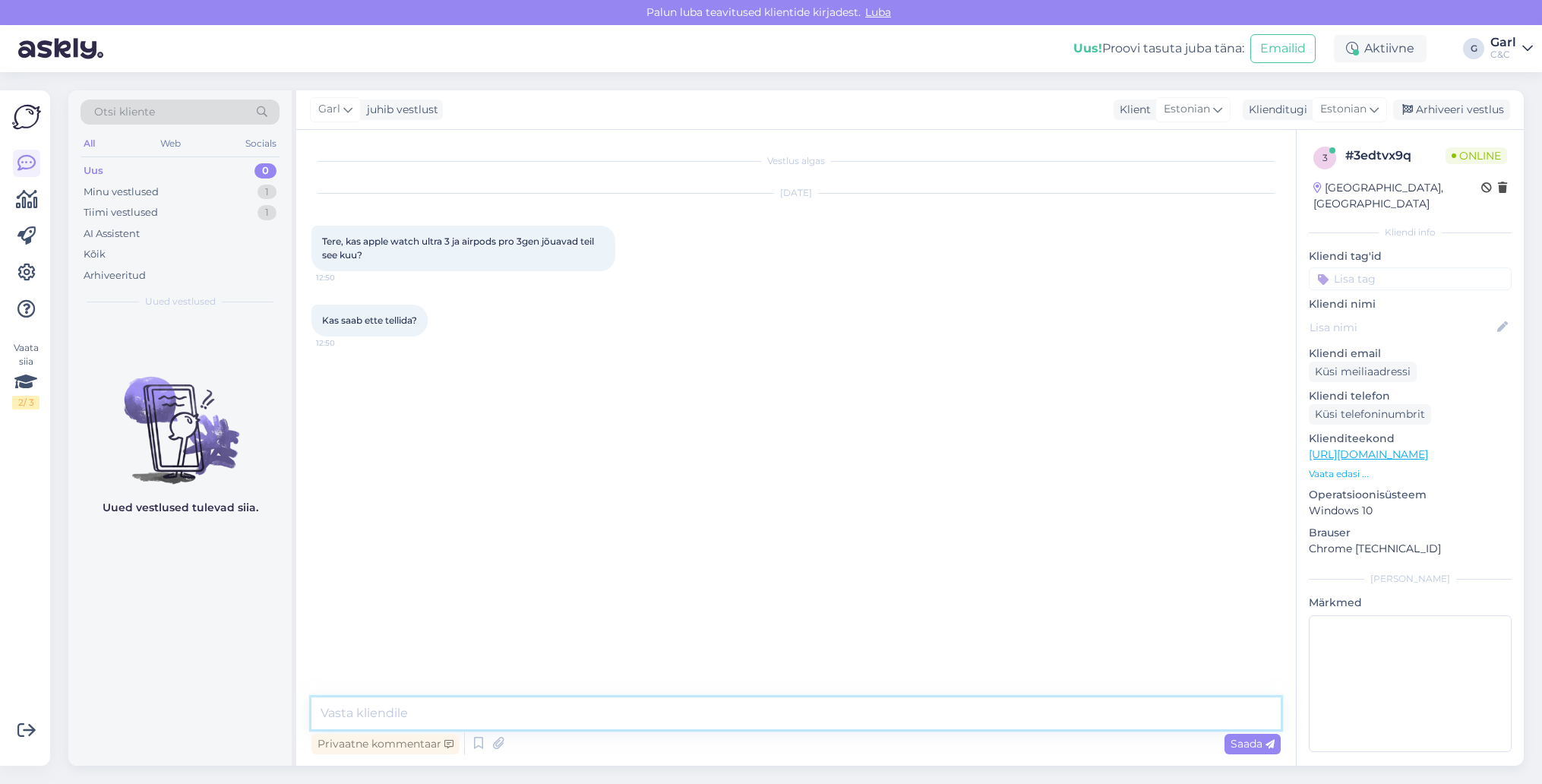
click at [796, 707] on textarea at bounding box center [796, 713] width 969 height 32
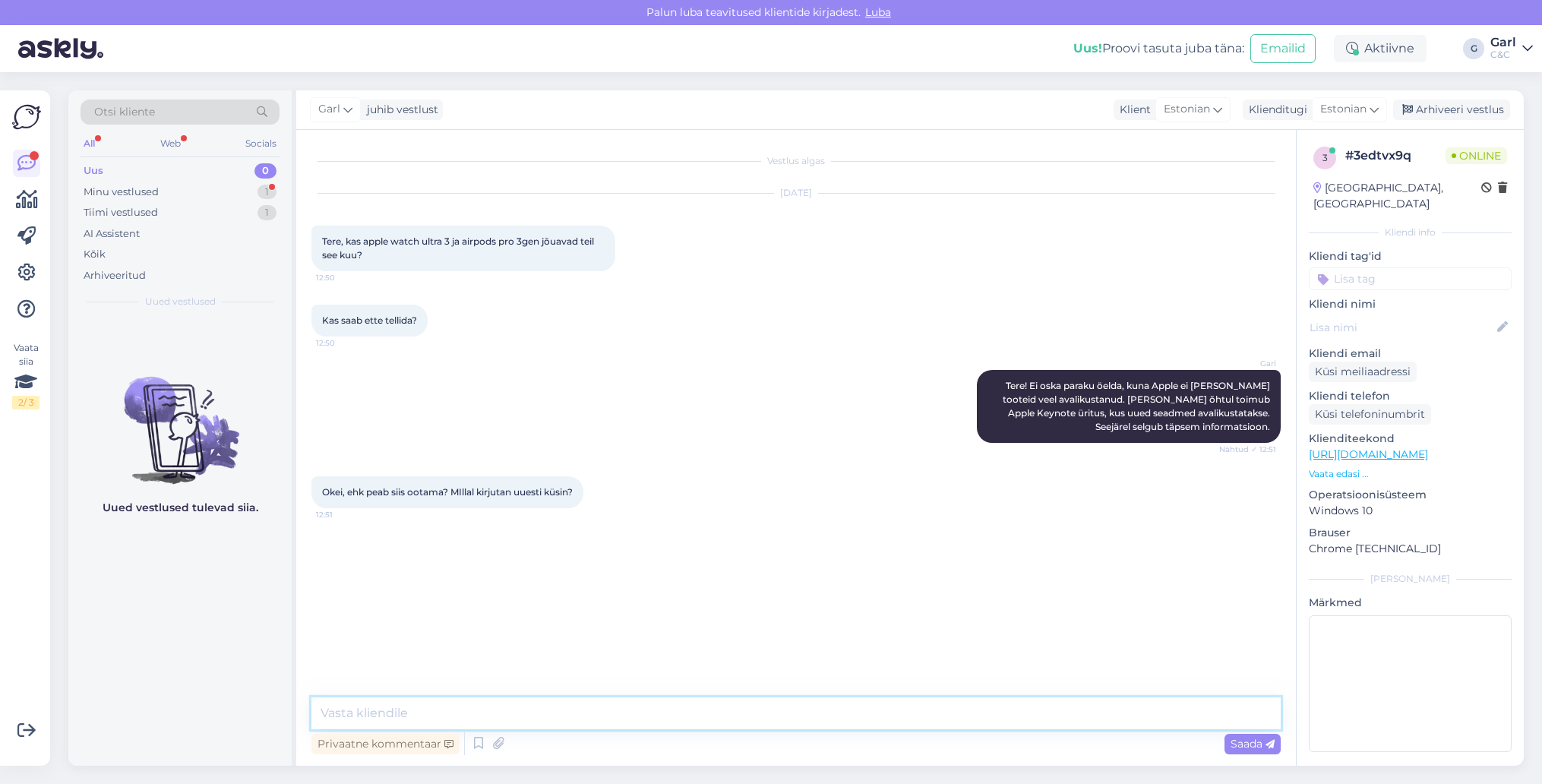
click at [458, 714] on textarea at bounding box center [796, 713] width 969 height 32
click at [563, 714] on textarea "Tarne osas tõenäoliselt me enne ei oska infot anda, kui ei ole esimene laar kau…" at bounding box center [796, 713] width 969 height 32
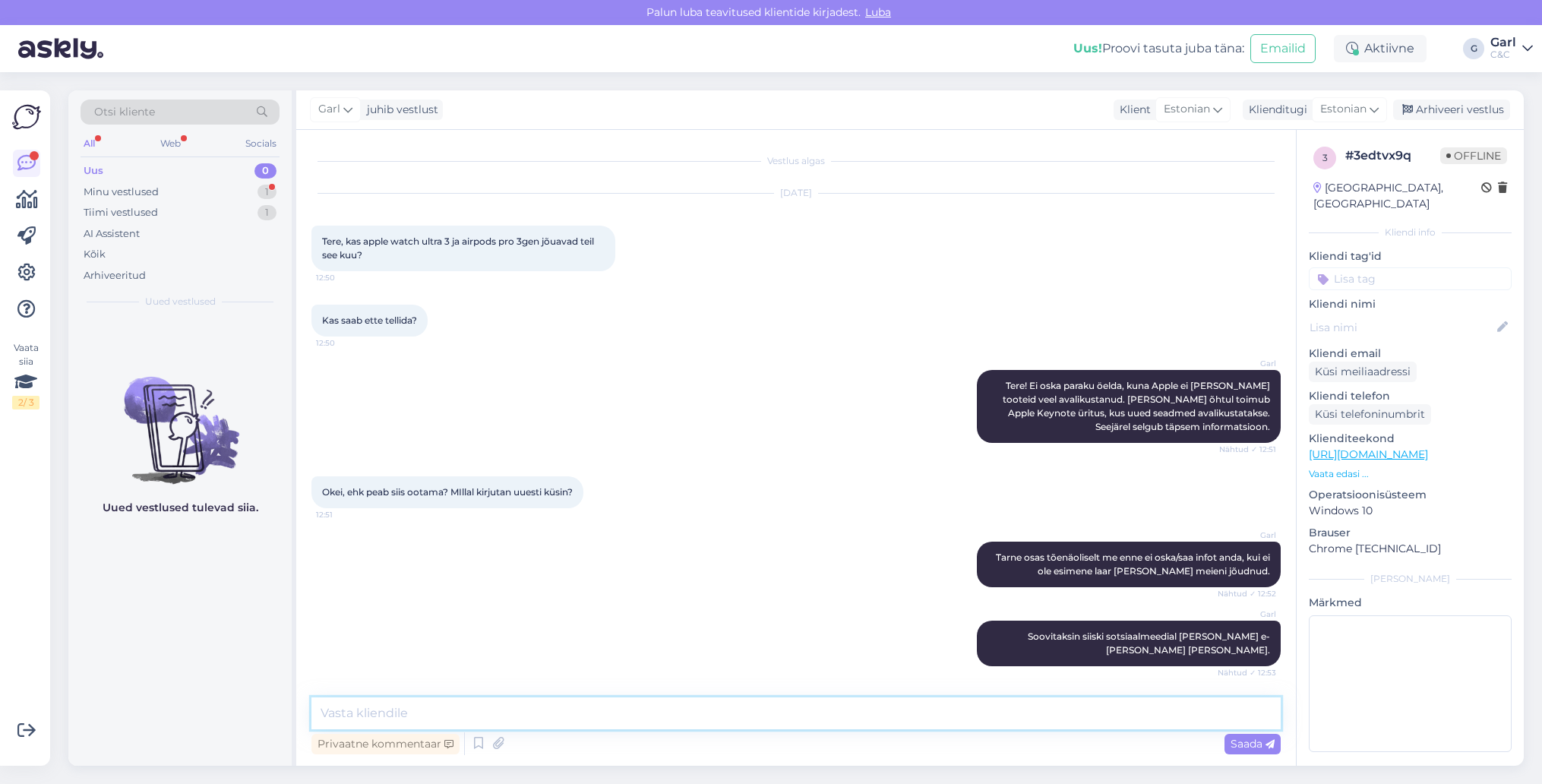
scroll to position [64, 0]
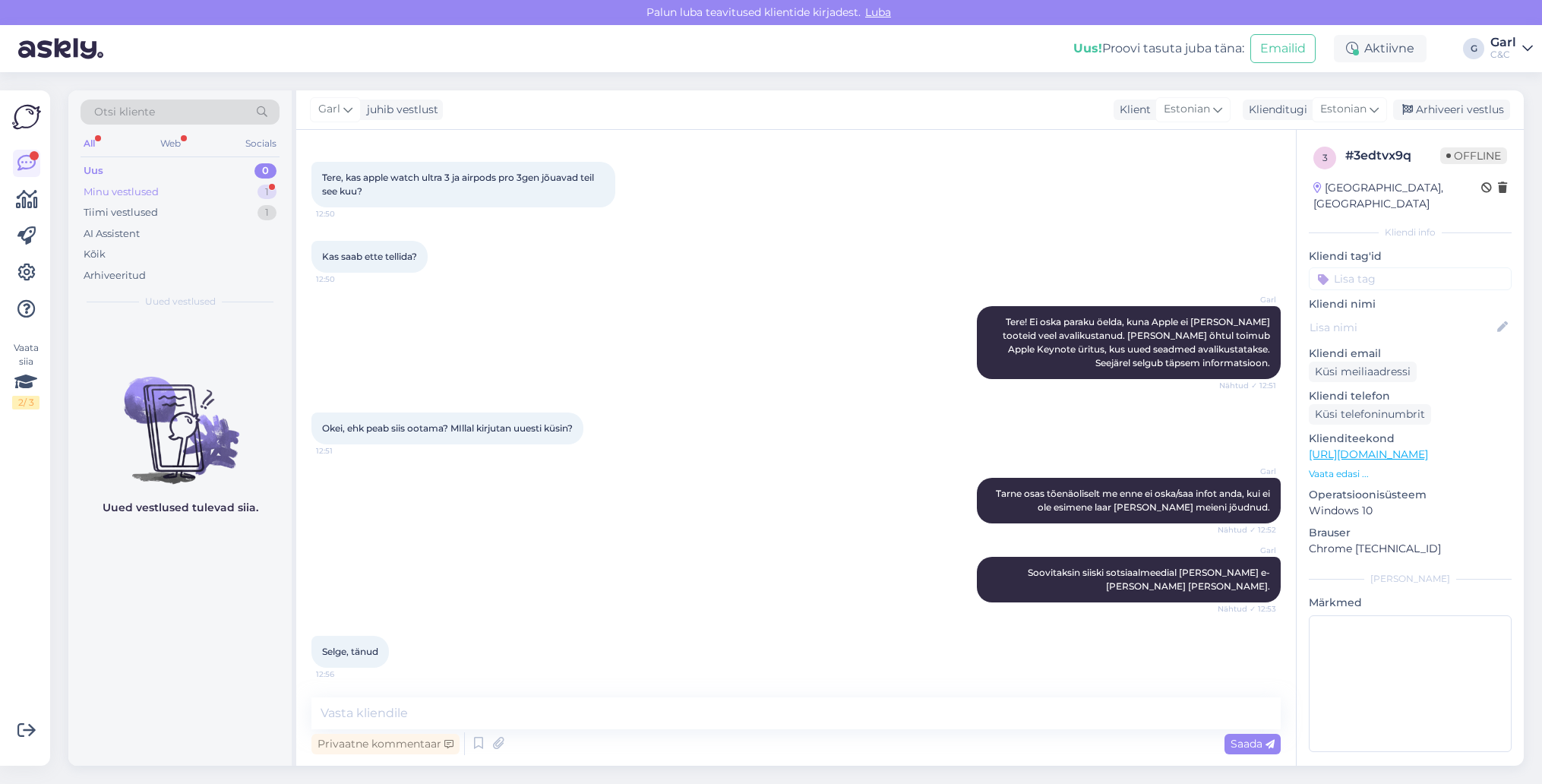
click at [243, 195] on div "Minu vestlused 1" at bounding box center [179, 192] width 199 height 22
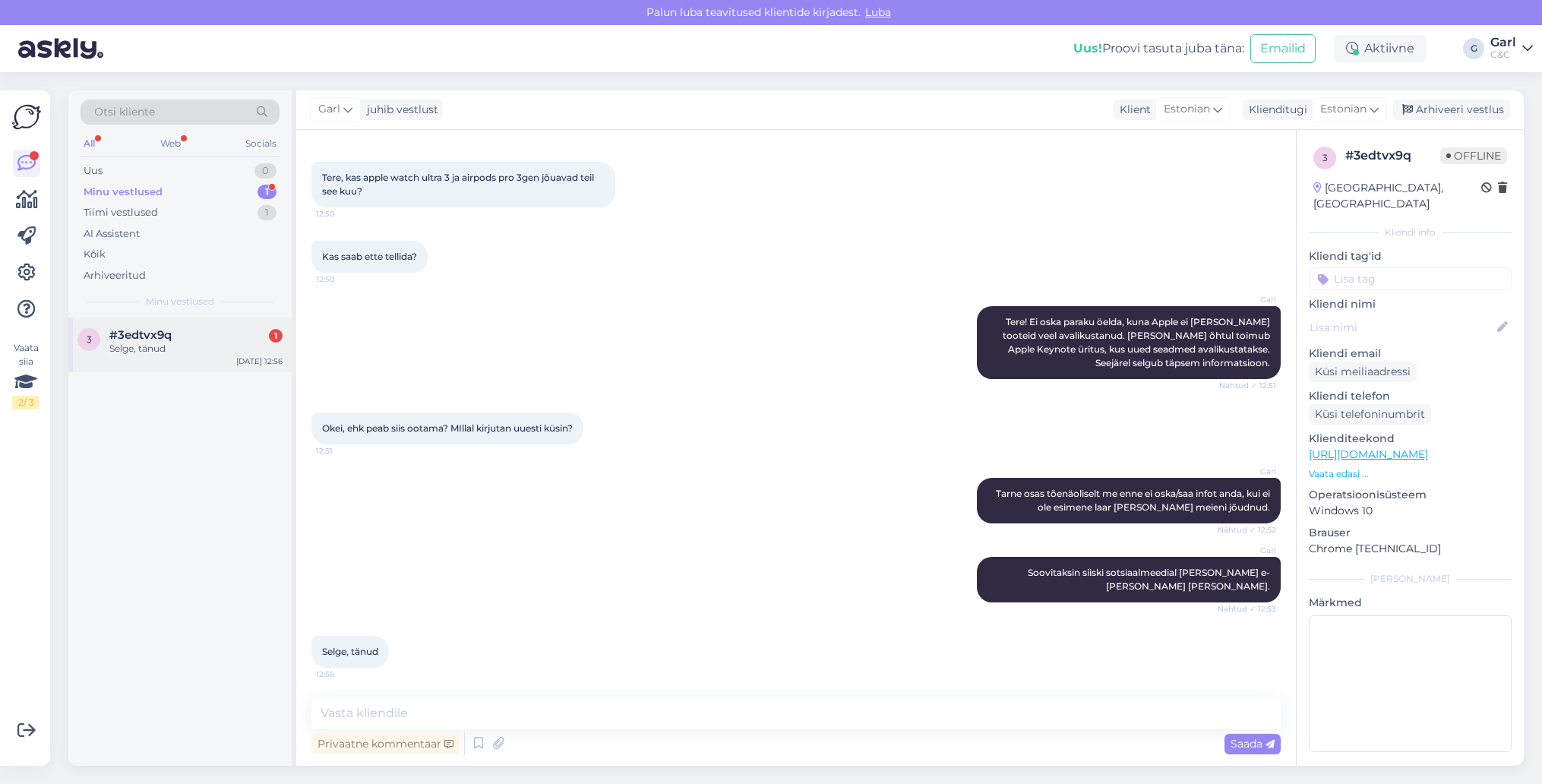
click at [235, 328] on div "#3edtvx9q 1" at bounding box center [196, 335] width 174 height 13
click at [520, 699] on textarea at bounding box center [796, 713] width 969 height 32
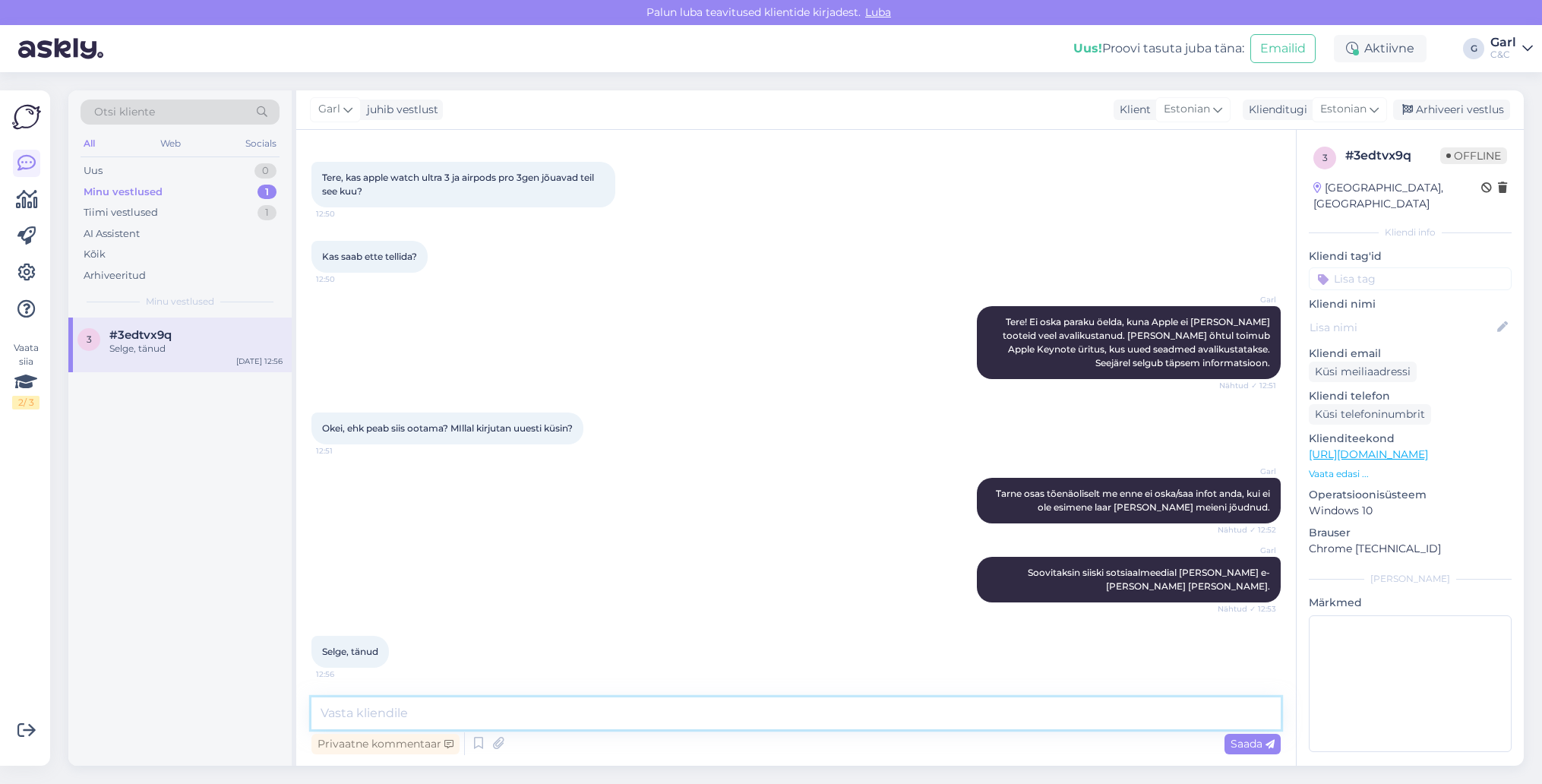
click at [520, 699] on textarea at bounding box center [796, 713] width 969 height 32
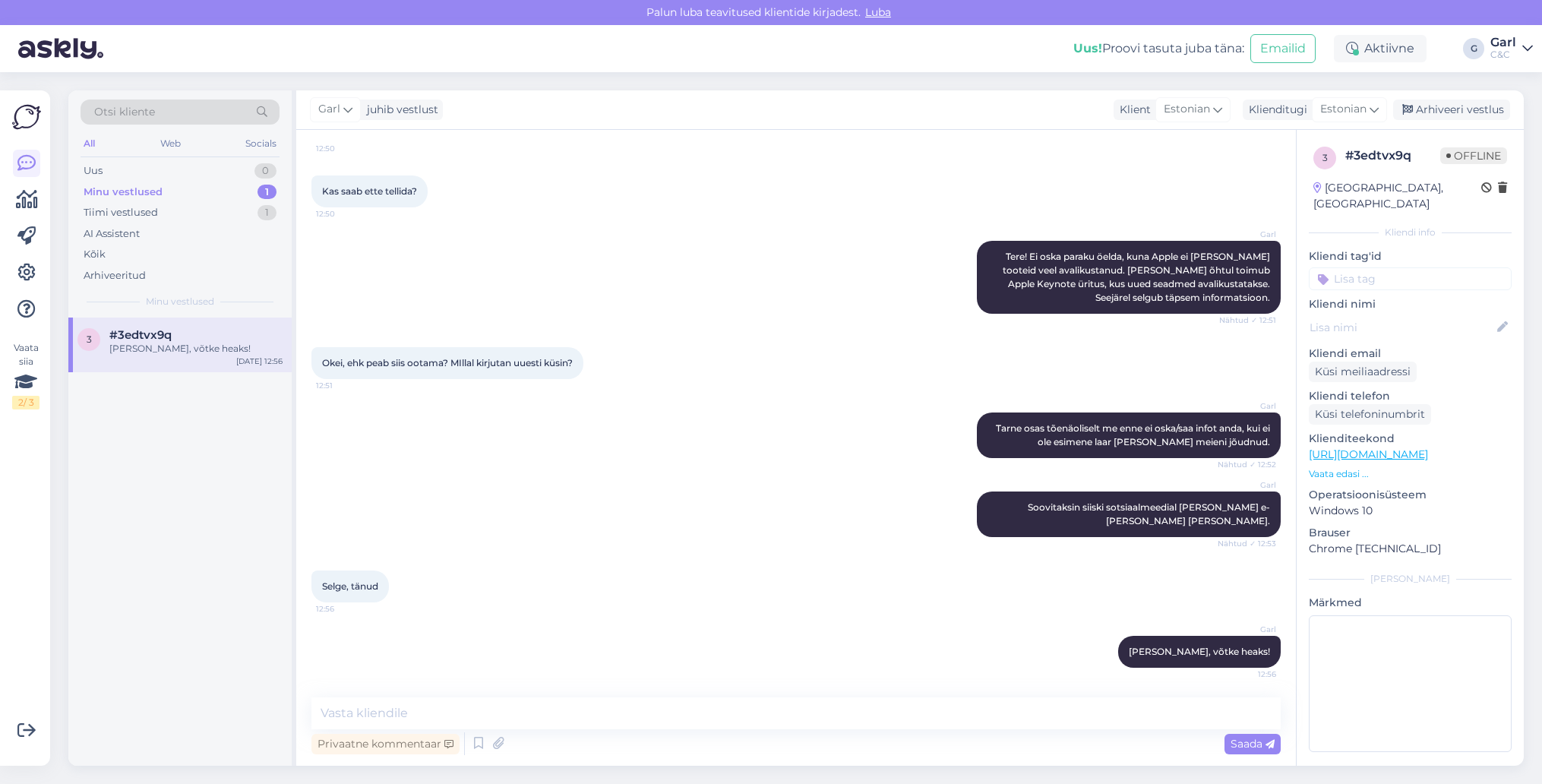
click at [250, 192] on div "Minu vestlused 1" at bounding box center [179, 192] width 199 height 22
click at [249, 177] on div "Uus 1" at bounding box center [179, 171] width 199 height 22
click at [222, 336] on div "#zo63rjby 1" at bounding box center [196, 335] width 174 height 13
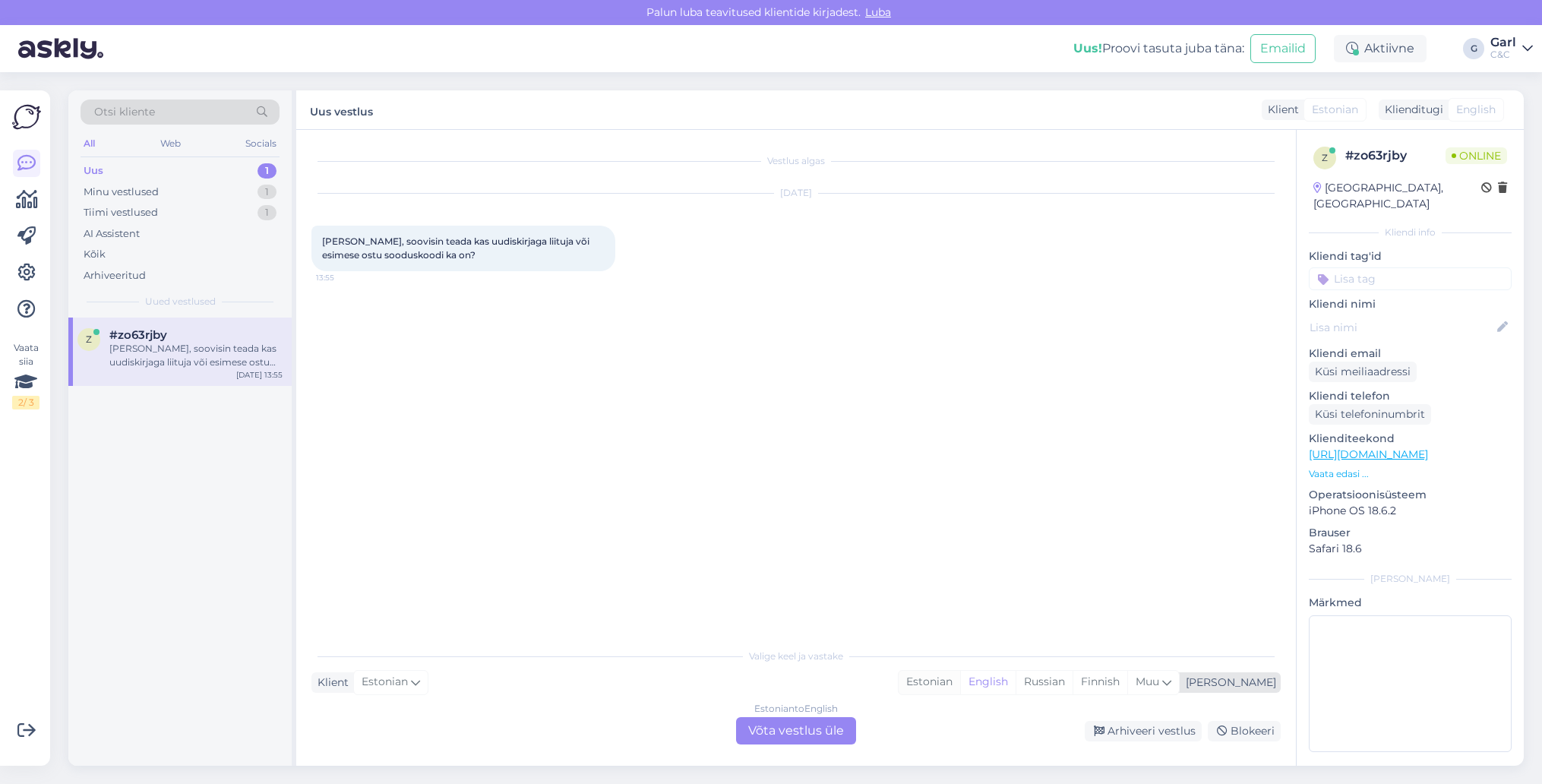
click at [961, 684] on div "Estonian" at bounding box center [929, 682] width 61 height 23
click at [808, 733] on div "Estonian to Estonian Võta vestlus üle" at bounding box center [796, 730] width 120 height 27
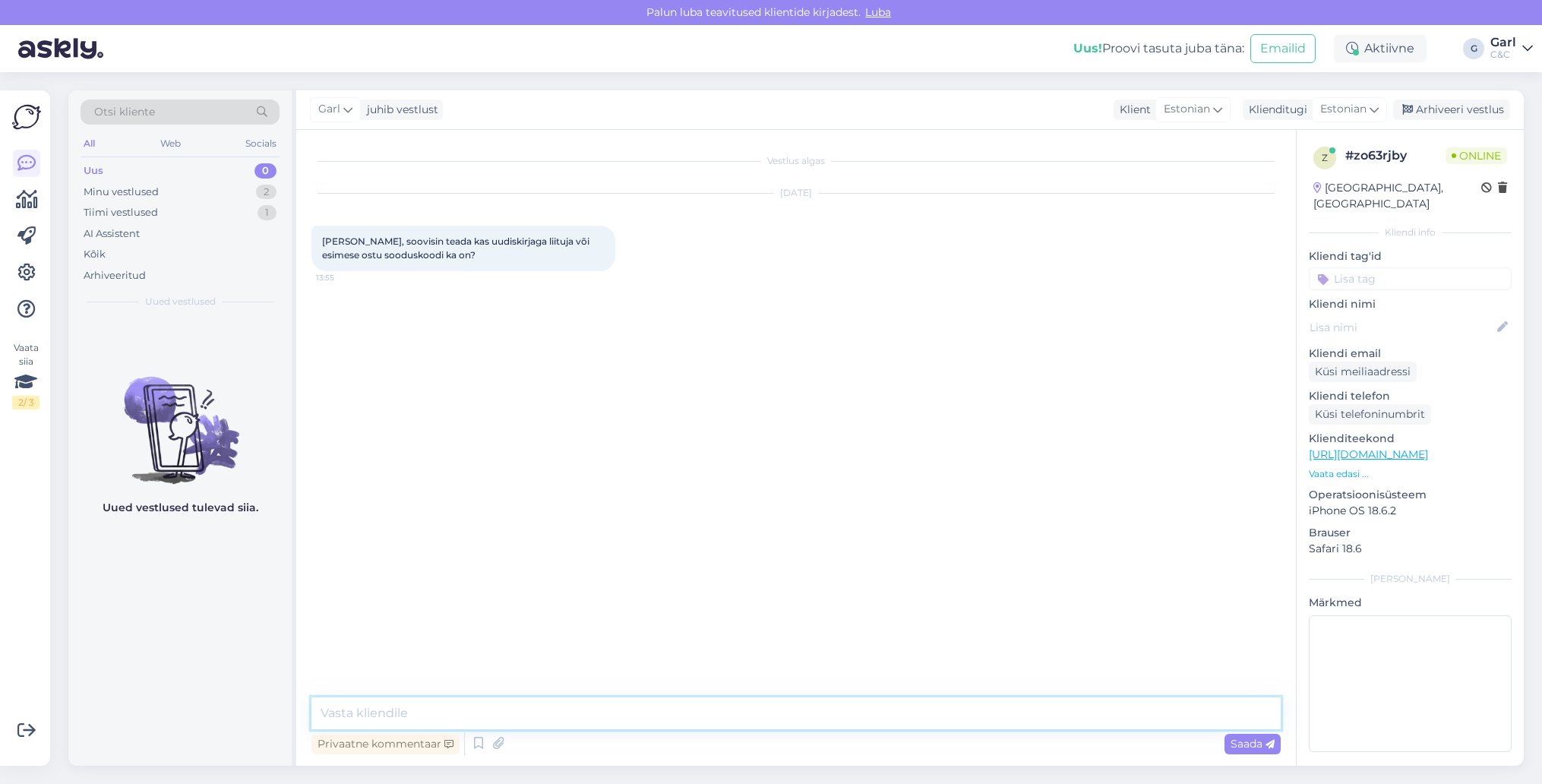
click at [804, 707] on textarea at bounding box center [796, 713] width 969 height 32
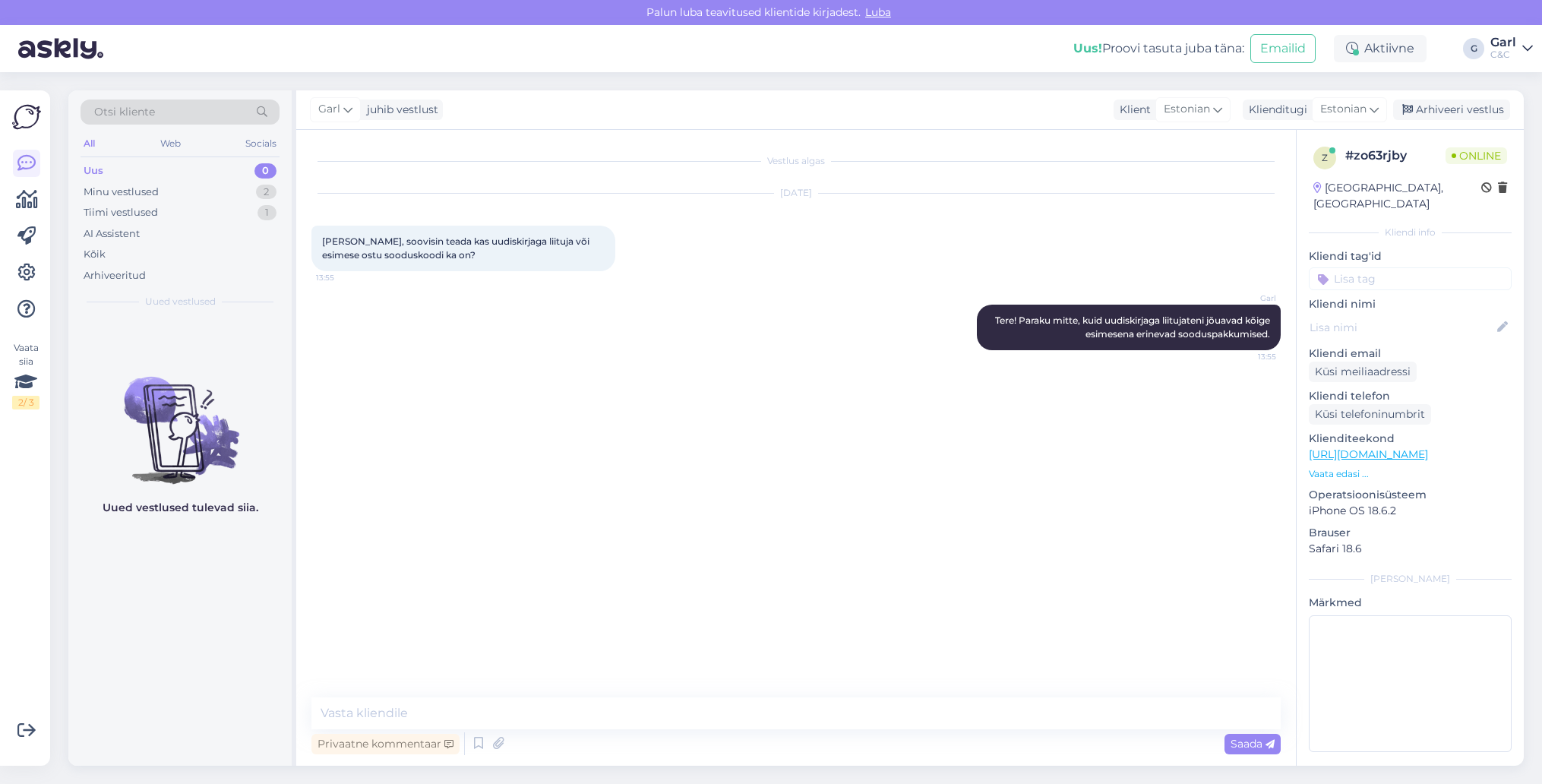
click at [820, 754] on div "Privaatne kommentaar Saada" at bounding box center [796, 743] width 969 height 29
click at [1463, 110] on div "Arhiveeri vestlus" at bounding box center [1451, 109] width 117 height 21
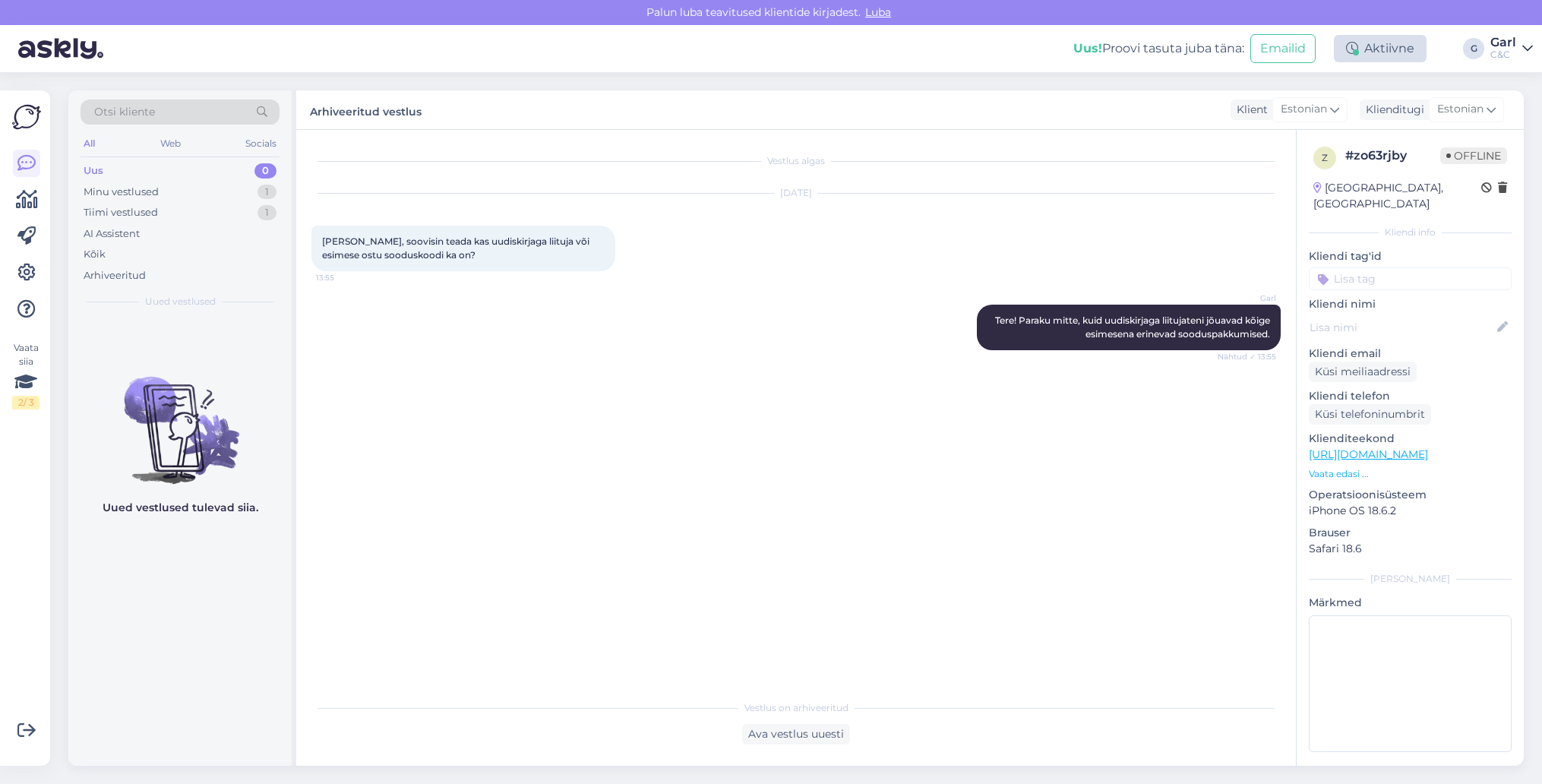
click at [1401, 49] on div "Aktiivne" at bounding box center [1381, 48] width 92 height 27
